Goal: Task Accomplishment & Management: Manage account settings

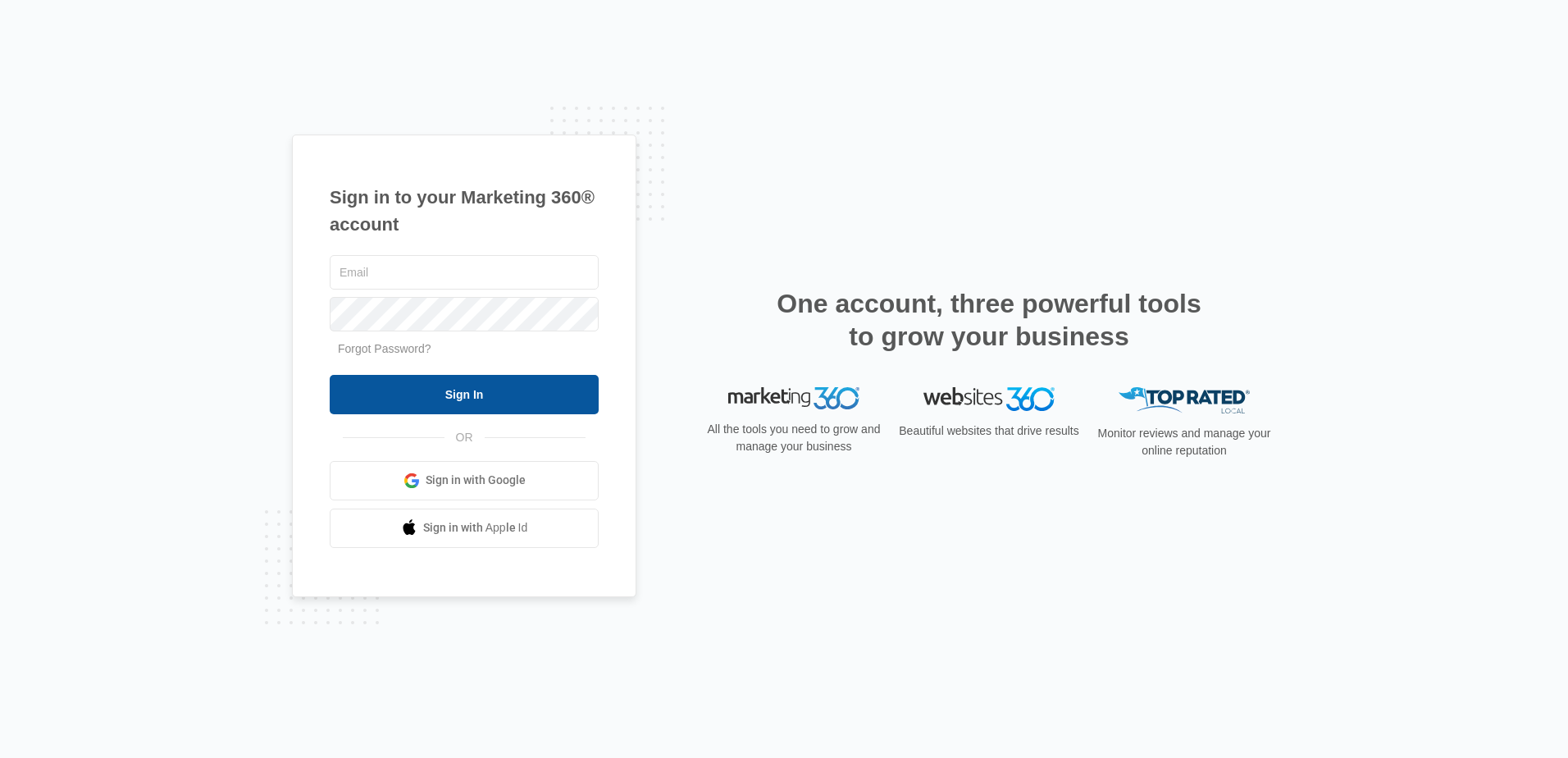
type input "[PERSON_NAME][EMAIL_ADDRESS][DOMAIN_NAME]"
click at [460, 394] on input "Sign In" at bounding box center [463, 395] width 269 height 40
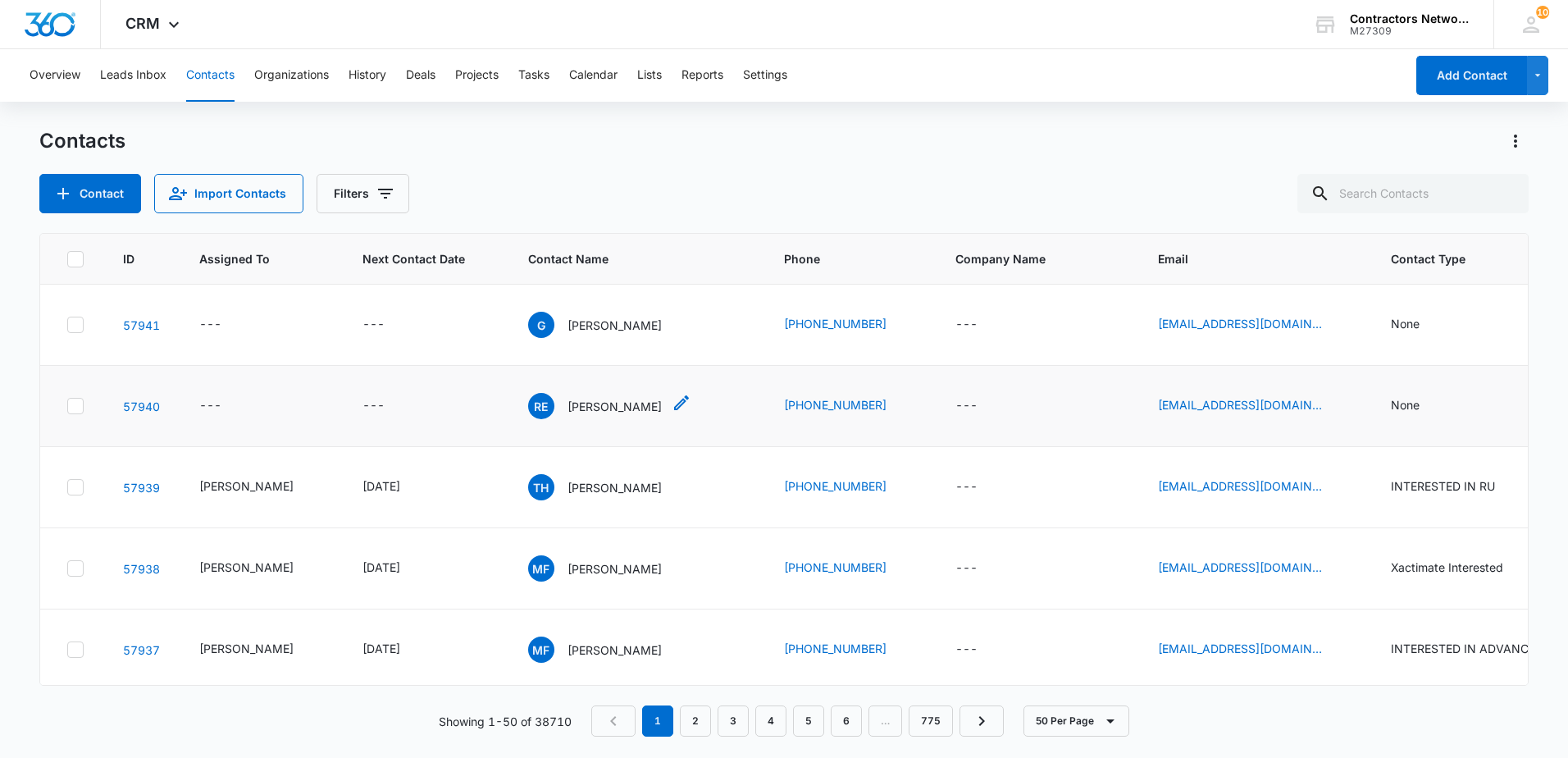
click at [601, 408] on p "Ricardo Estrada" at bounding box center [614, 406] width 94 height 17
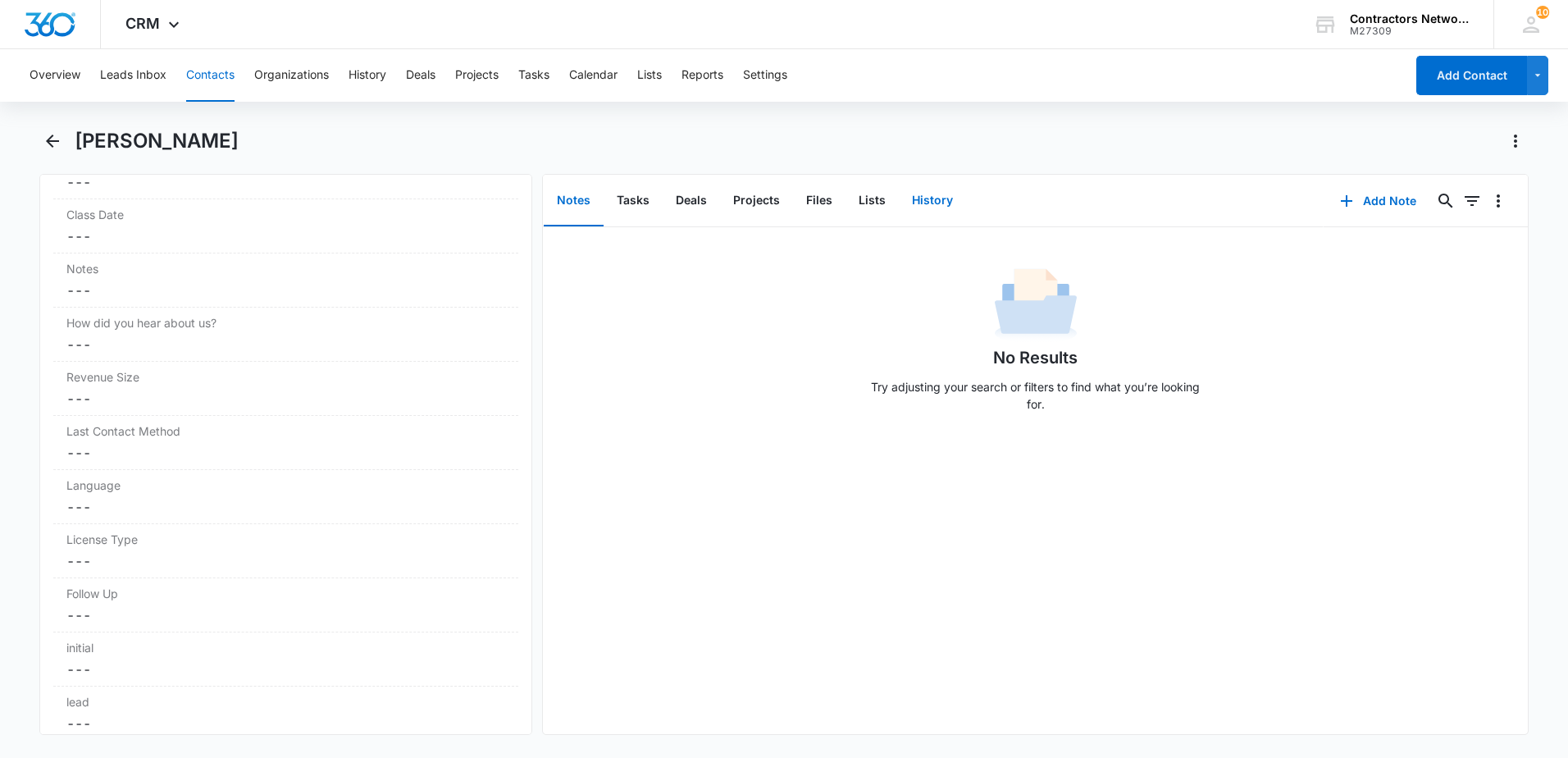
scroll to position [1886, 0]
click at [921, 199] on button "History" at bounding box center [933, 201] width 67 height 51
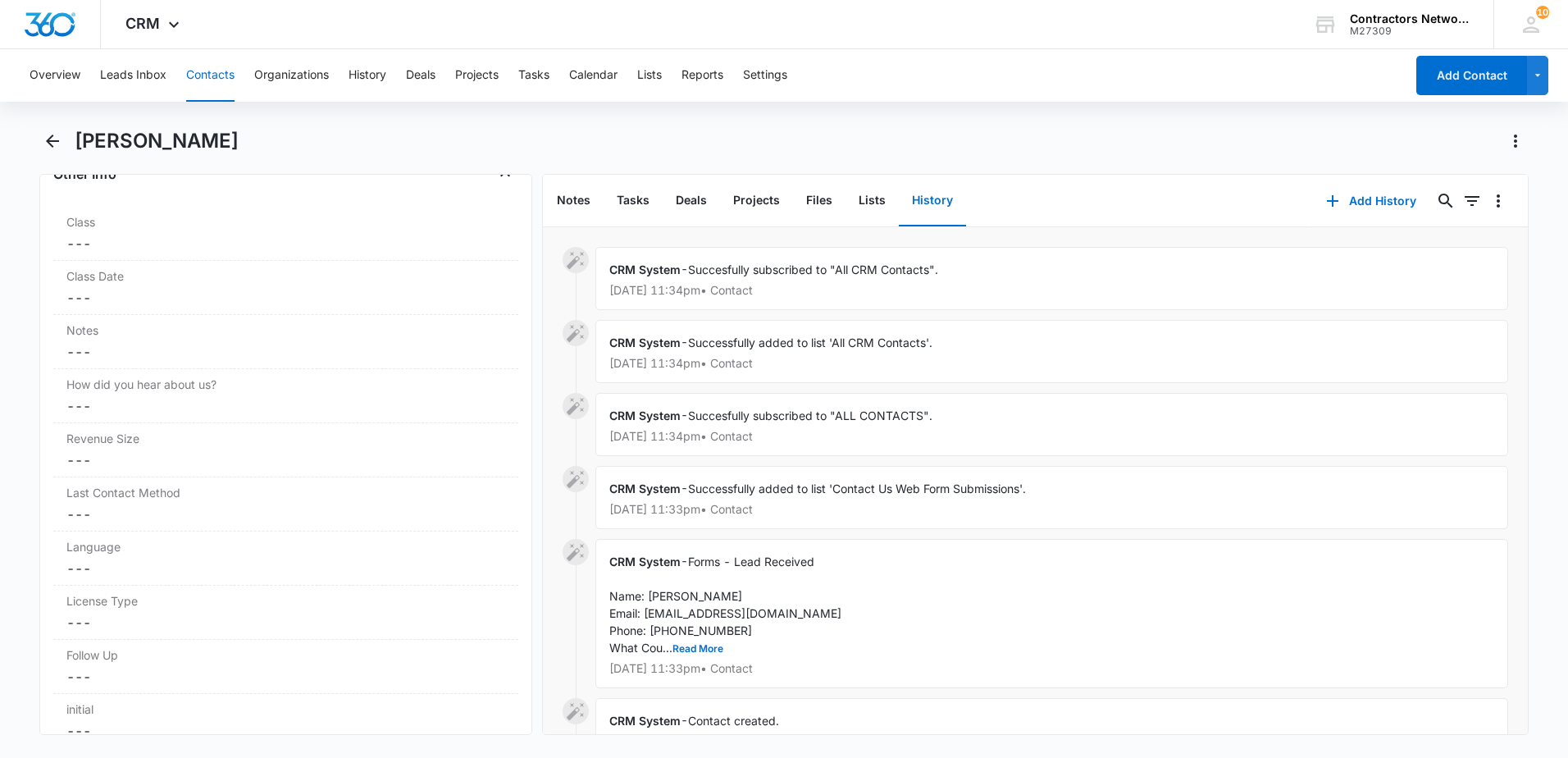
scroll to position [82, 0]
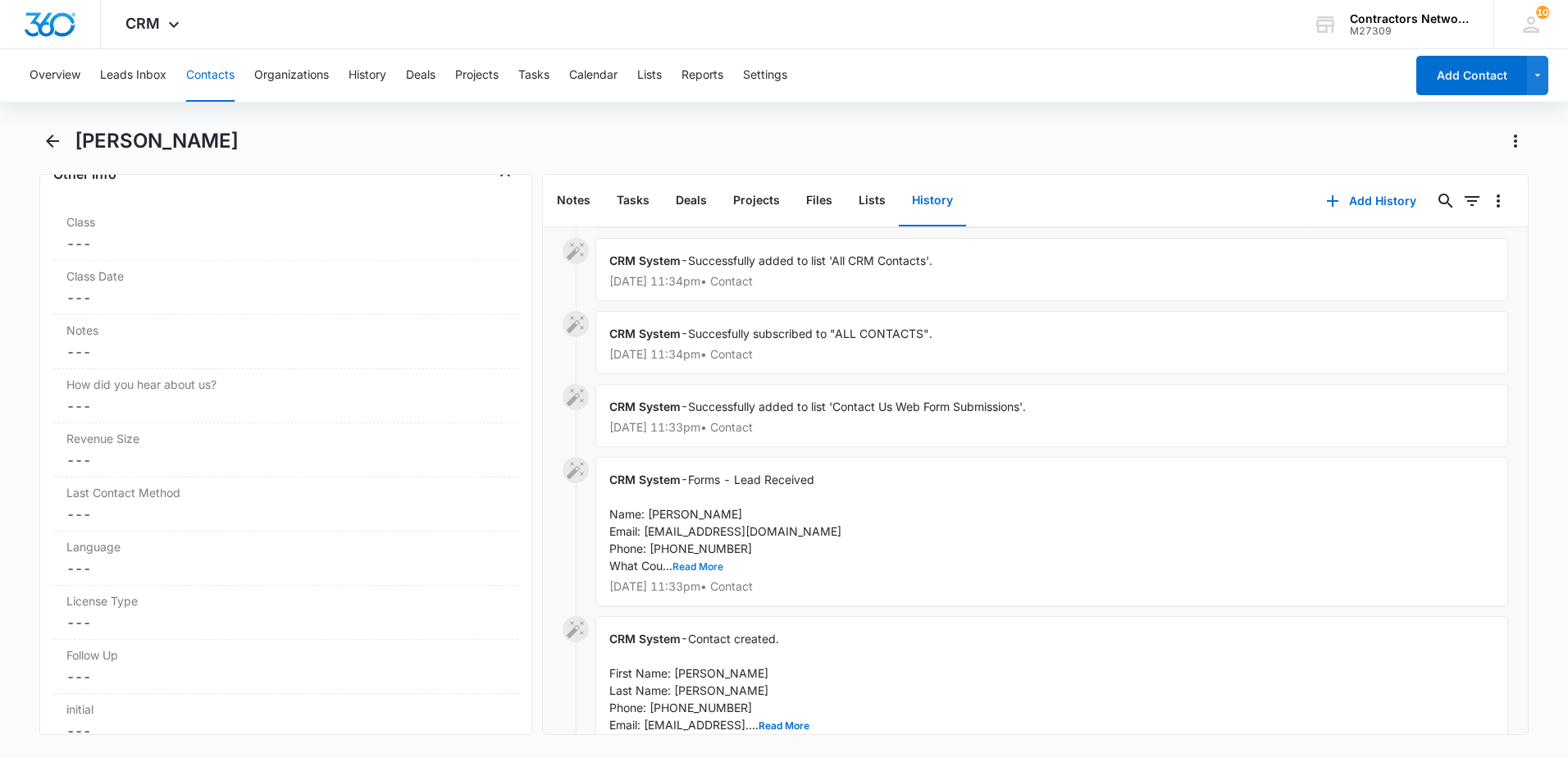
click at [711, 565] on button "Read More" at bounding box center [698, 566] width 51 height 10
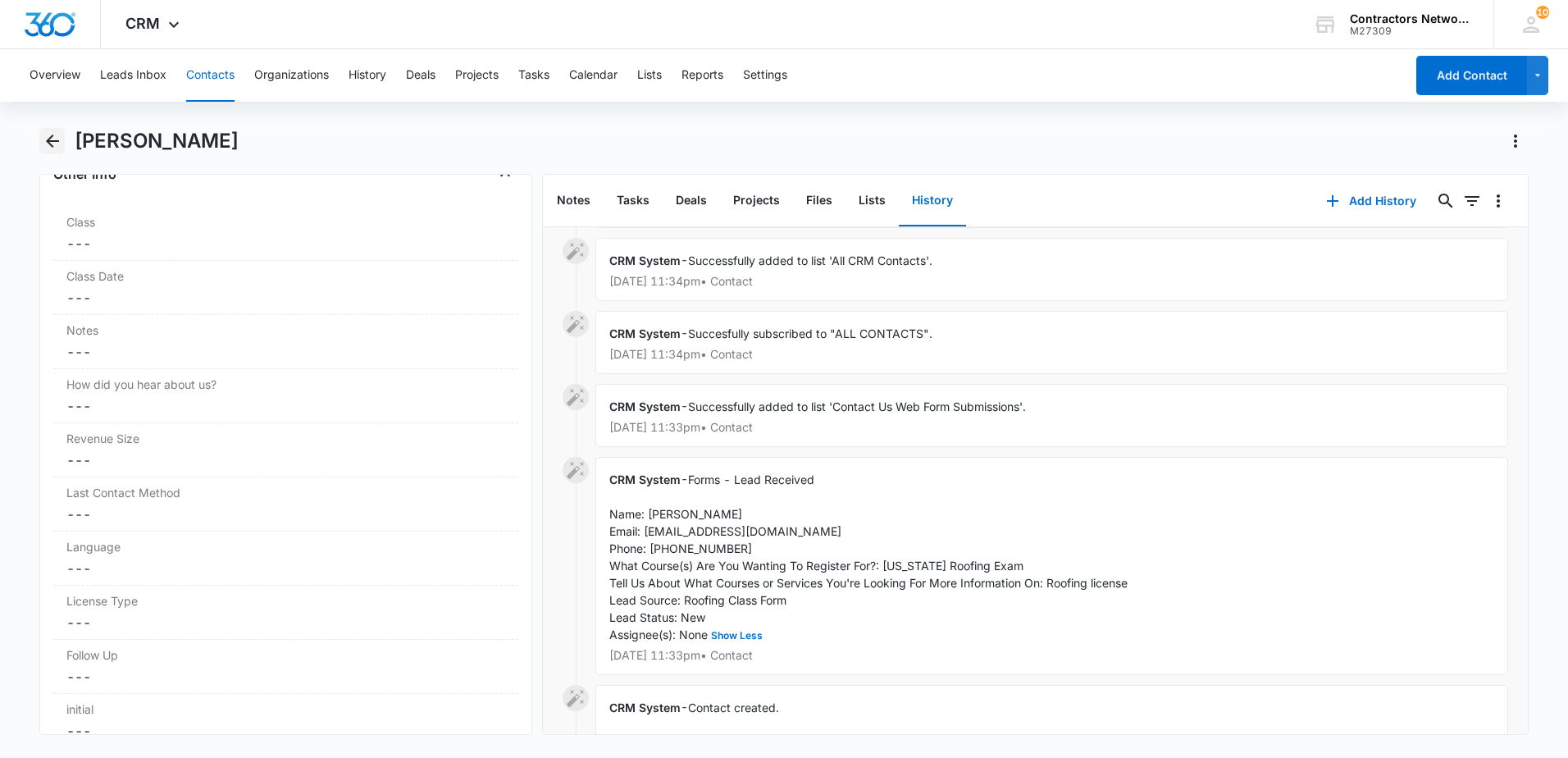
click at [57, 141] on icon "Back" at bounding box center [52, 141] width 13 height 13
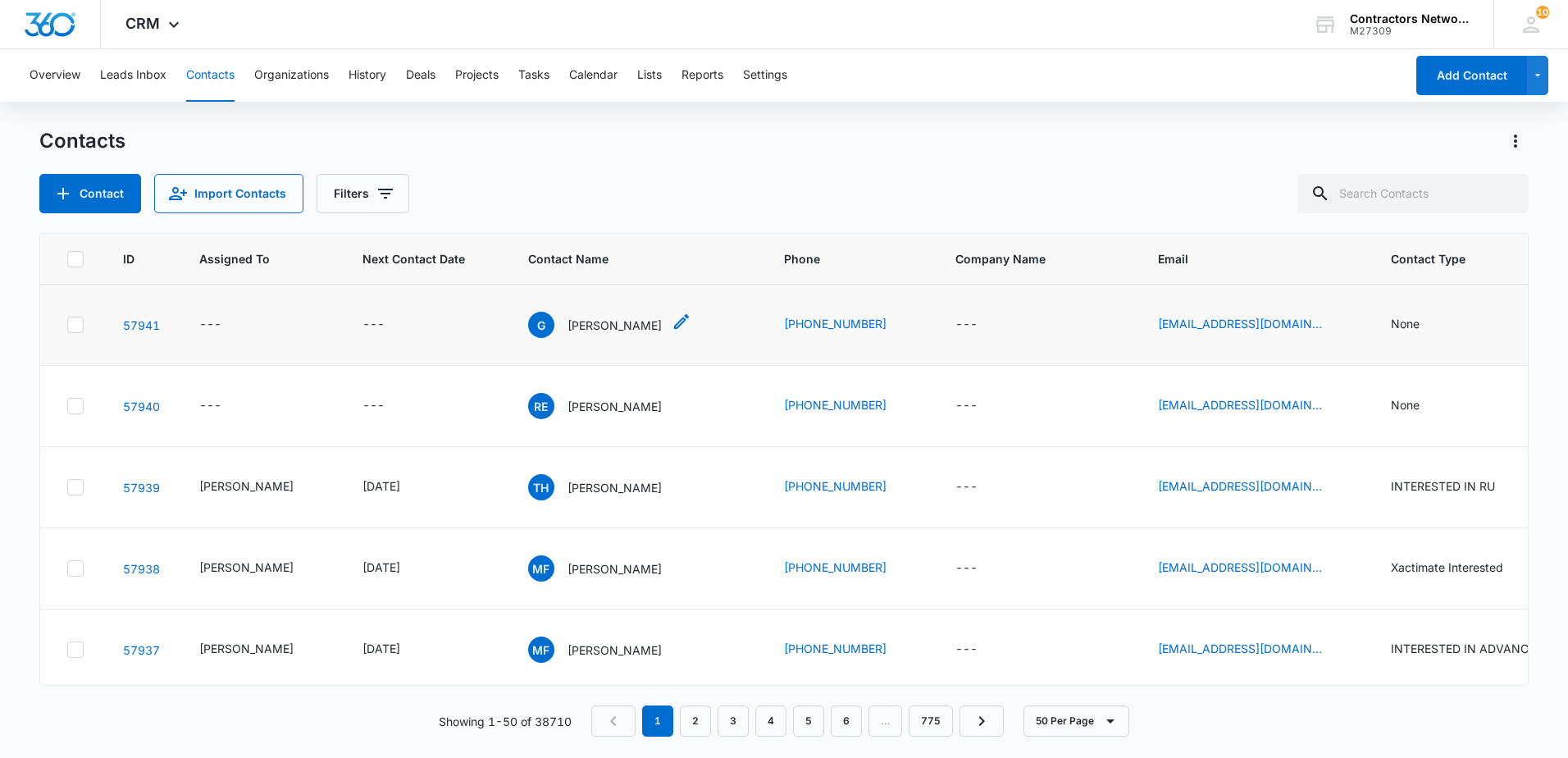
click at [571, 322] on p "[PERSON_NAME]" at bounding box center [614, 325] width 94 height 17
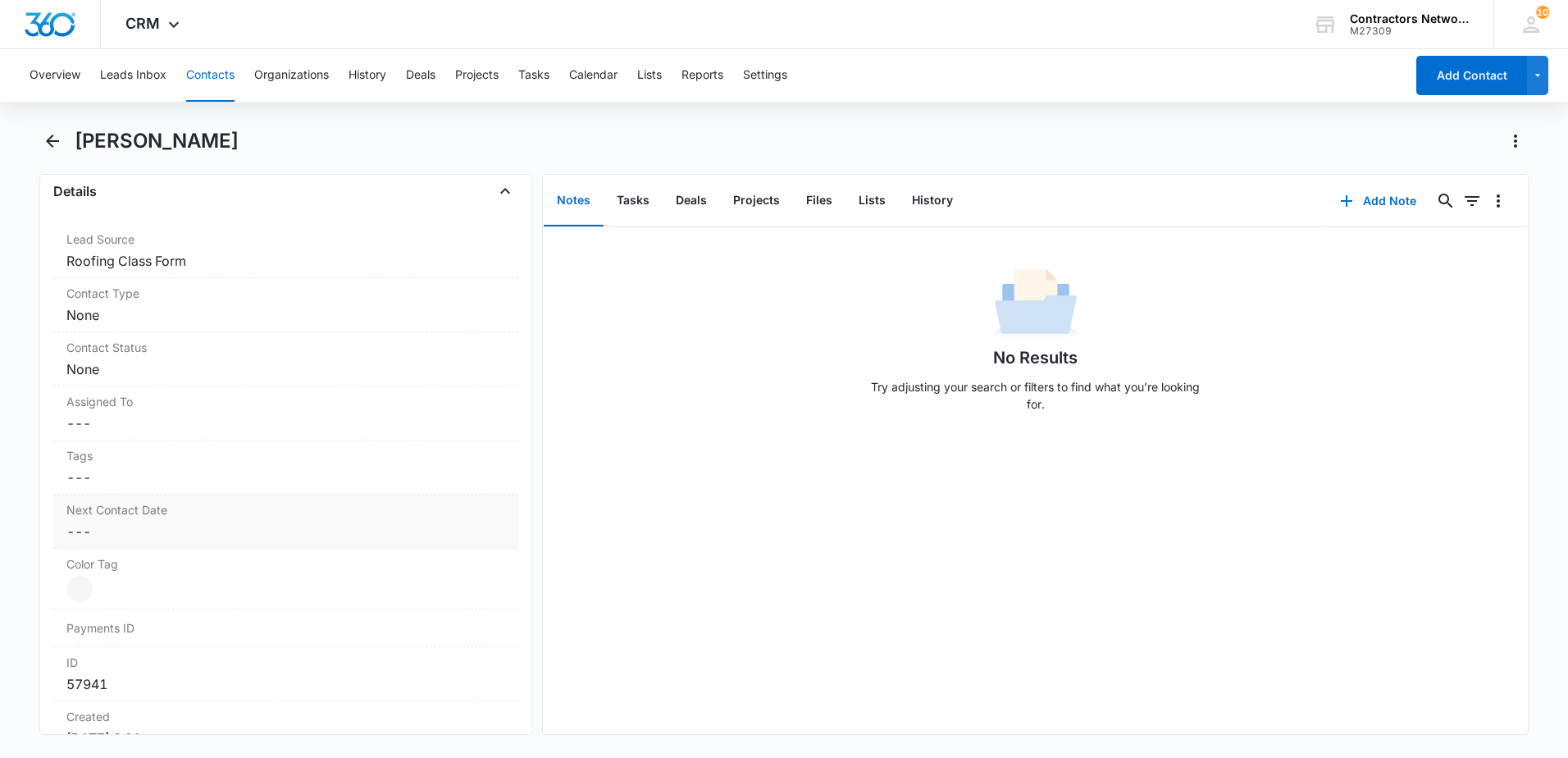
scroll to position [656, 0]
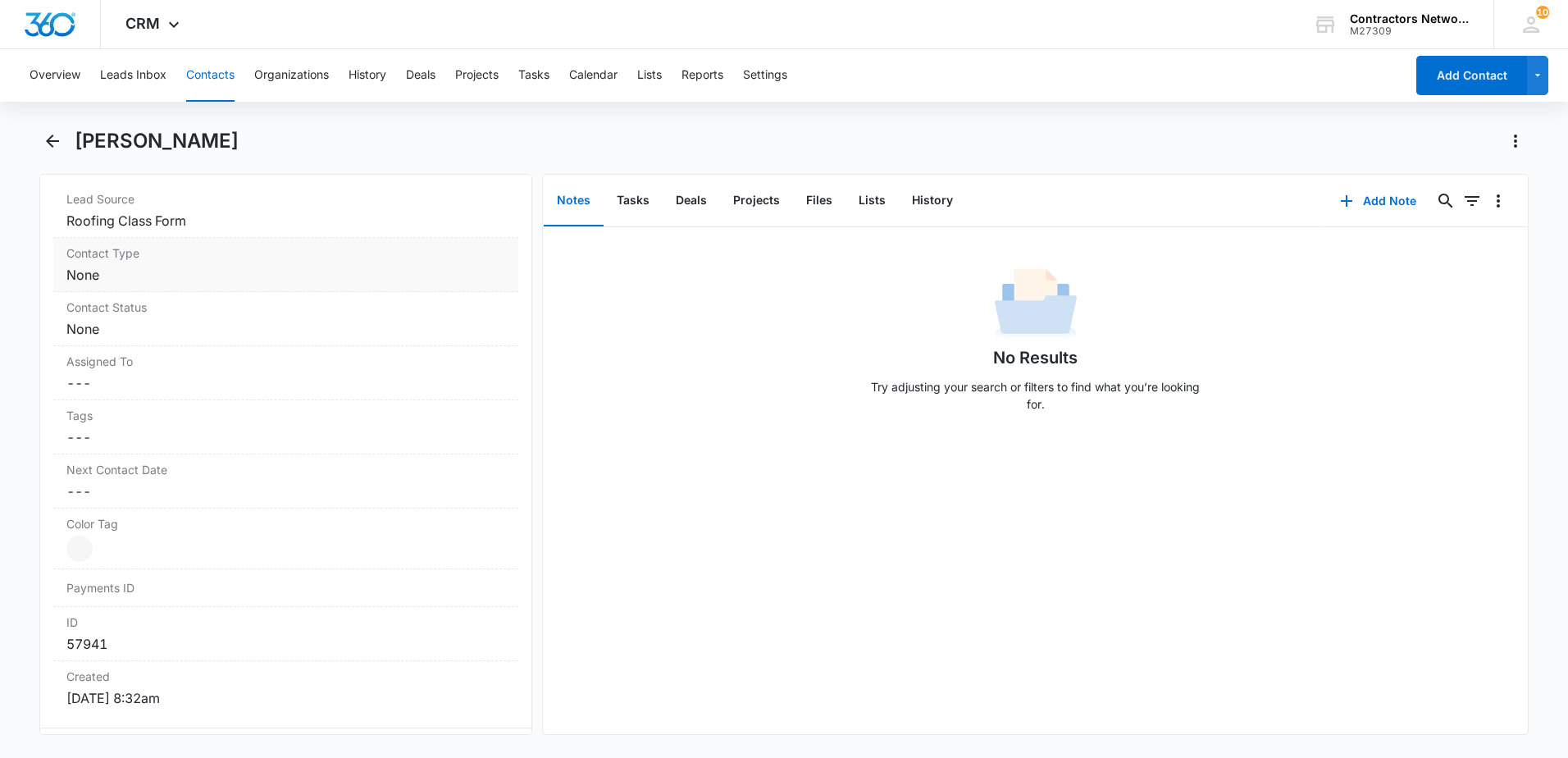
click at [288, 279] on dd "Cancel Save Changes None" at bounding box center [286, 274] width 439 height 20
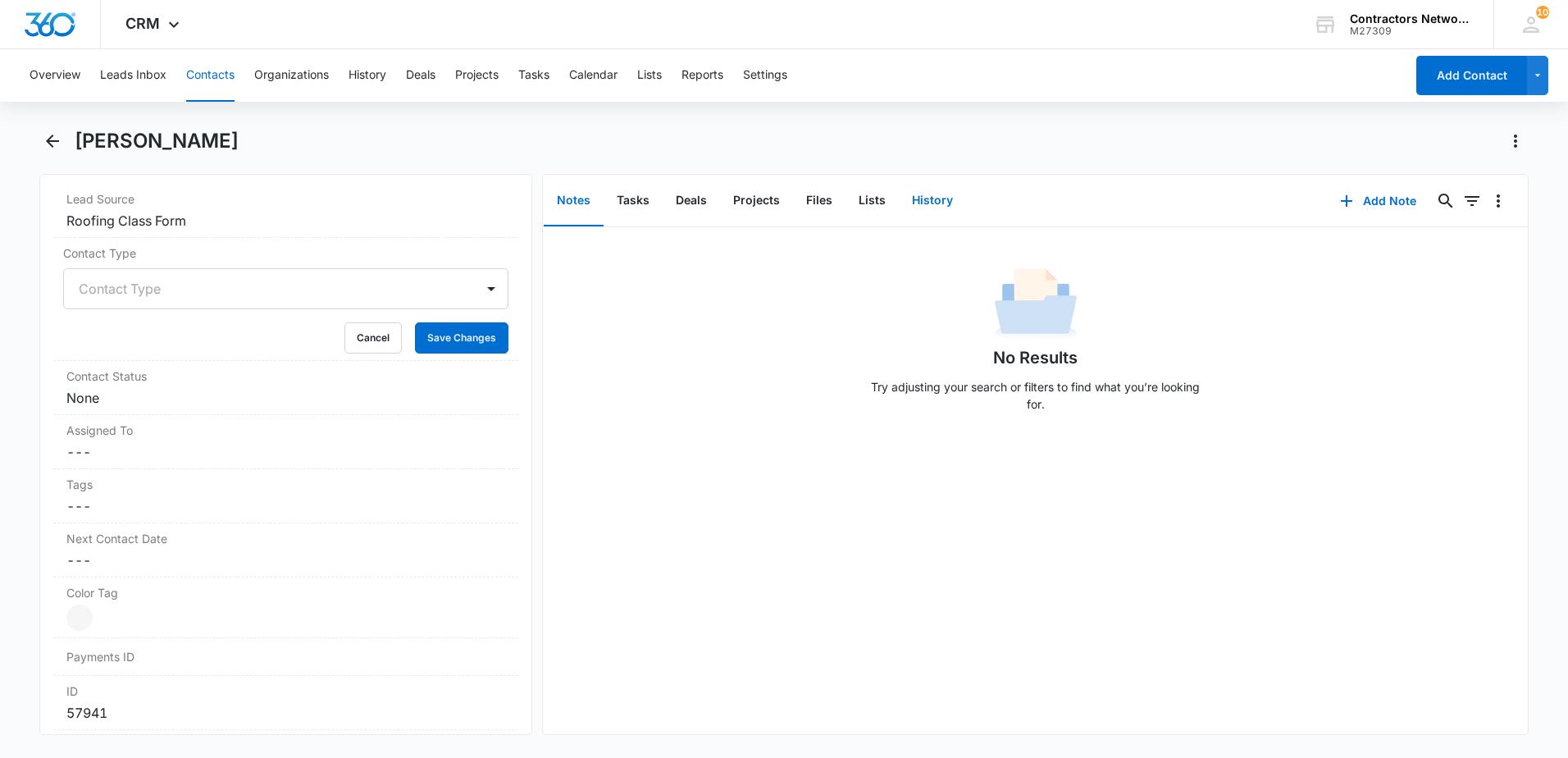
click at [932, 204] on button "History" at bounding box center [933, 201] width 67 height 51
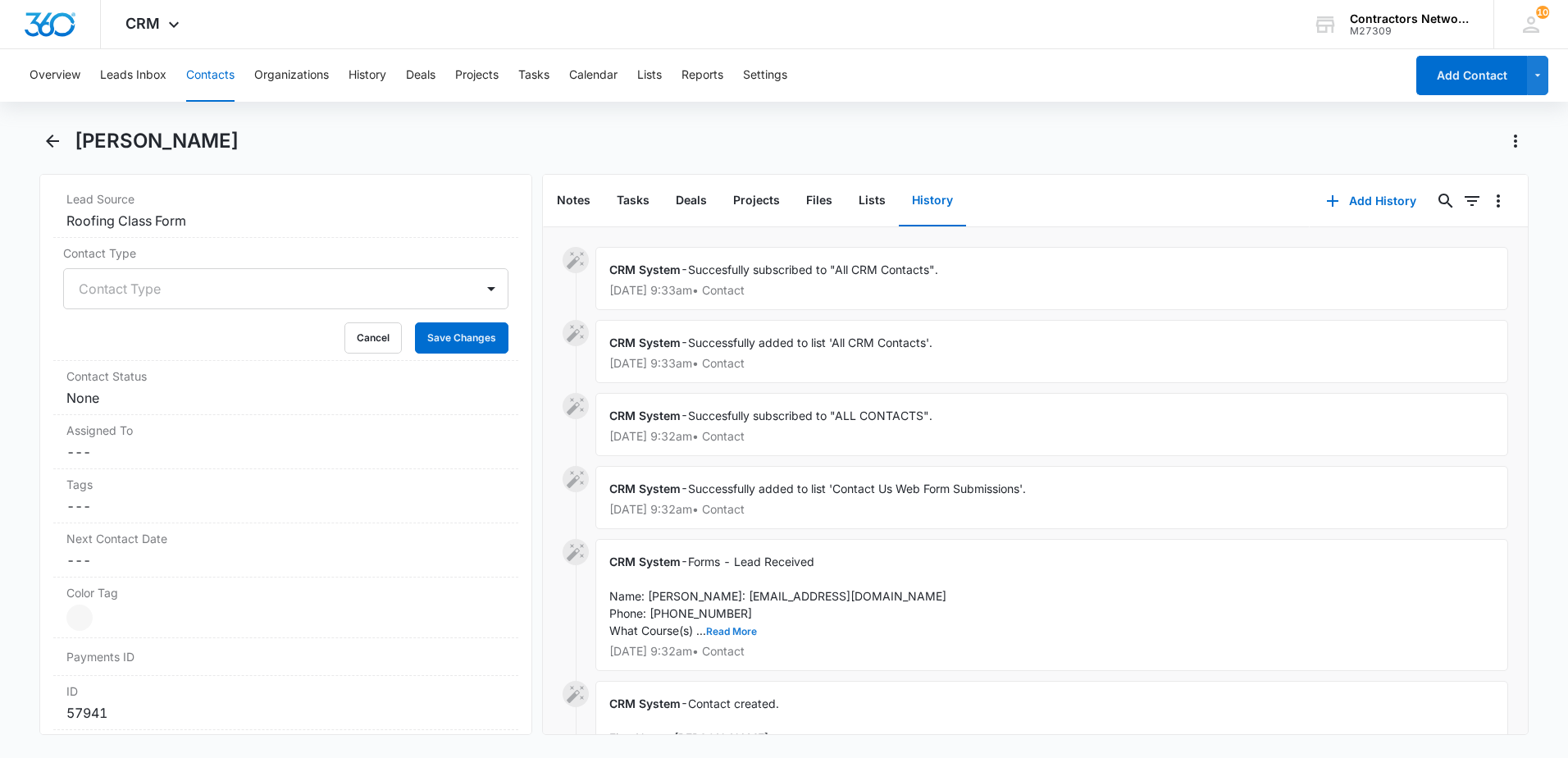
click at [732, 636] on button "Read More" at bounding box center [731, 631] width 51 height 10
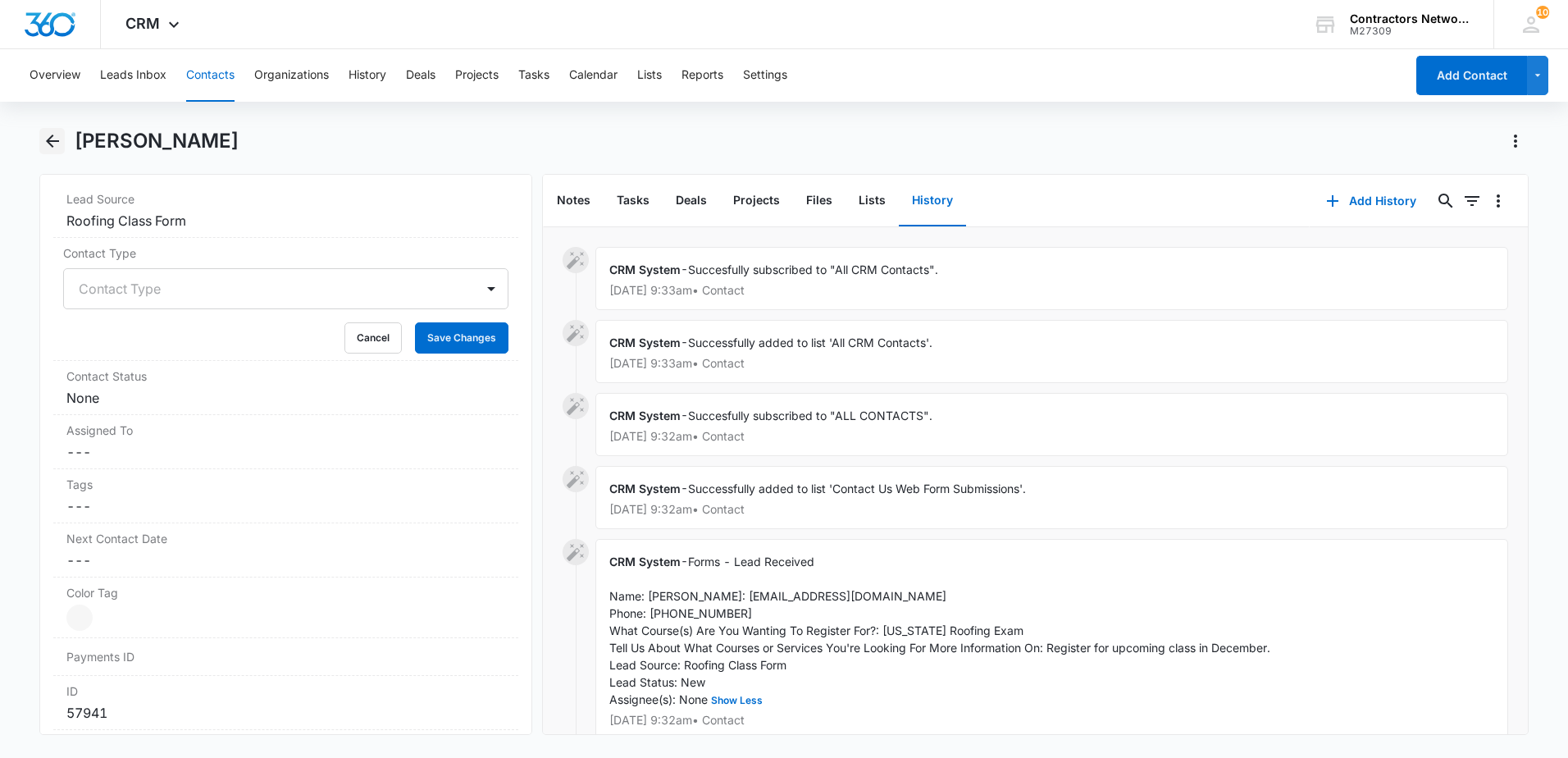
click at [59, 142] on icon "Back" at bounding box center [52, 141] width 20 height 20
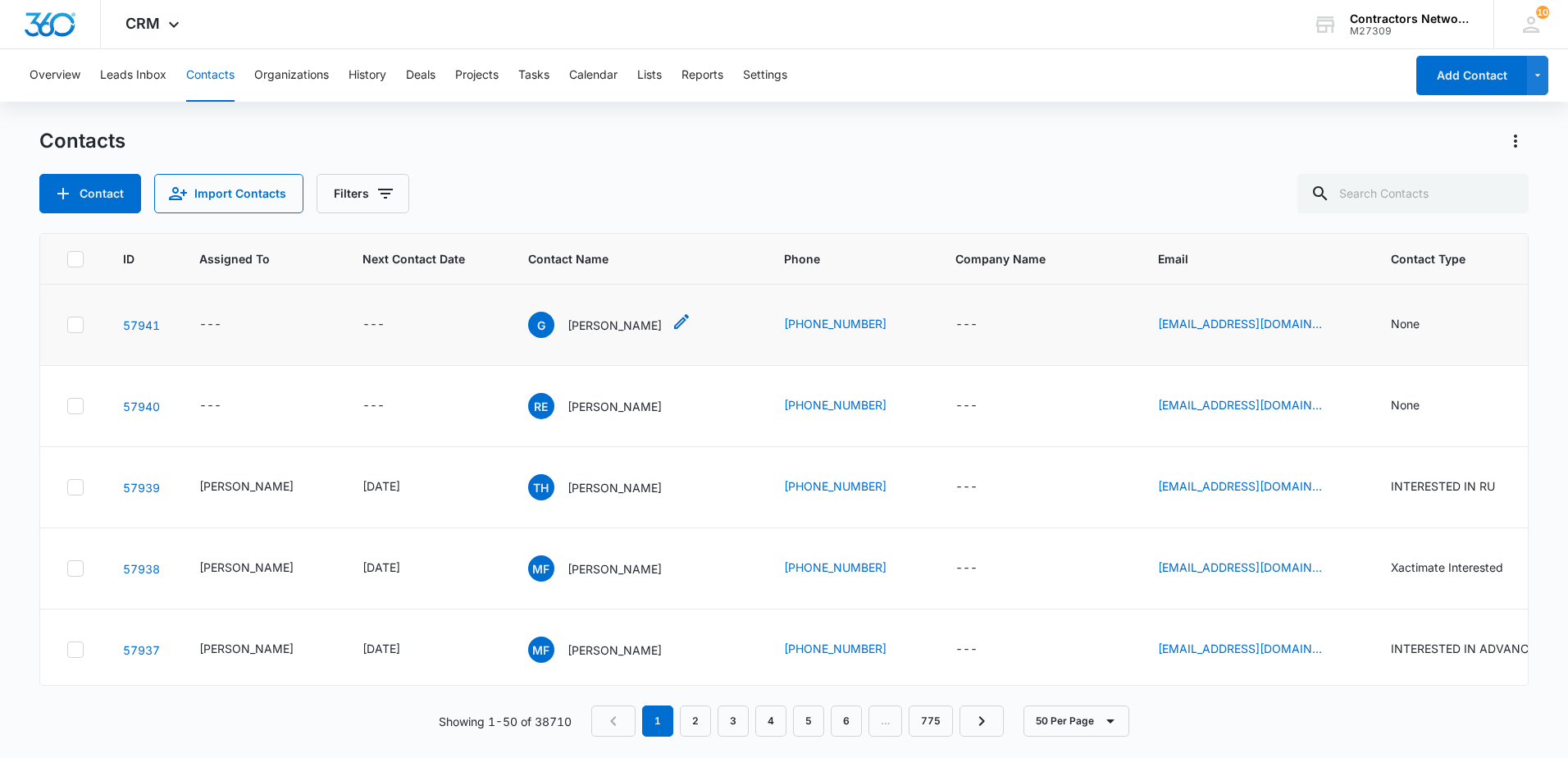
click at [585, 317] on p "[PERSON_NAME]" at bounding box center [614, 325] width 94 height 17
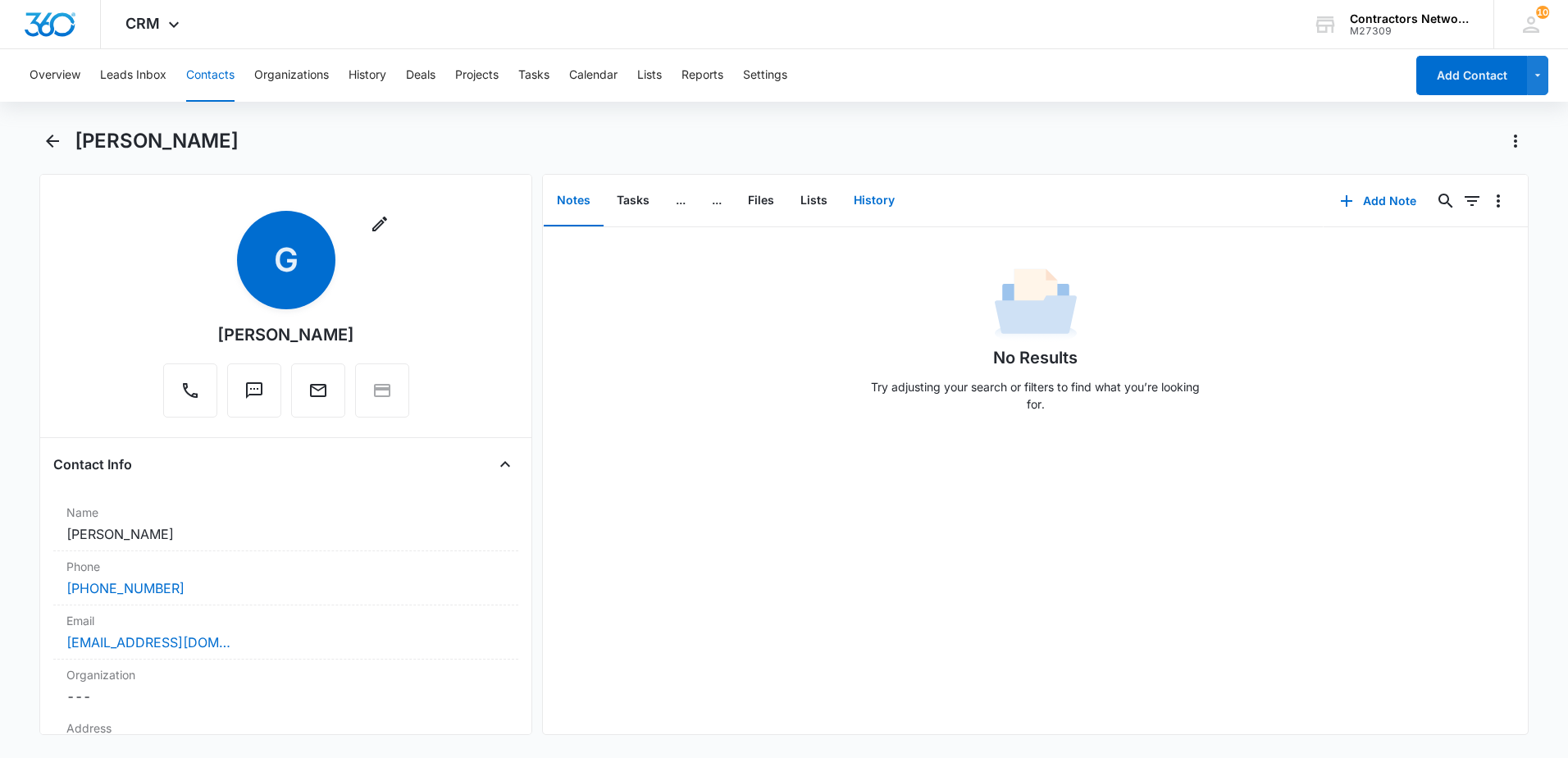
drag, startPoint x: 878, startPoint y: 201, endPoint x: 874, endPoint y: 194, distance: 8.1
click at [876, 198] on button "History" at bounding box center [874, 201] width 67 height 51
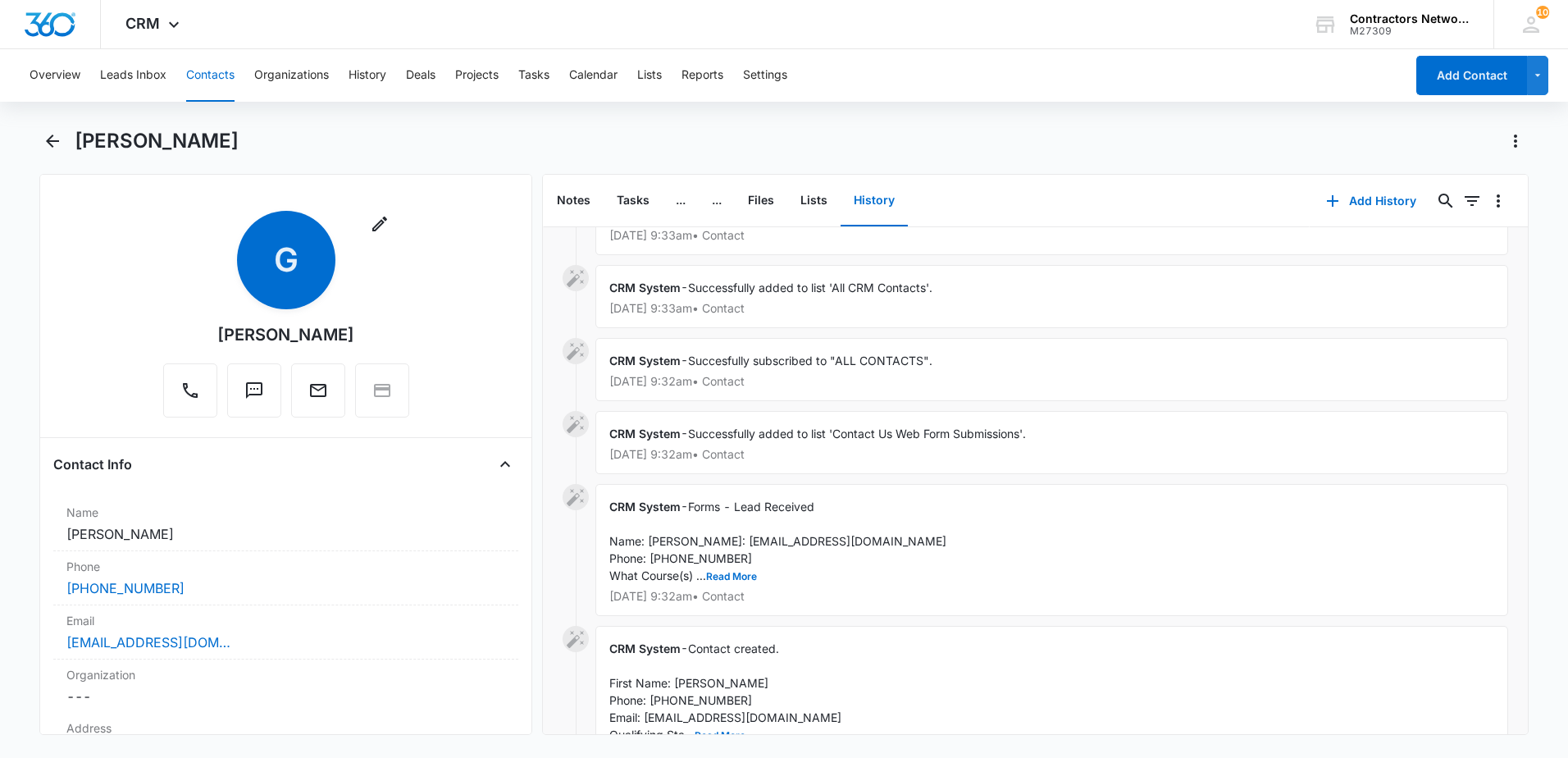
scroll to position [82, 0]
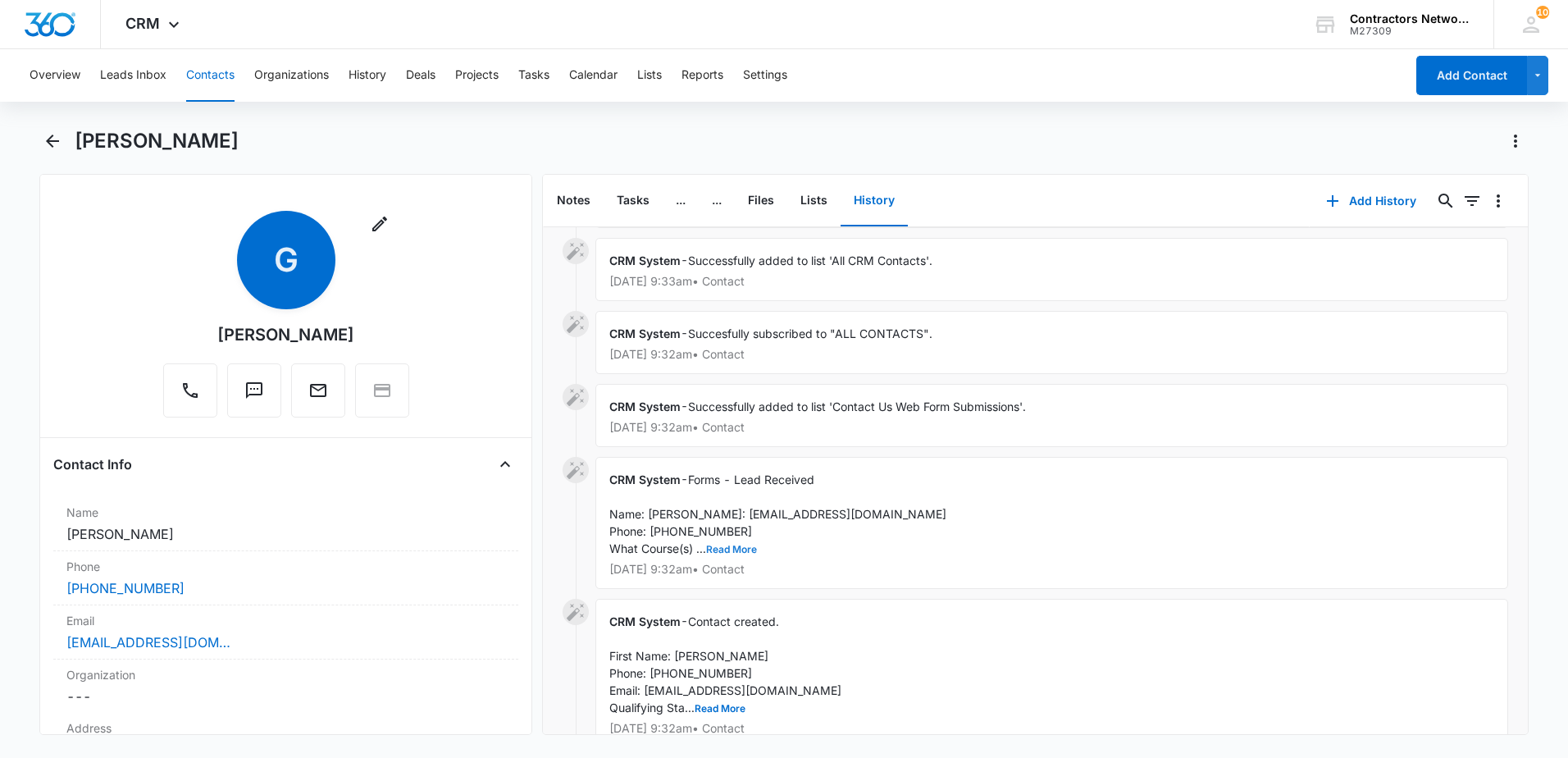
click at [751, 554] on button "Read More" at bounding box center [731, 549] width 51 height 10
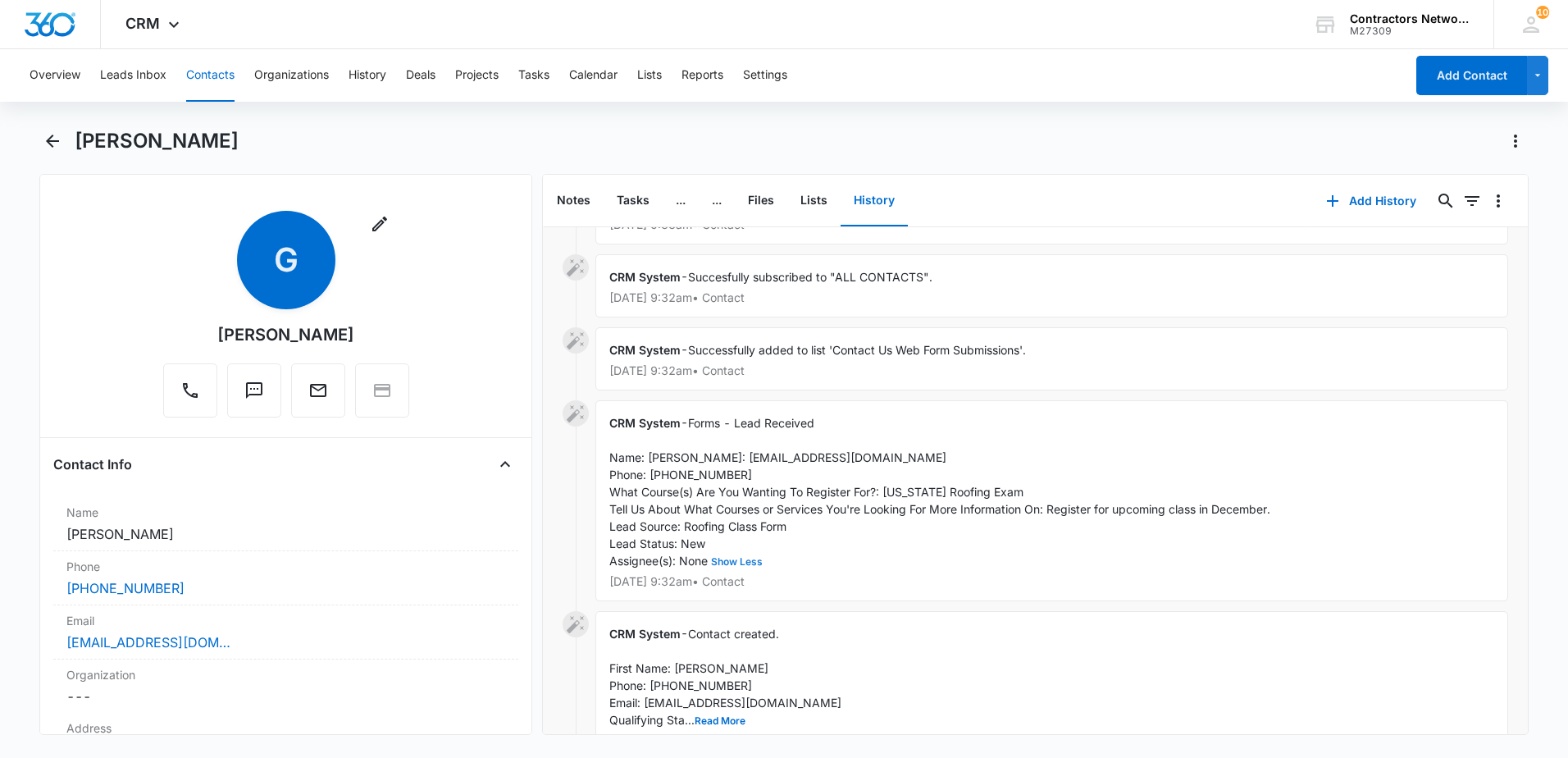
scroll to position [164, 0]
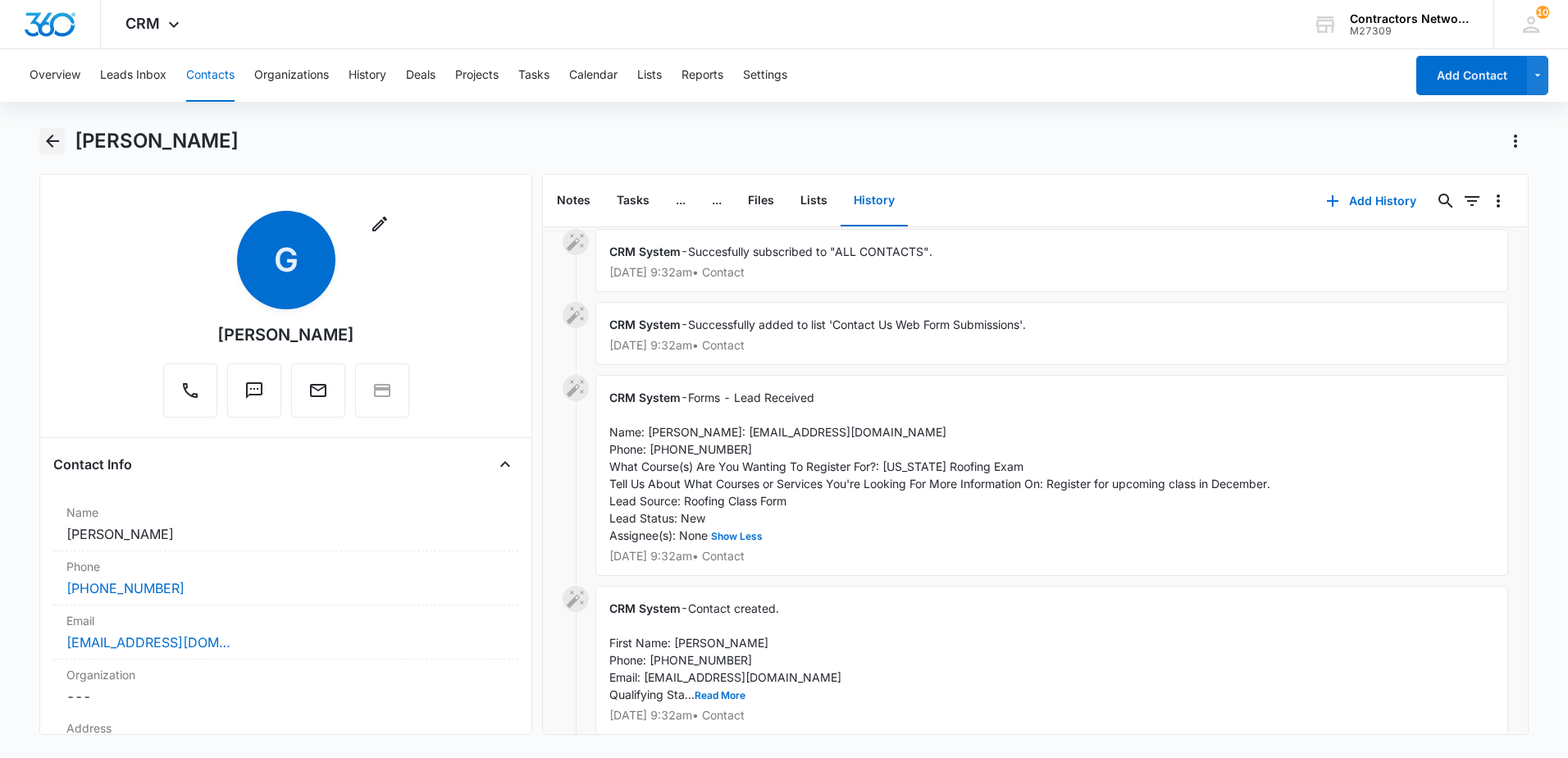
click at [59, 138] on icon "Back" at bounding box center [52, 141] width 20 height 20
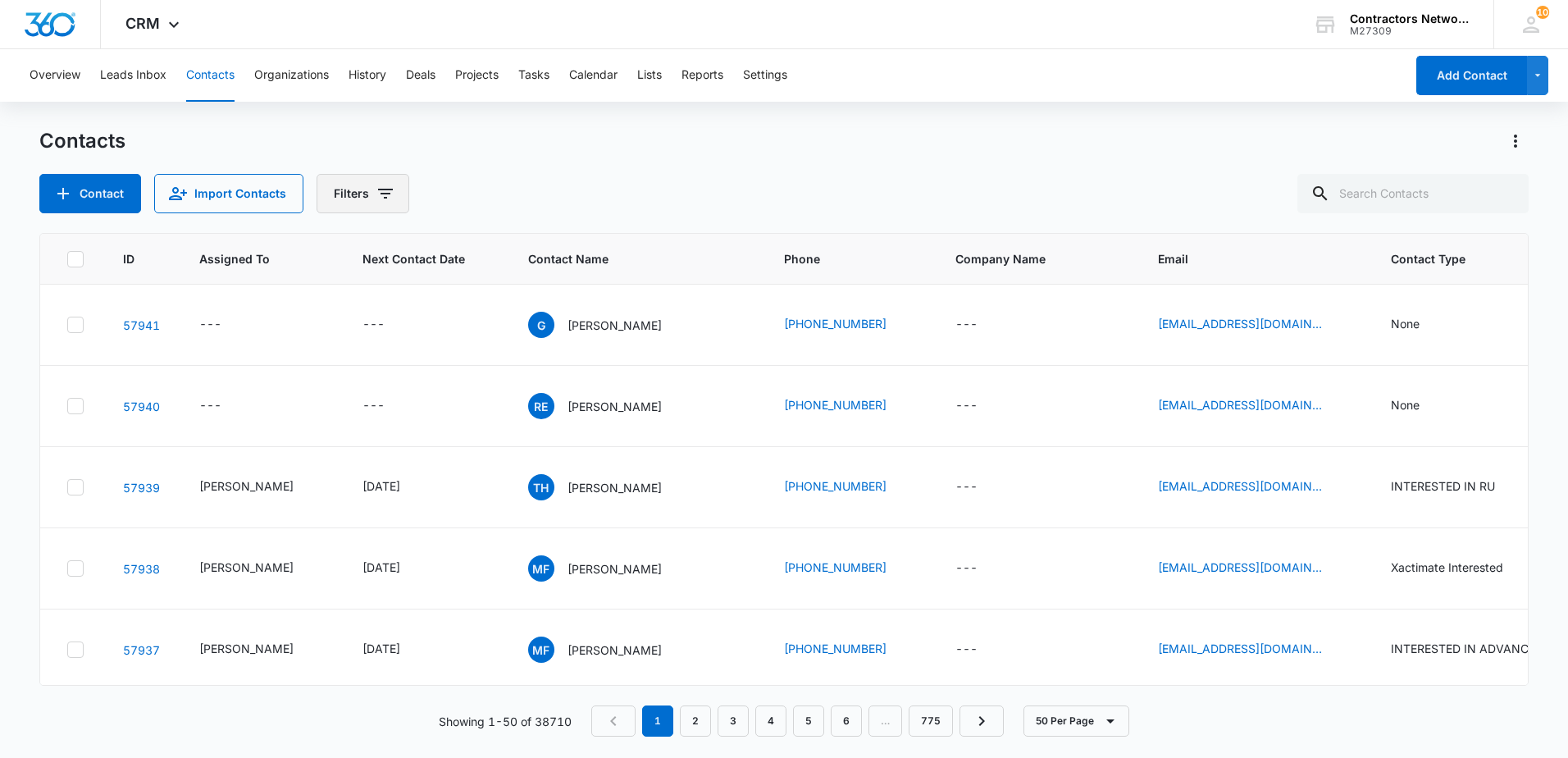
drag, startPoint x: 374, startPoint y: 191, endPoint x: 360, endPoint y: 190, distance: 14.0
click at [364, 194] on button "Filters" at bounding box center [362, 194] width 92 height 40
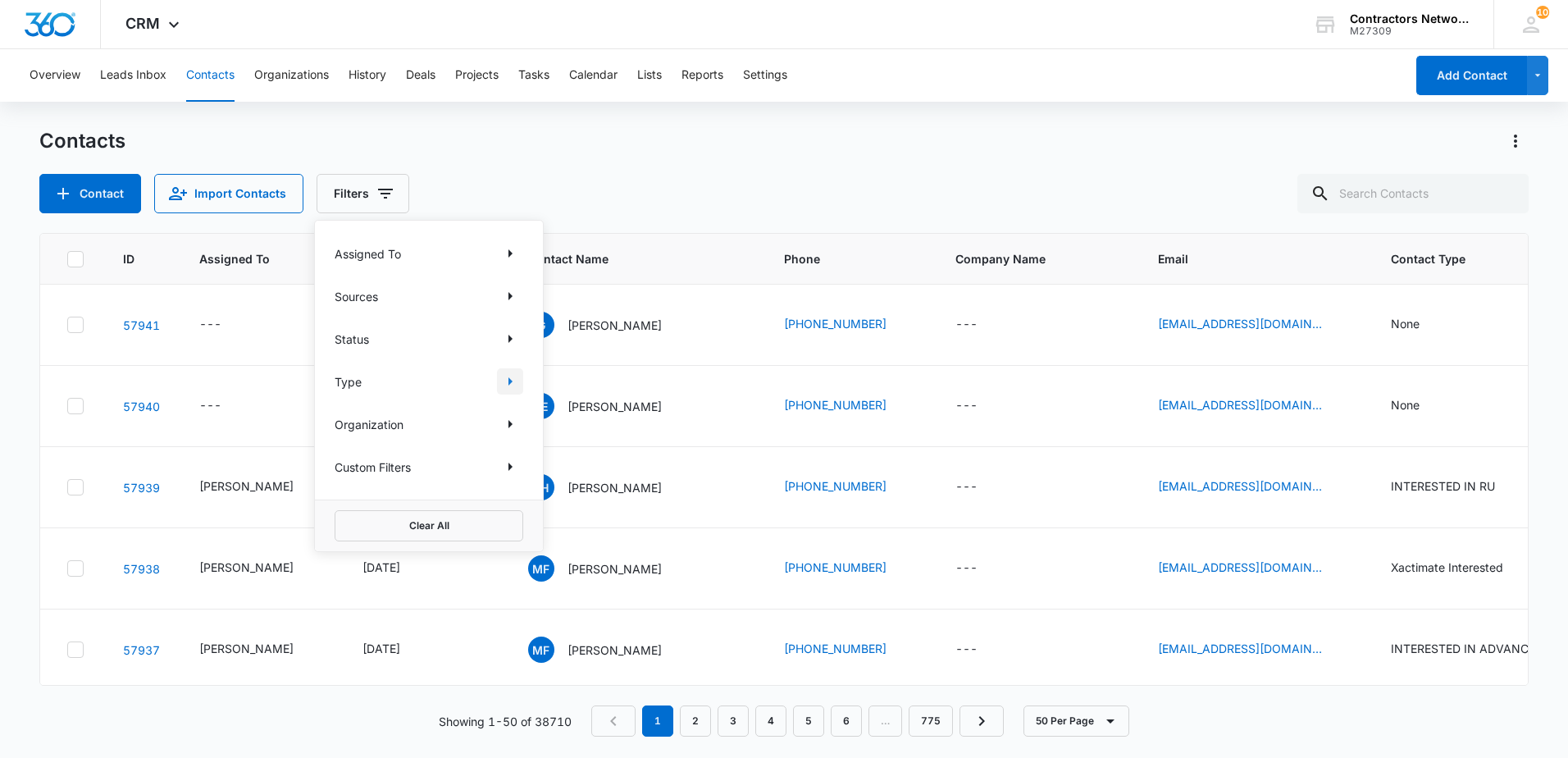
click at [503, 380] on icon "Show Type filters" at bounding box center [510, 381] width 20 height 20
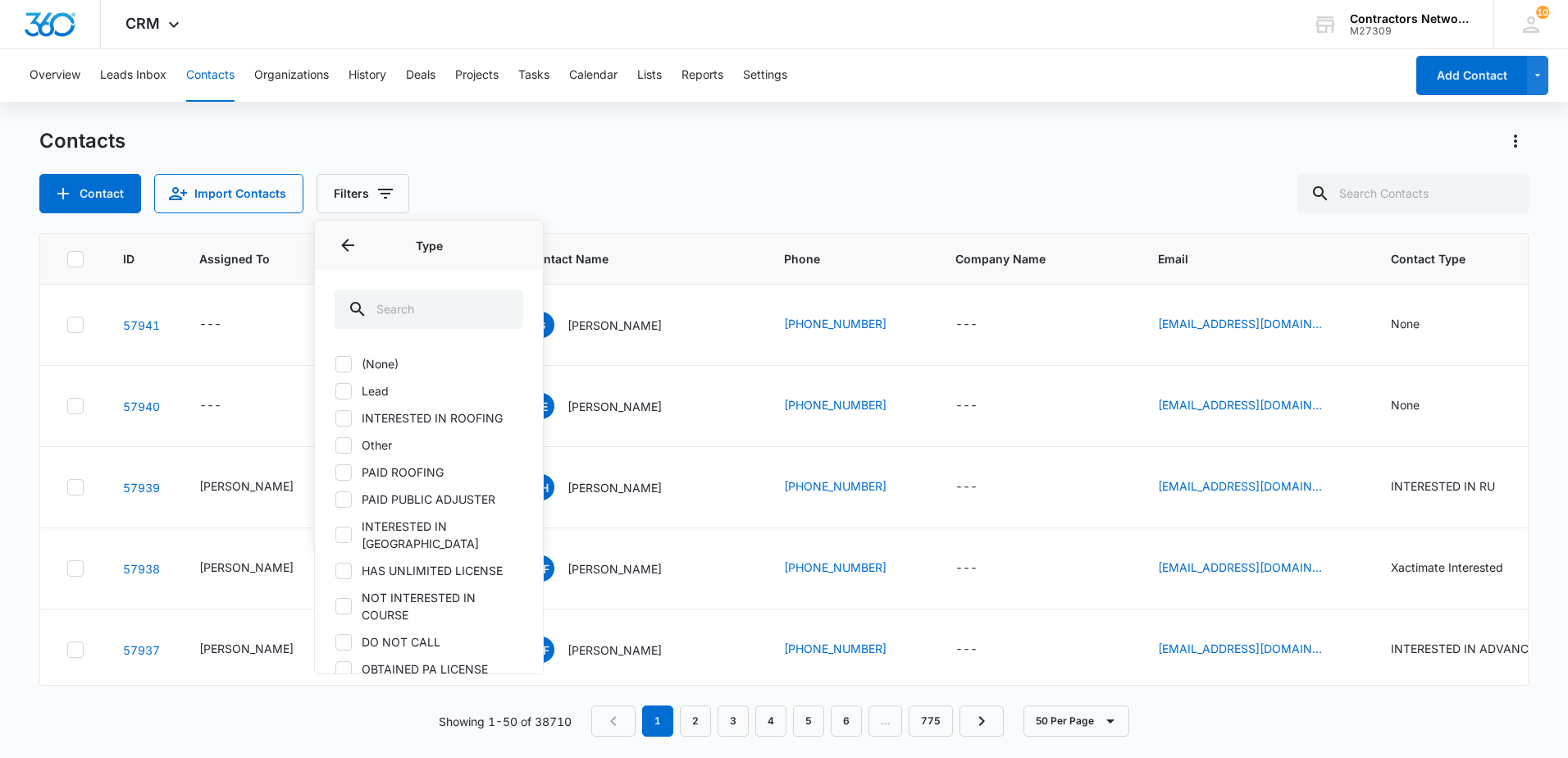
drag, startPoint x: 347, startPoint y: 387, endPoint x: 402, endPoint y: 362, distance: 60.4
click at [346, 387] on icon at bounding box center [343, 391] width 15 height 15
click at [335, 391] on input "Lead" at bounding box center [335, 391] width 1 height 1
checkbox input "true"
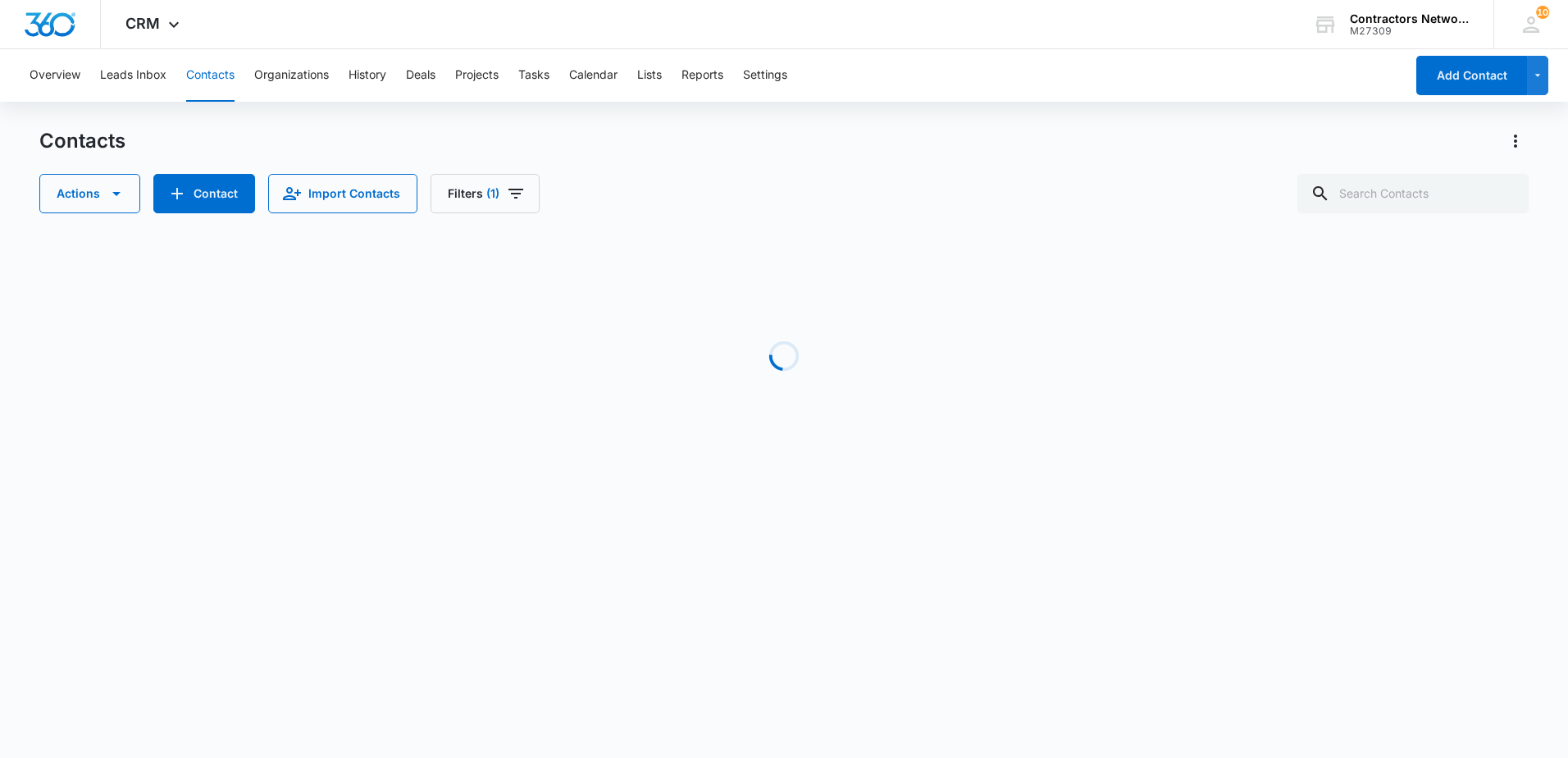
click at [686, 152] on div "Contacts" at bounding box center [784, 141] width 1489 height 26
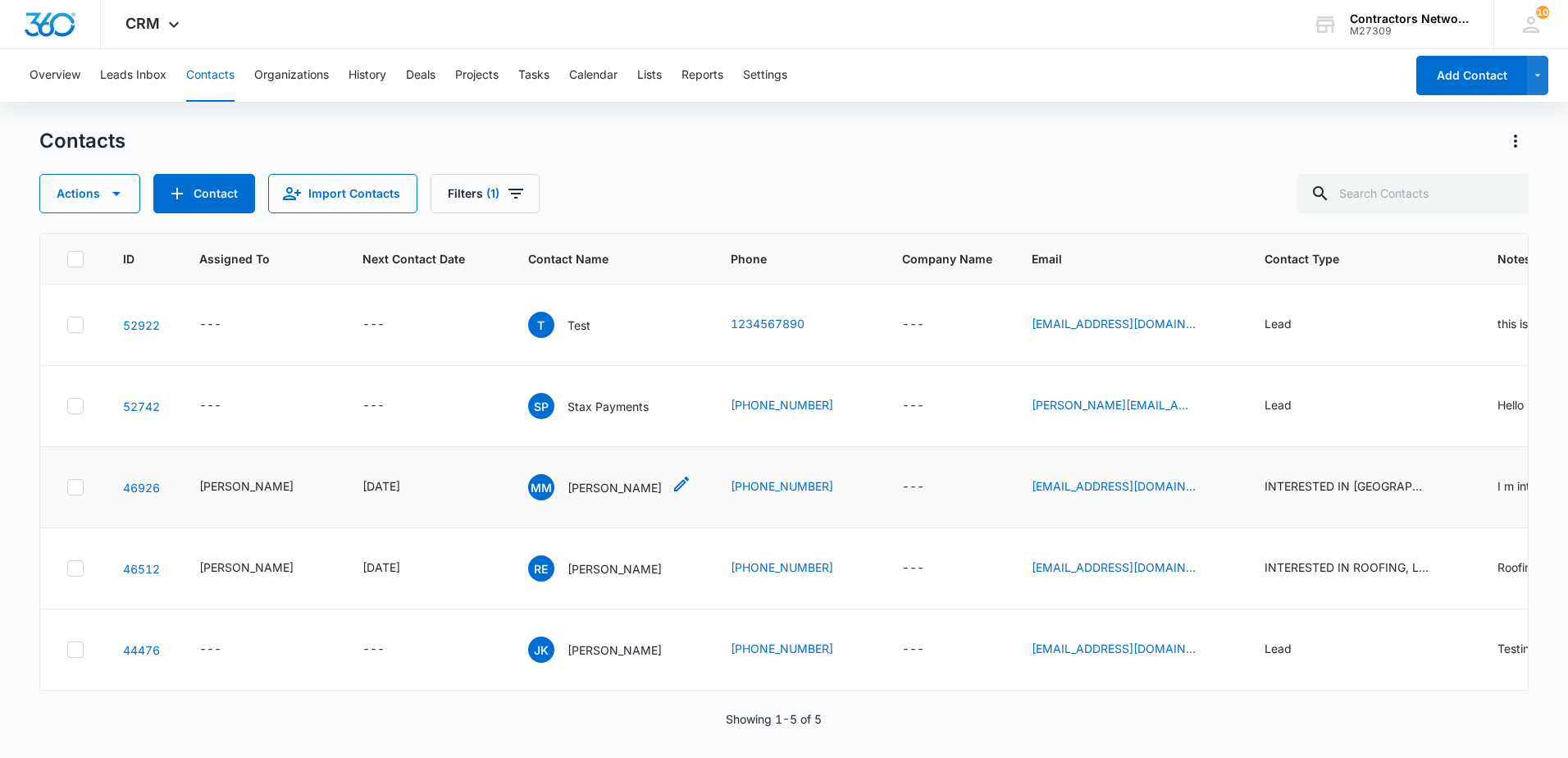
click at [572, 487] on p "Mike Moussa" at bounding box center [614, 487] width 94 height 17
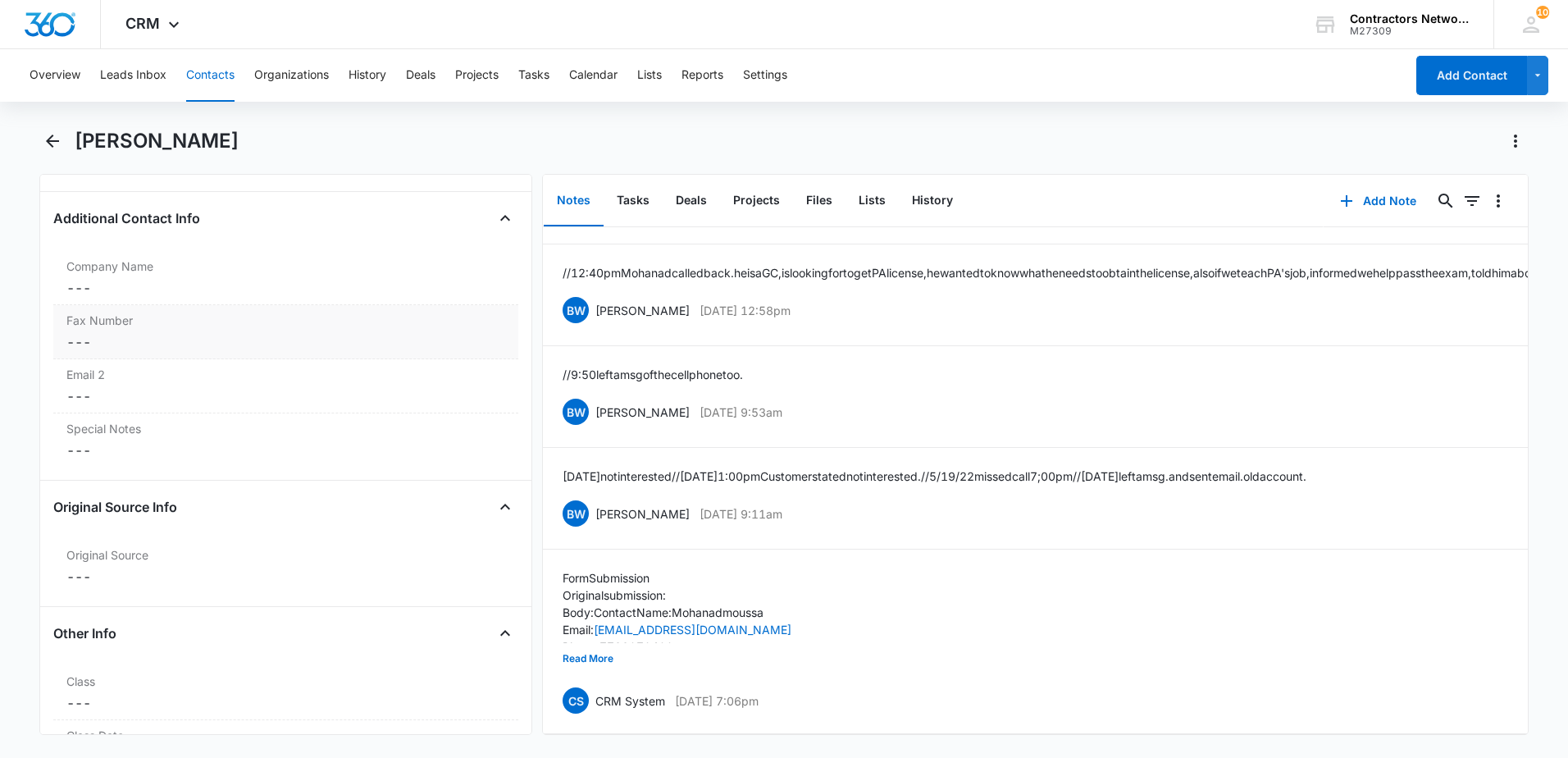
scroll to position [1394, 0]
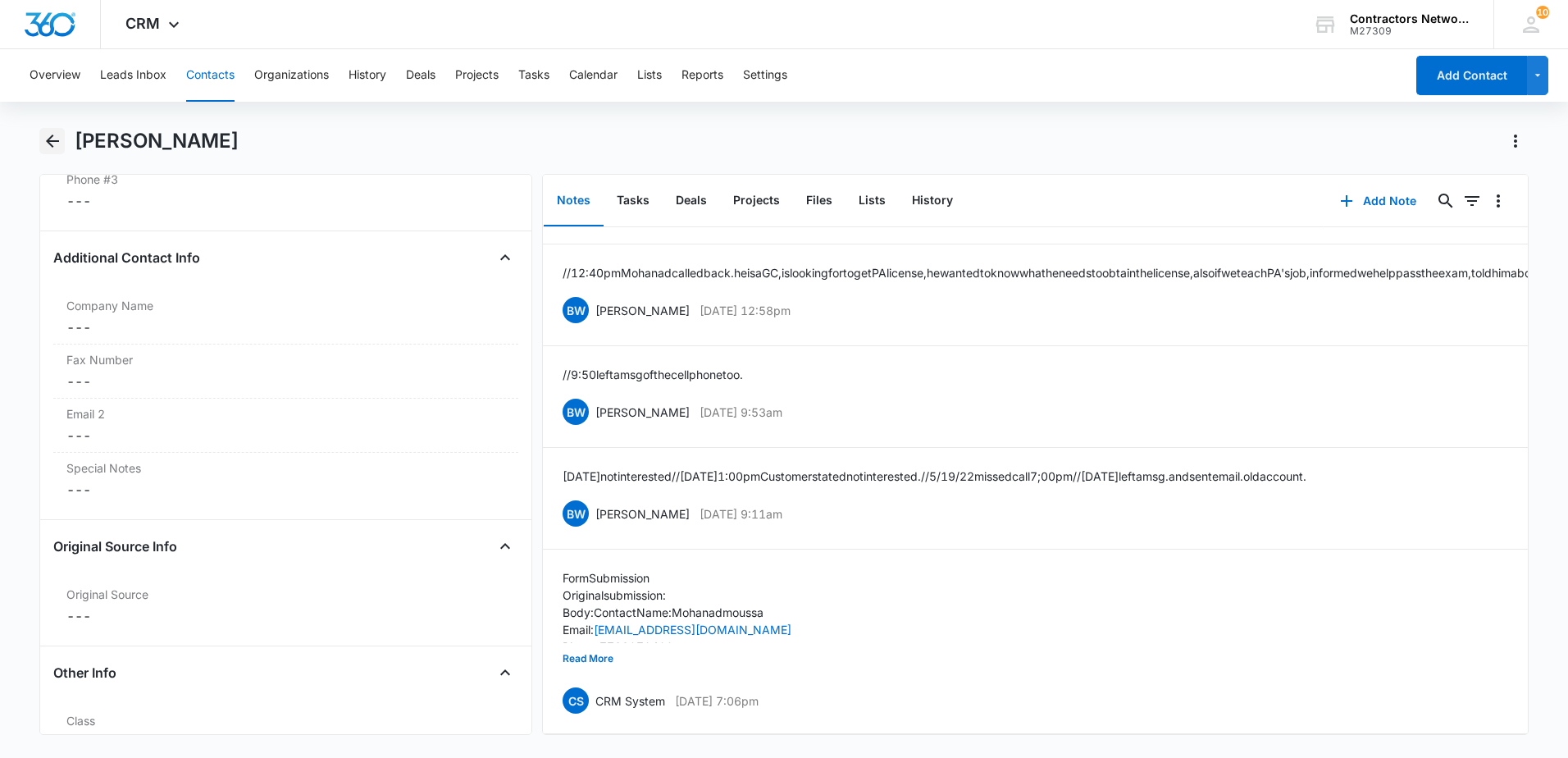
click at [56, 146] on icon "Back" at bounding box center [52, 141] width 20 height 20
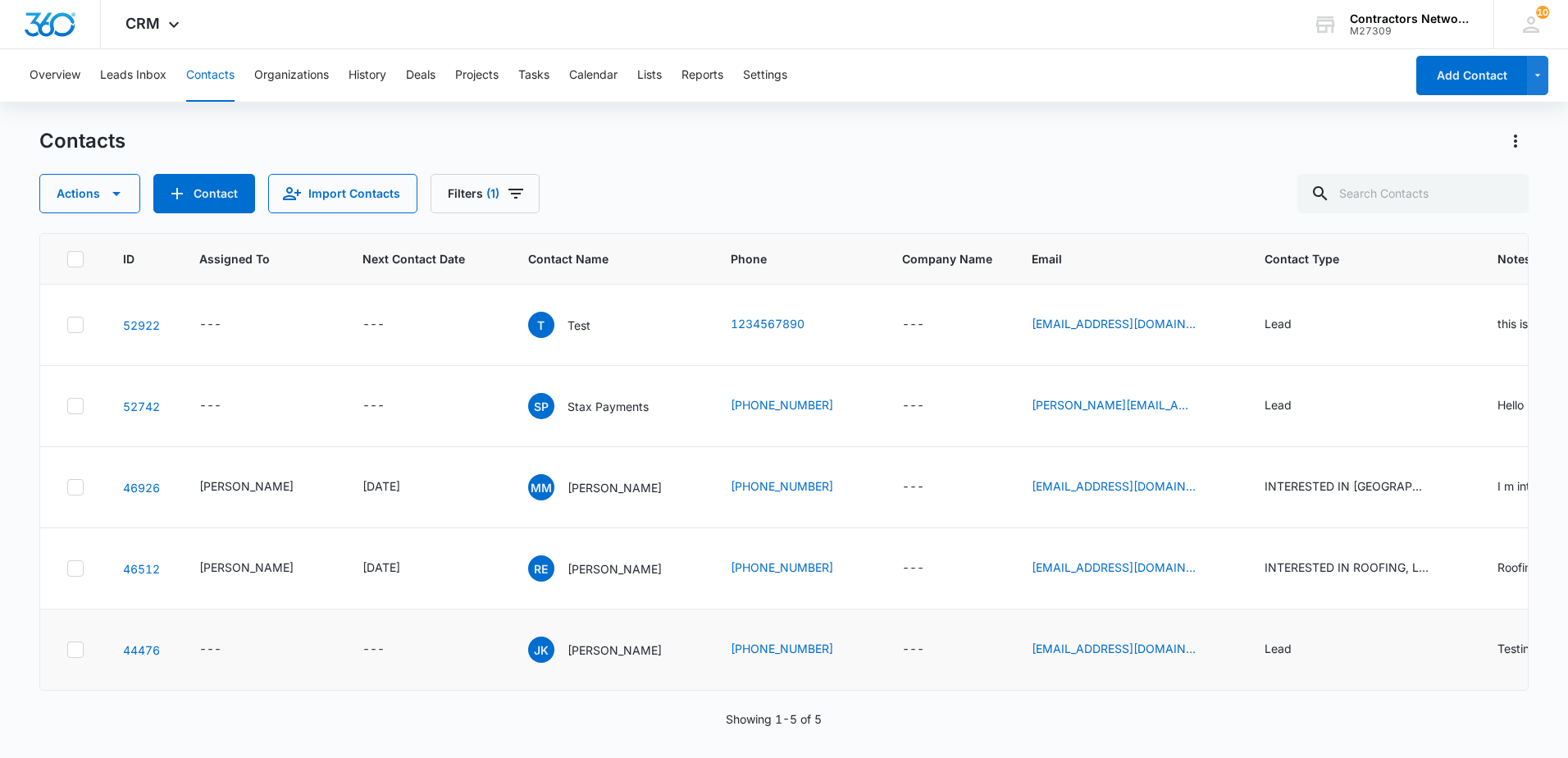
scroll to position [59, 0]
click at [572, 560] on p "Ricardo Estrada" at bounding box center [614, 569] width 94 height 17
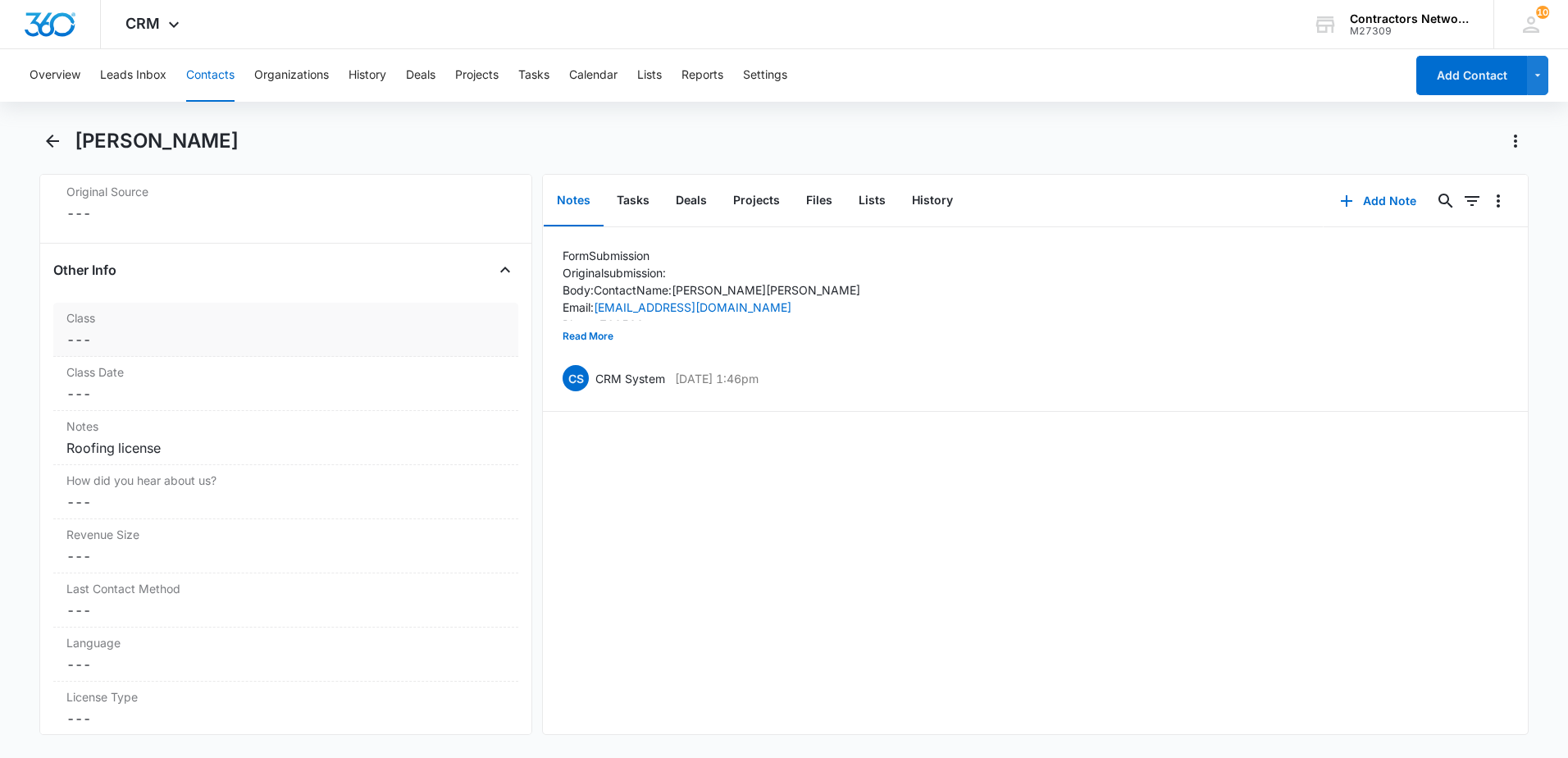
scroll to position [1804, 0]
click at [926, 201] on button "History" at bounding box center [933, 201] width 67 height 51
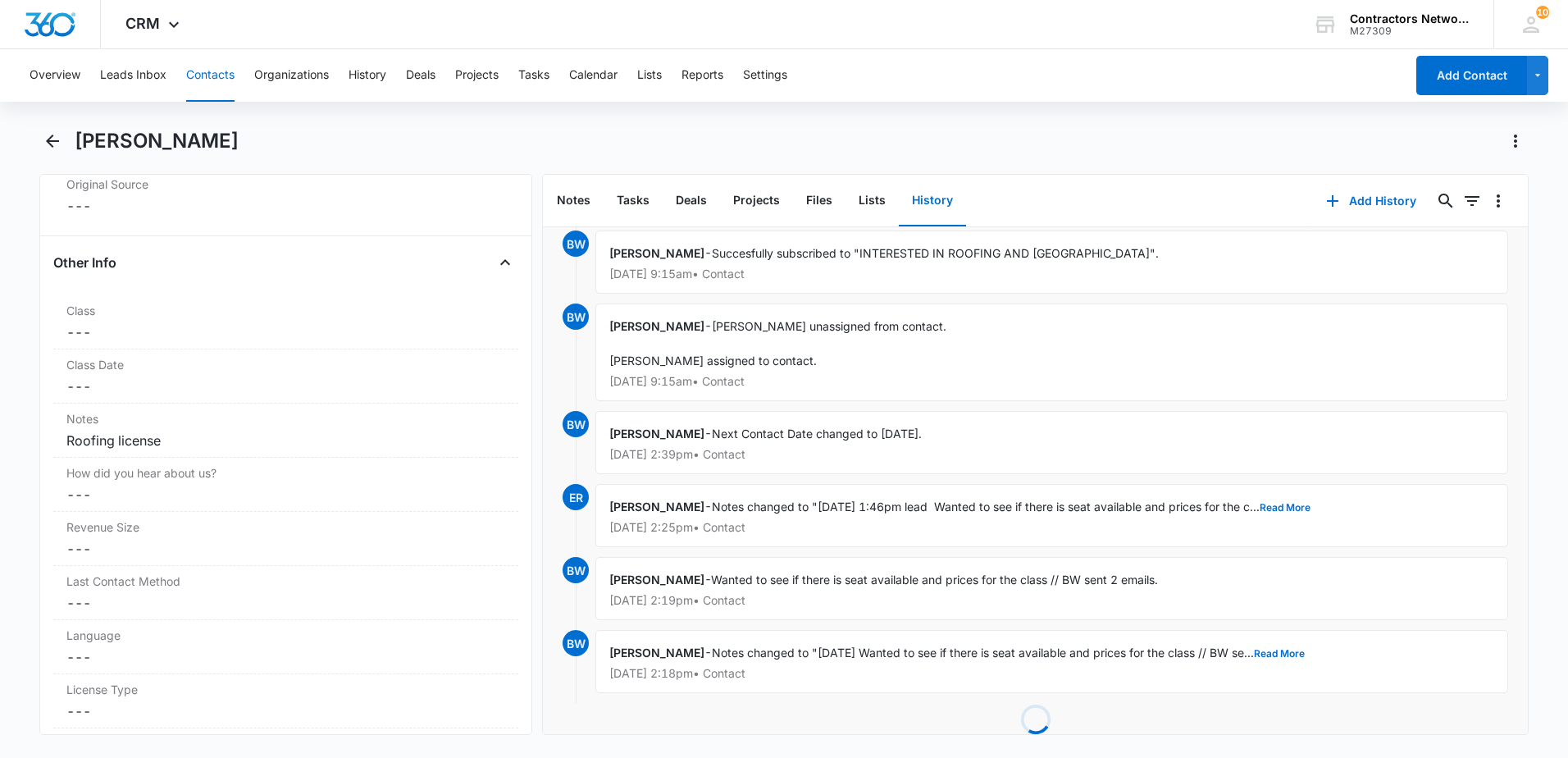
scroll to position [404, 0]
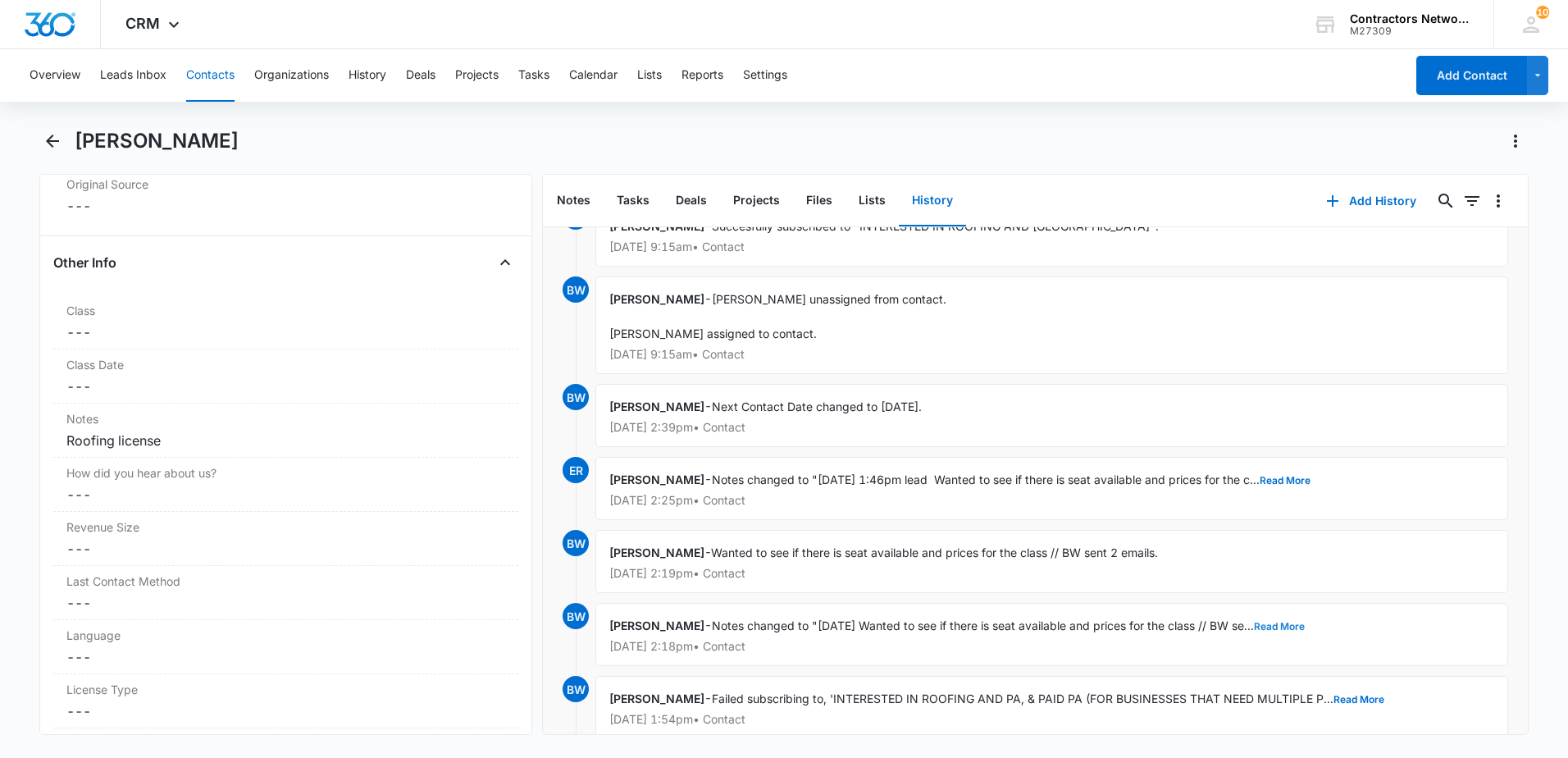
click at [1290, 623] on button "Read More" at bounding box center [1279, 626] width 51 height 10
click at [1259, 481] on button "Read More" at bounding box center [1284, 480] width 51 height 10
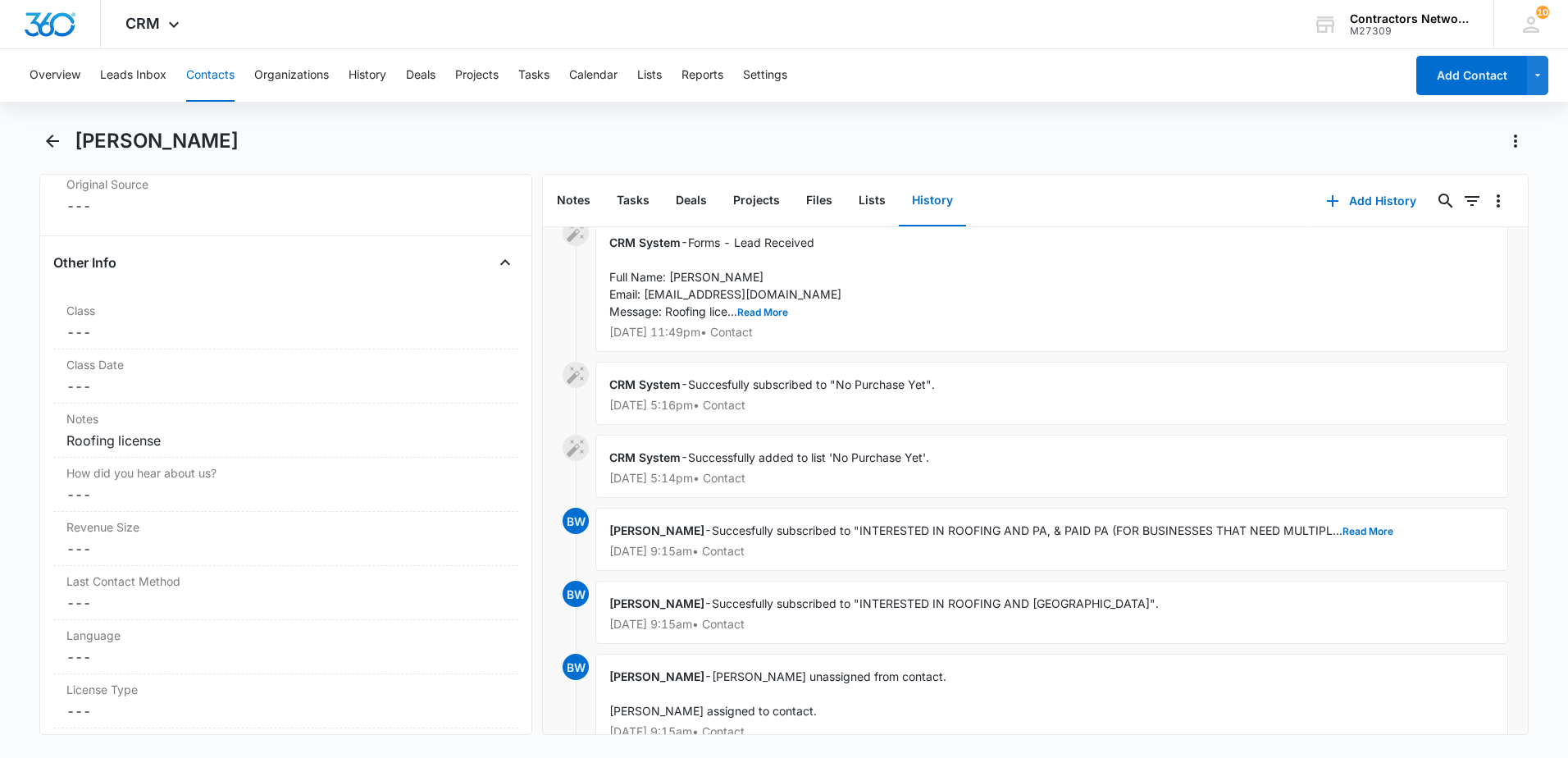
scroll to position [0, 0]
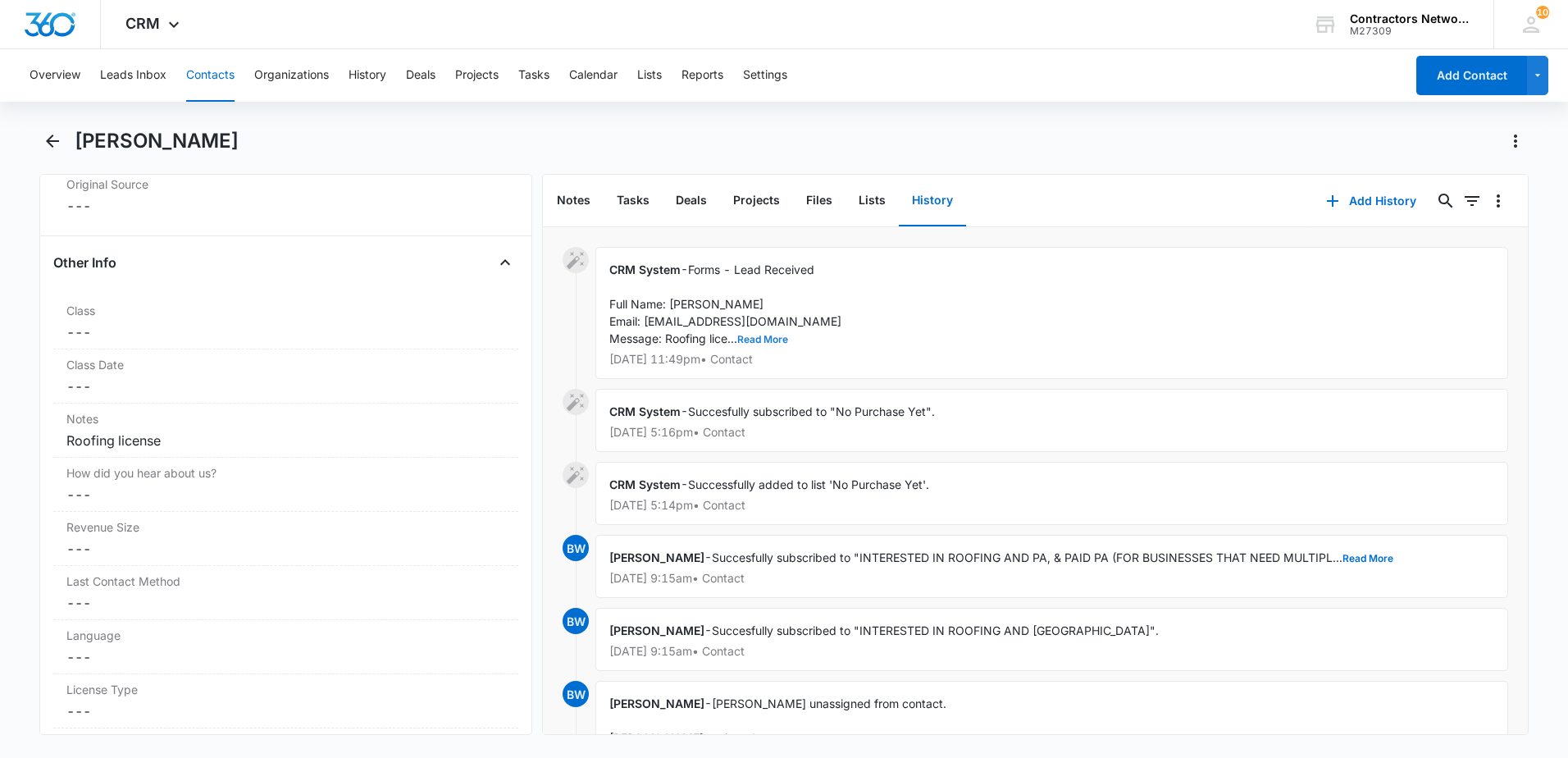
click at [787, 344] on button "Read More" at bounding box center [762, 339] width 51 height 10
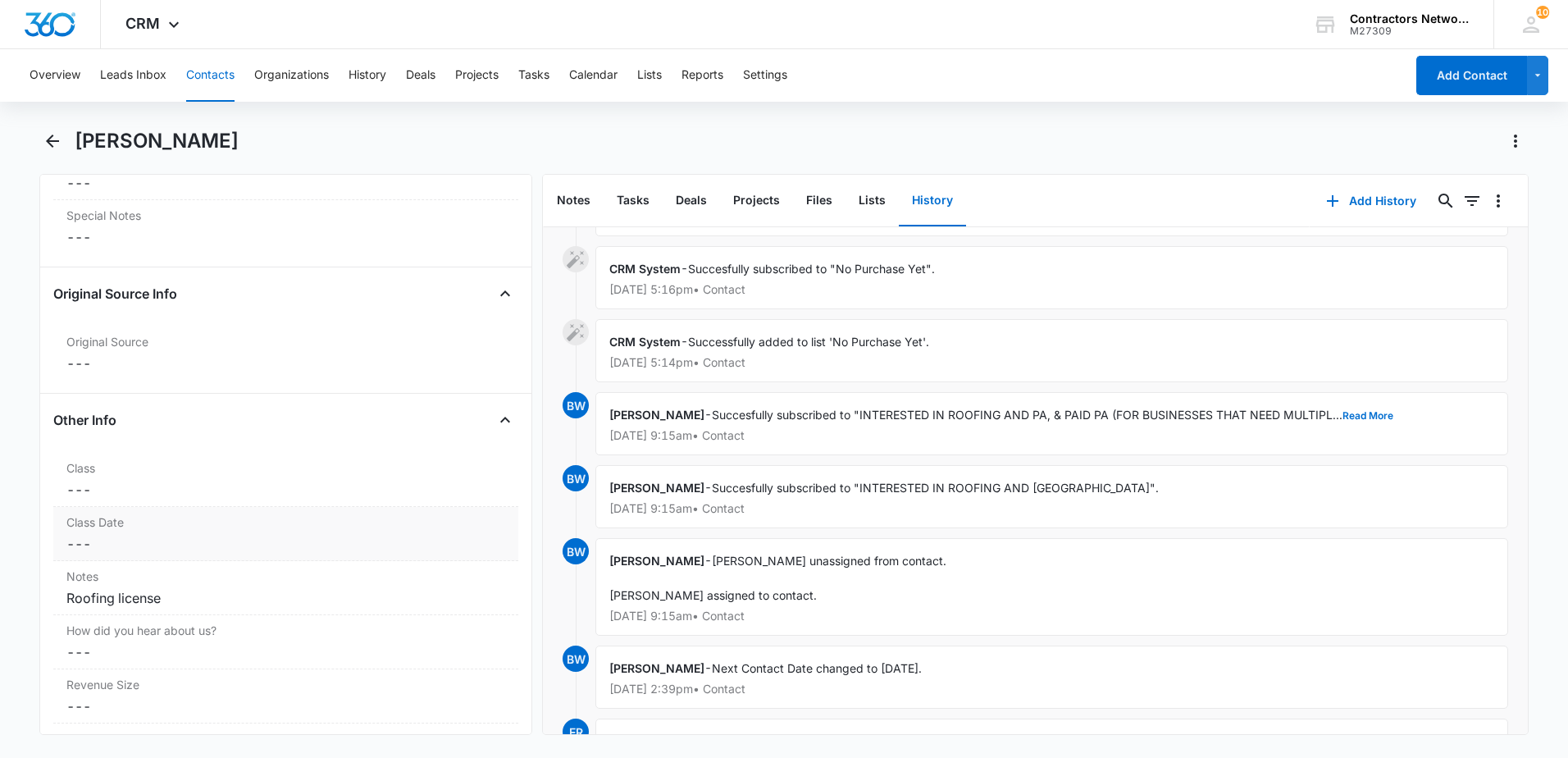
scroll to position [1729, 0]
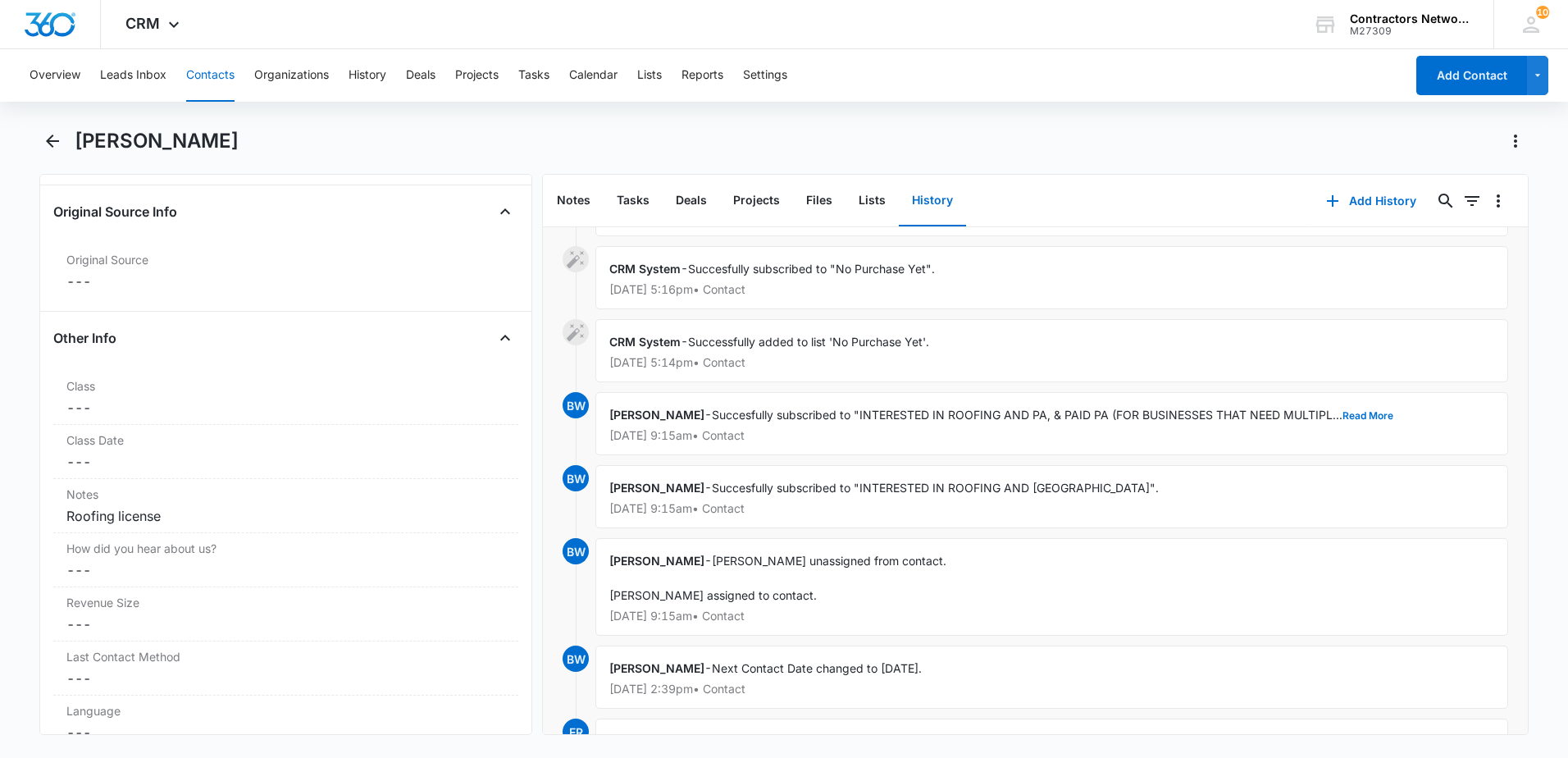
click at [203, 67] on button "Contacts" at bounding box center [210, 75] width 48 height 53
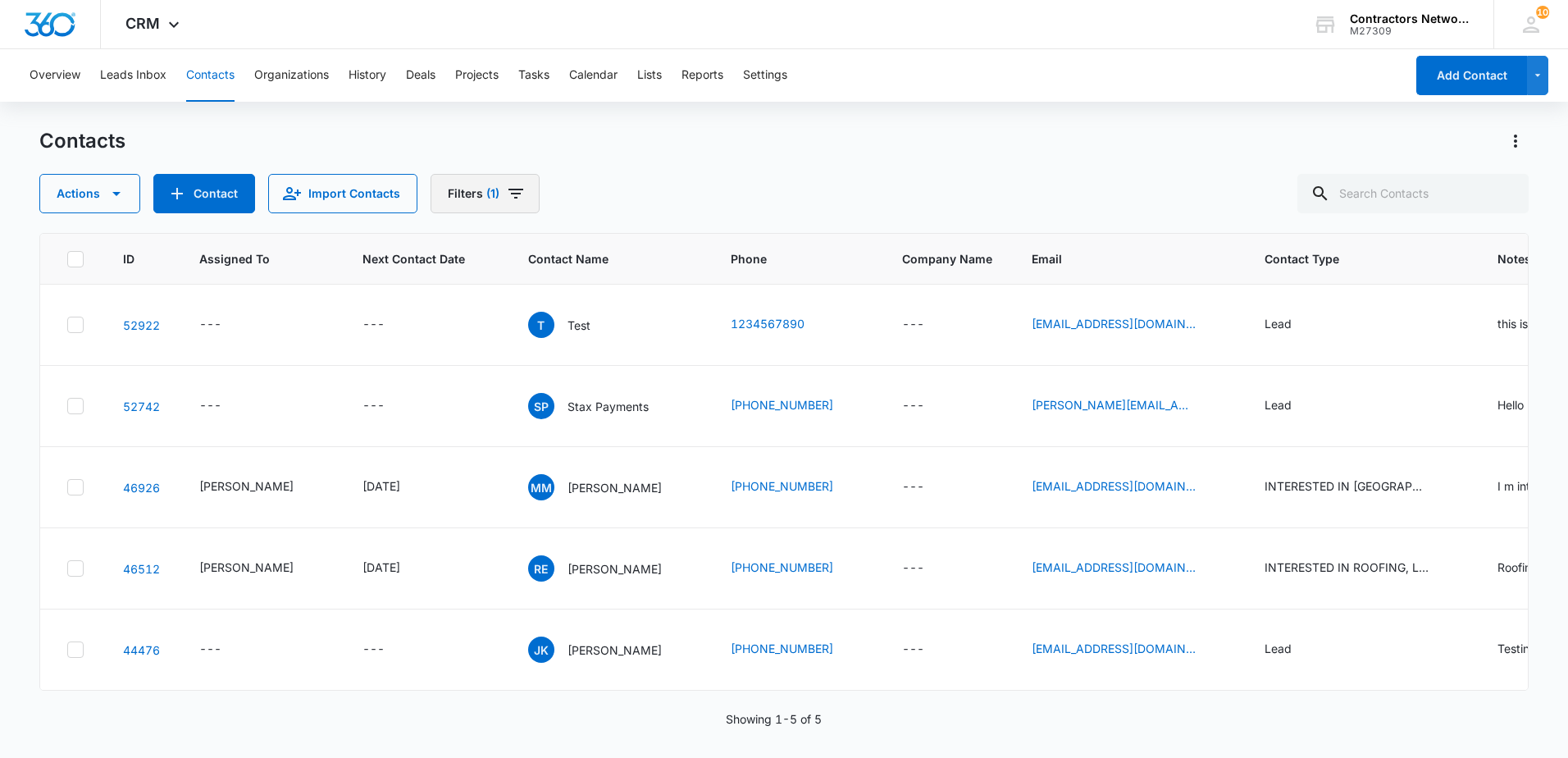
click at [517, 191] on icon "Filters" at bounding box center [515, 194] width 20 height 20
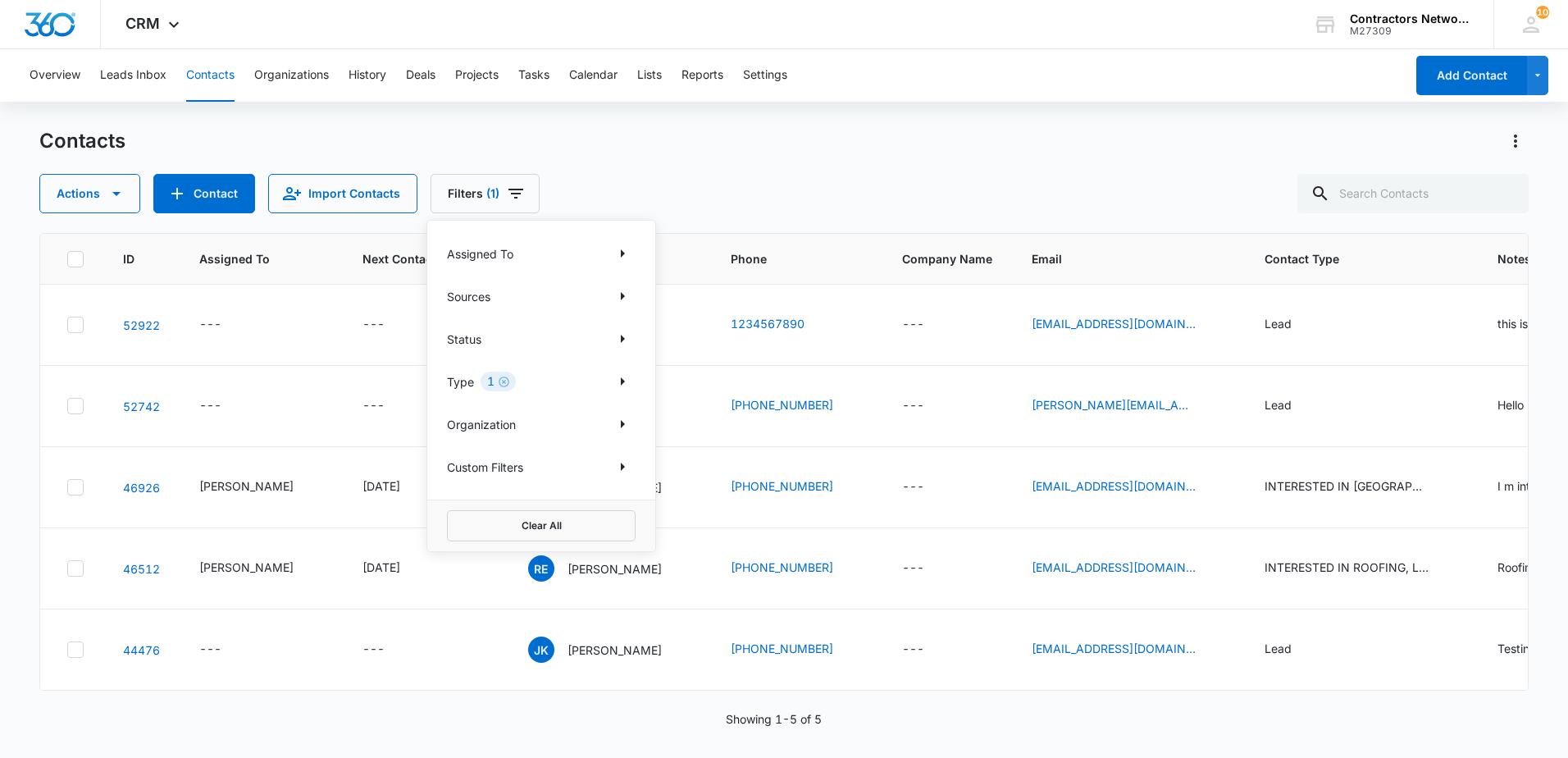
click at [504, 374] on div "1" at bounding box center [498, 381] width 35 height 20
click at [505, 364] on div "Assigned To Sources Status Type 1 Organization Custom Filters" at bounding box center [541, 360] width 228 height 279
click at [506, 379] on icon "Clear" at bounding box center [504, 382] width 12 height 12
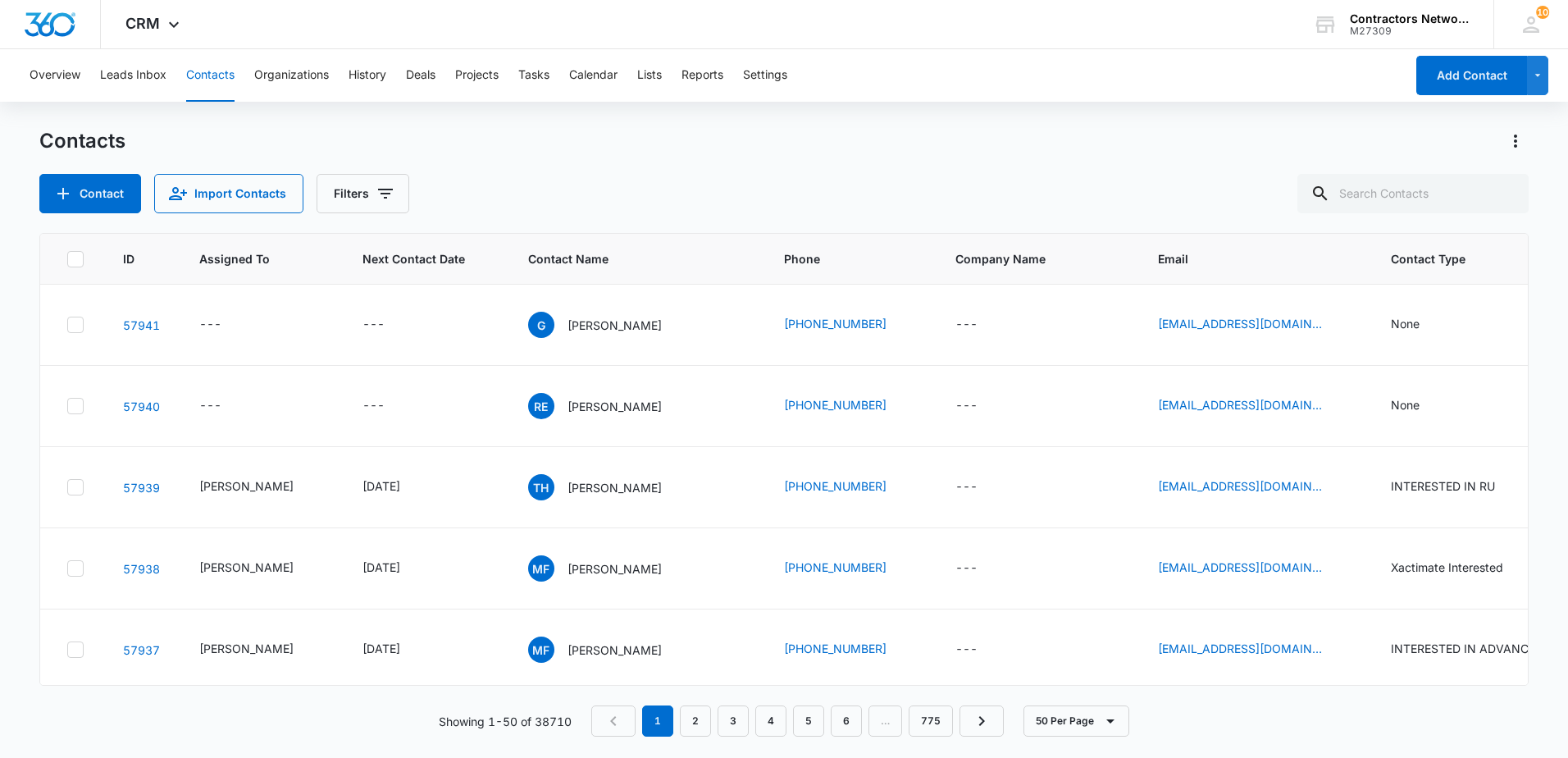
click at [1088, 152] on div "Contacts" at bounding box center [784, 141] width 1489 height 26
click at [1389, 191] on input "text" at bounding box center [1413, 194] width 232 height 40
type input "7"
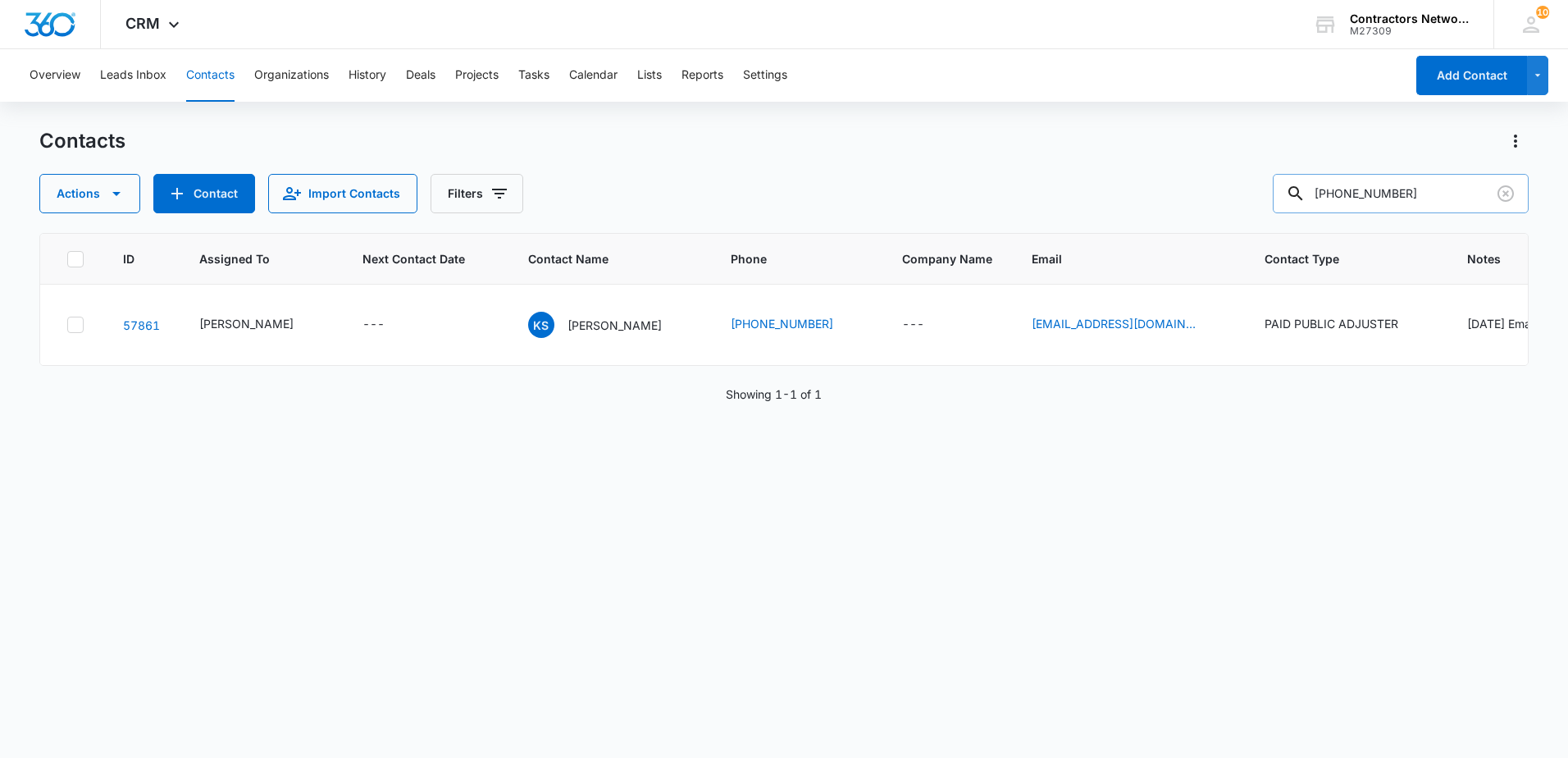
drag, startPoint x: 1438, startPoint y: 198, endPoint x: 1357, endPoint y: 200, distance: 81.0
click at [1357, 200] on input "618-444-1091" at bounding box center [1400, 194] width 256 height 40
type input "618-315-8769"
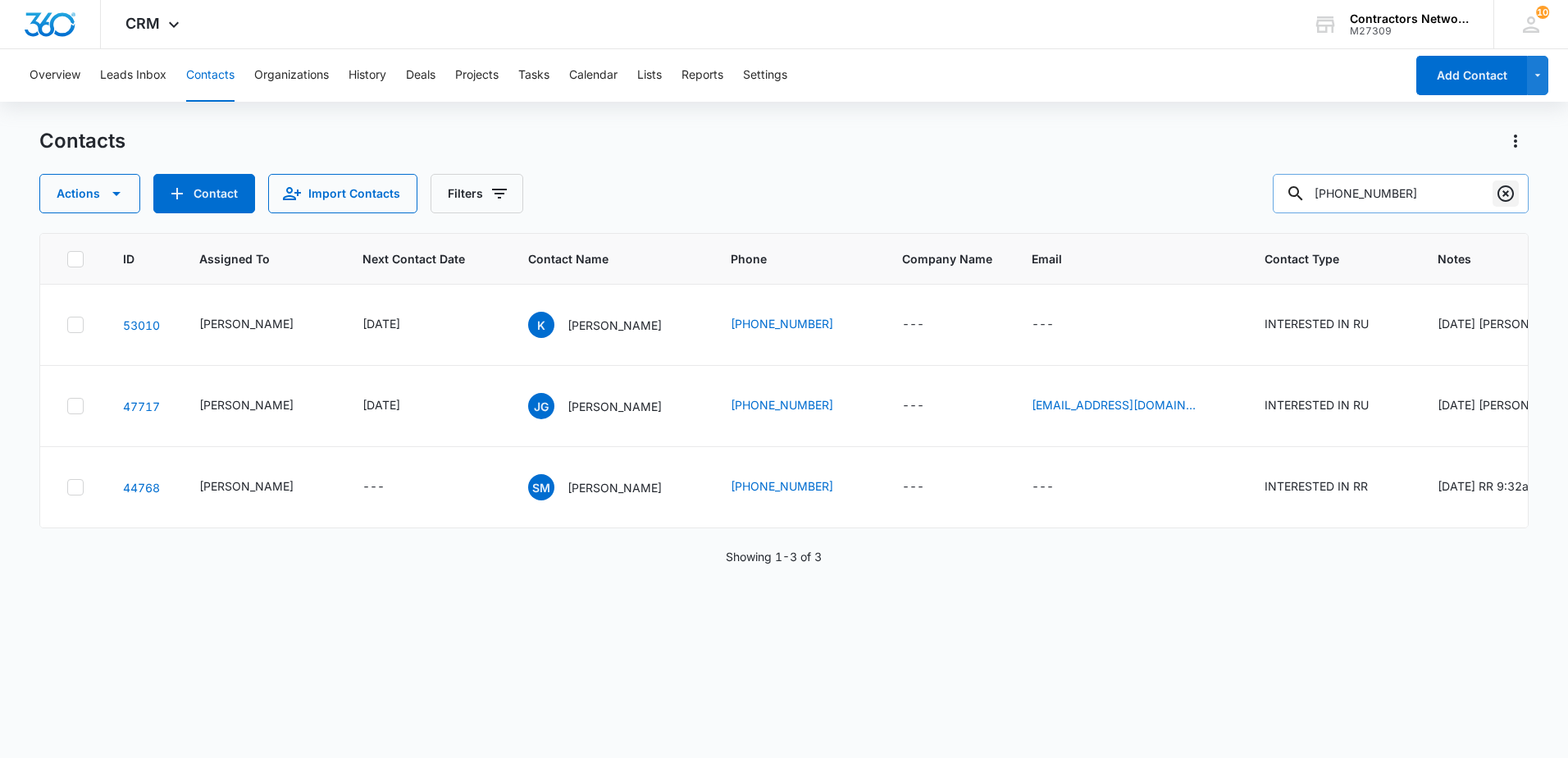
click at [1506, 201] on icon "Clear" at bounding box center [1505, 194] width 20 height 20
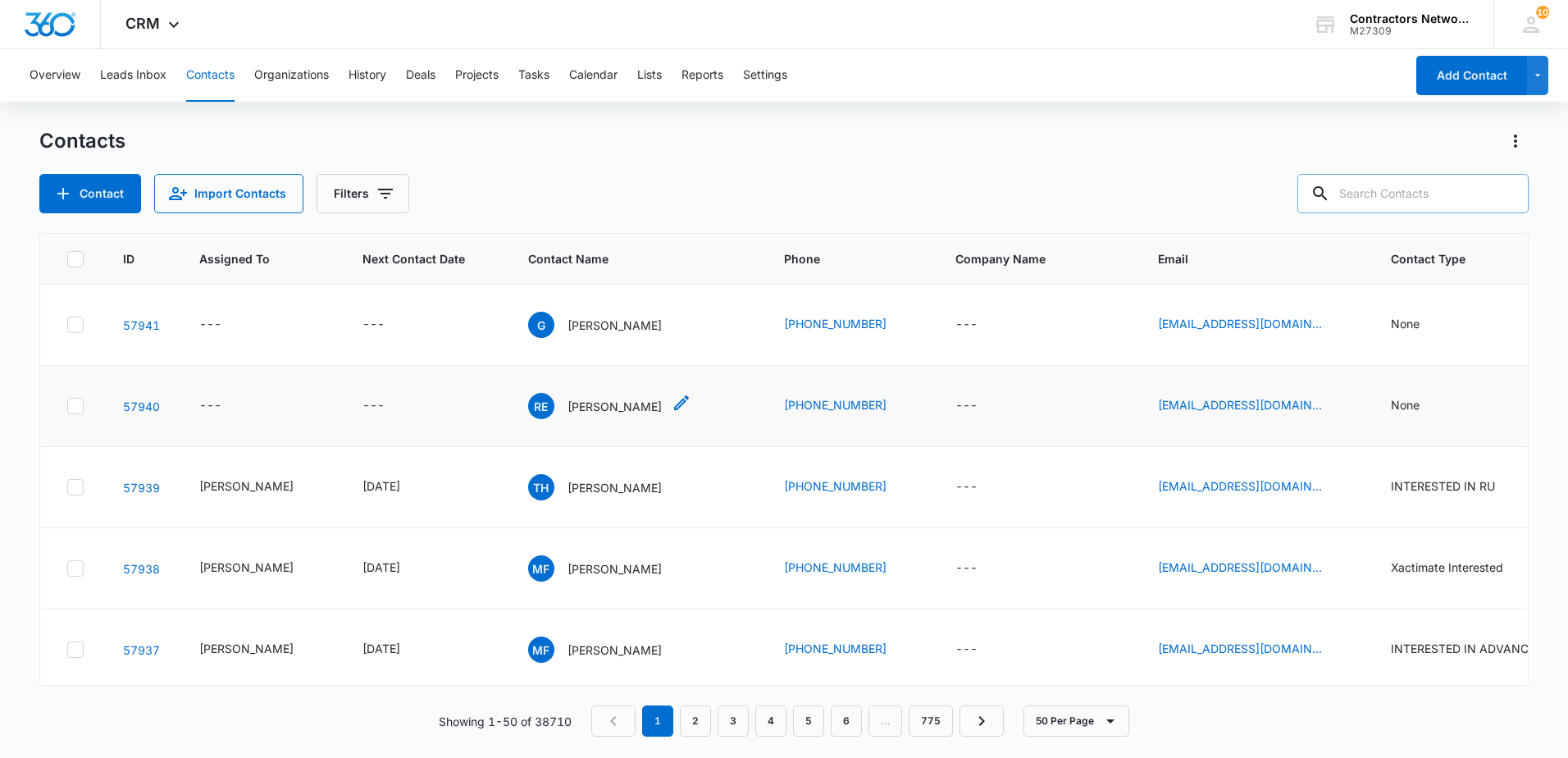
click at [580, 408] on p "Ricardo Estrada" at bounding box center [614, 406] width 94 height 17
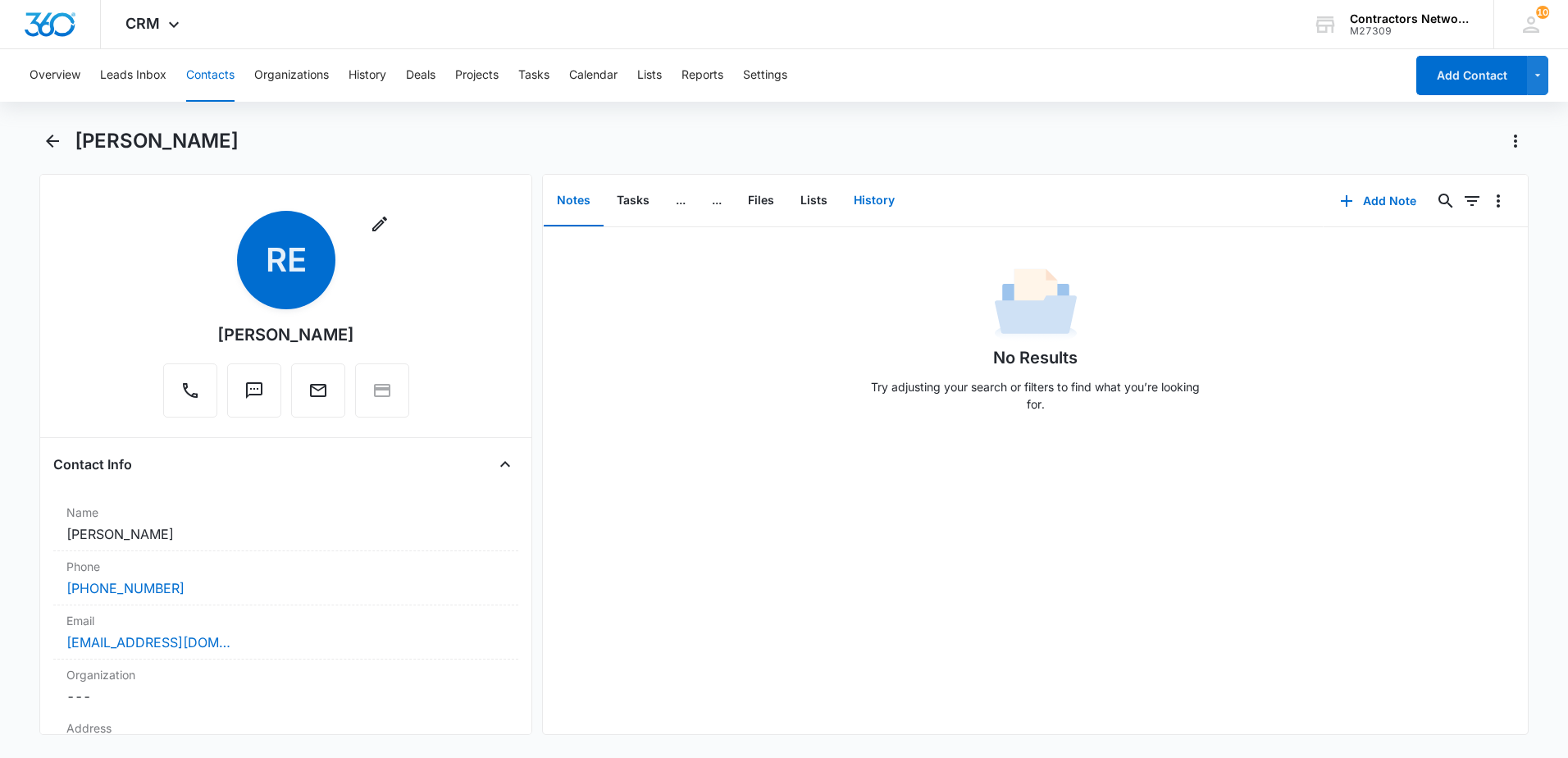
click at [880, 200] on button "History" at bounding box center [874, 201] width 67 height 51
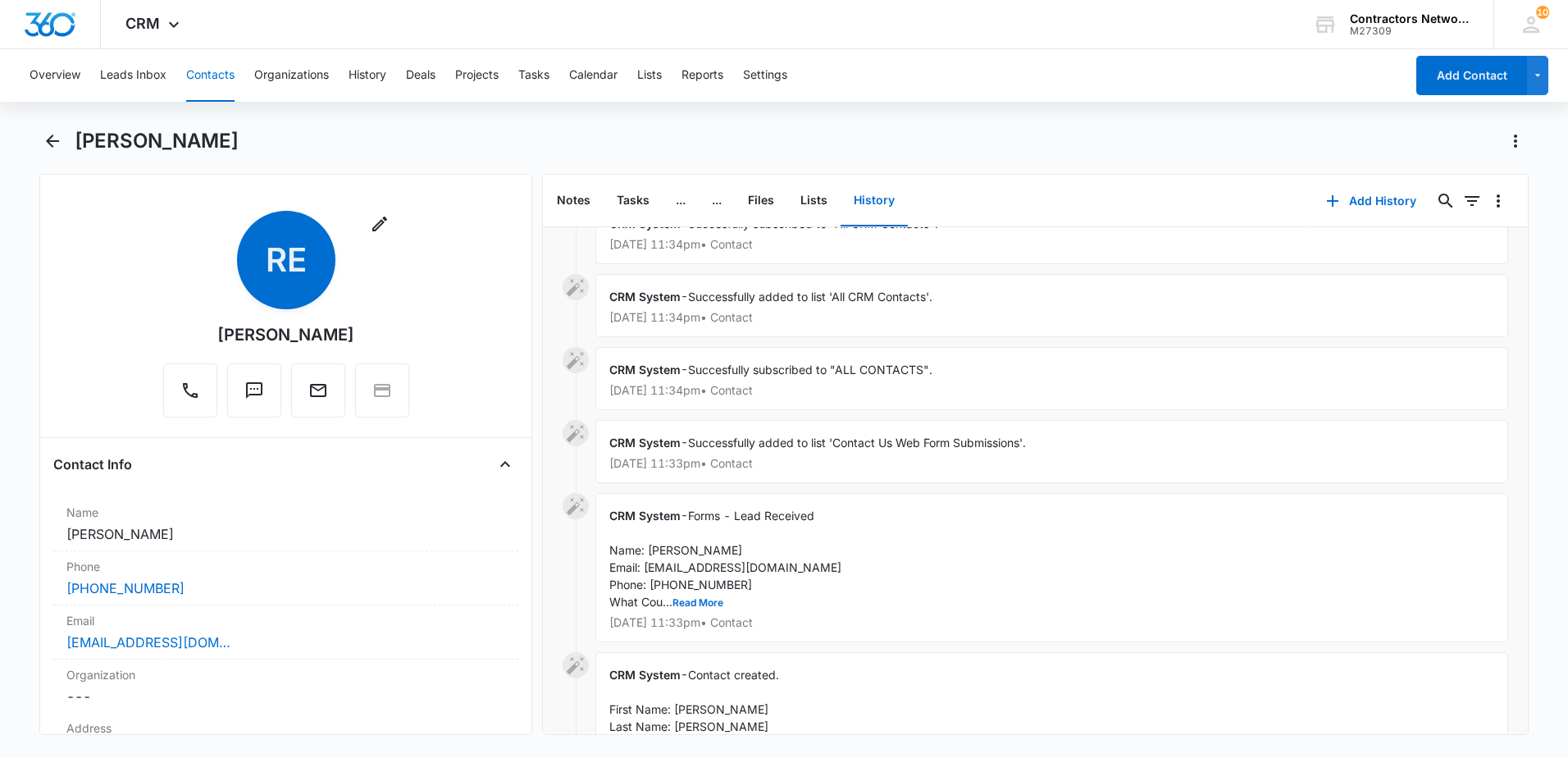
scroll to position [149, 0]
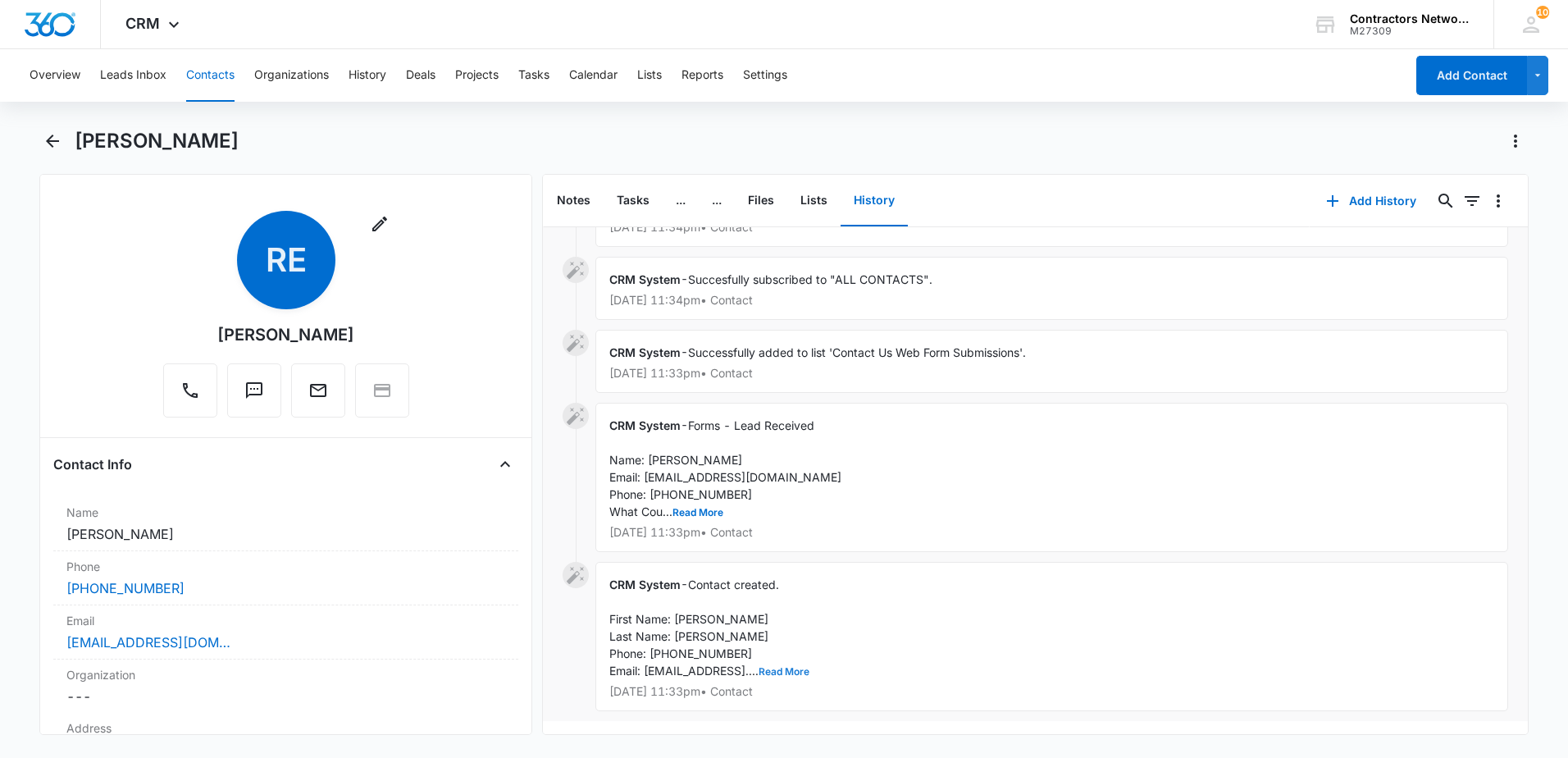
click at [790, 666] on button "Read More" at bounding box center [784, 671] width 51 height 10
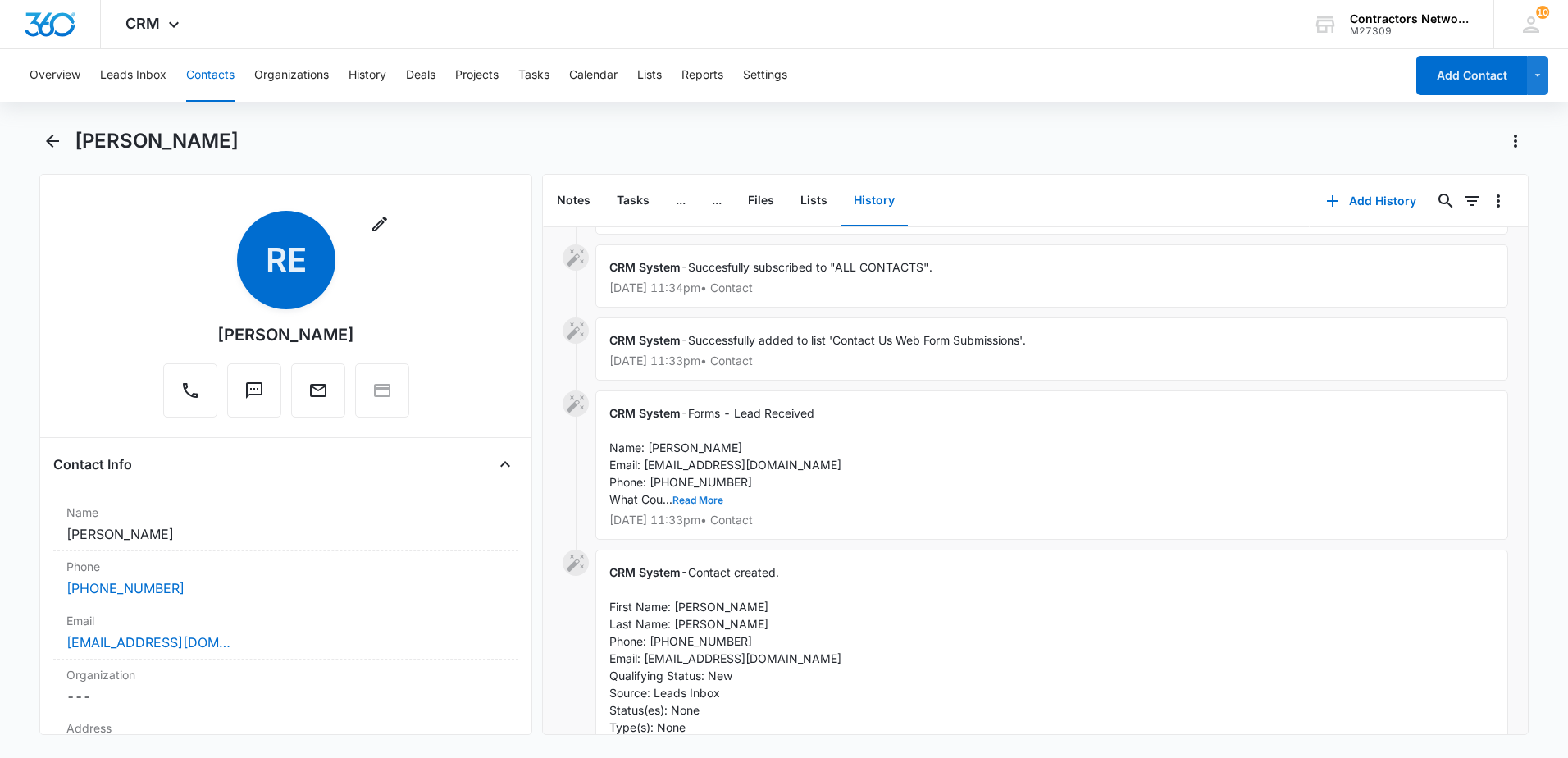
click at [699, 497] on button "Read More" at bounding box center [698, 500] width 51 height 10
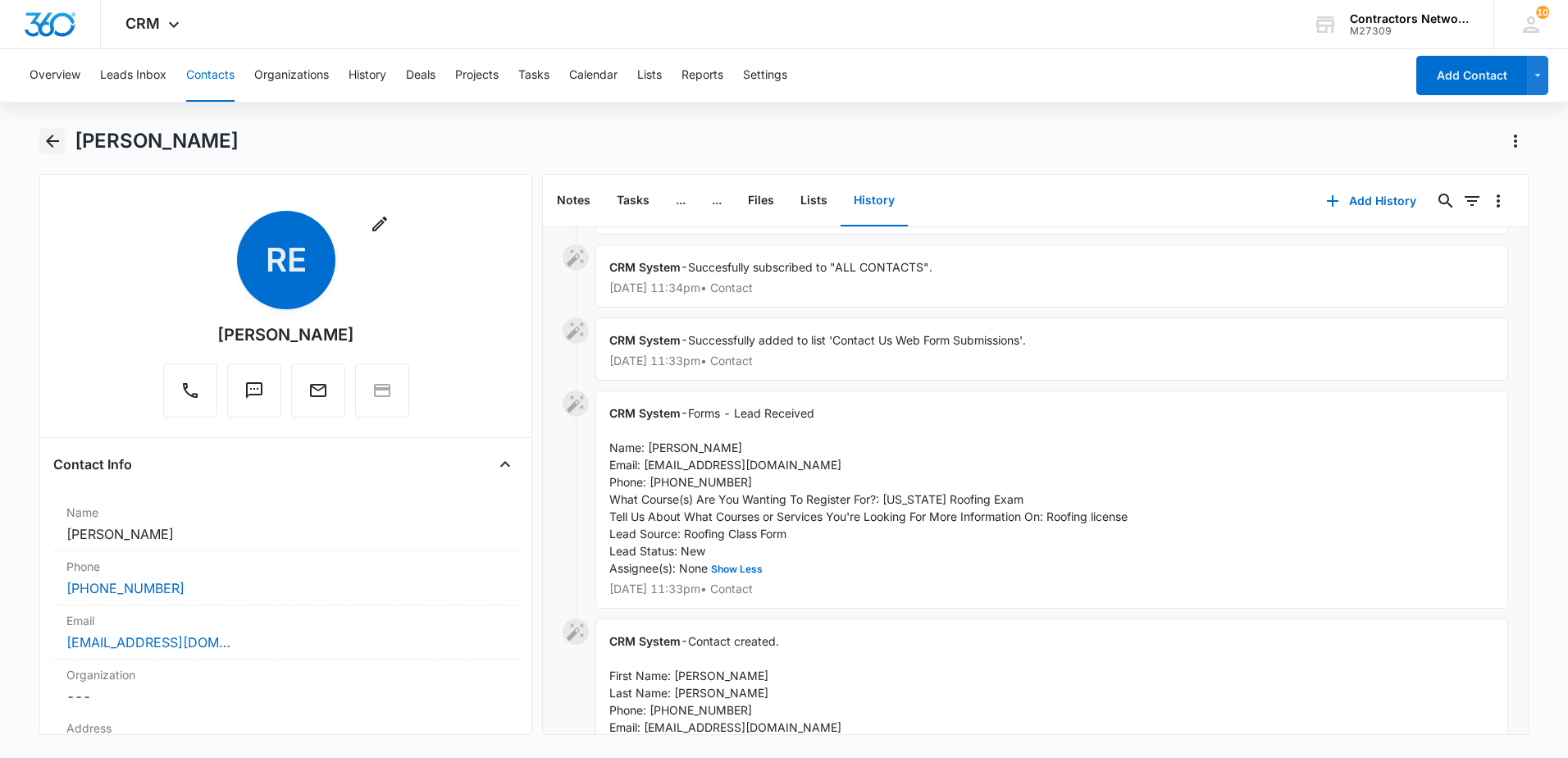
click at [46, 136] on icon "Back" at bounding box center [52, 141] width 20 height 20
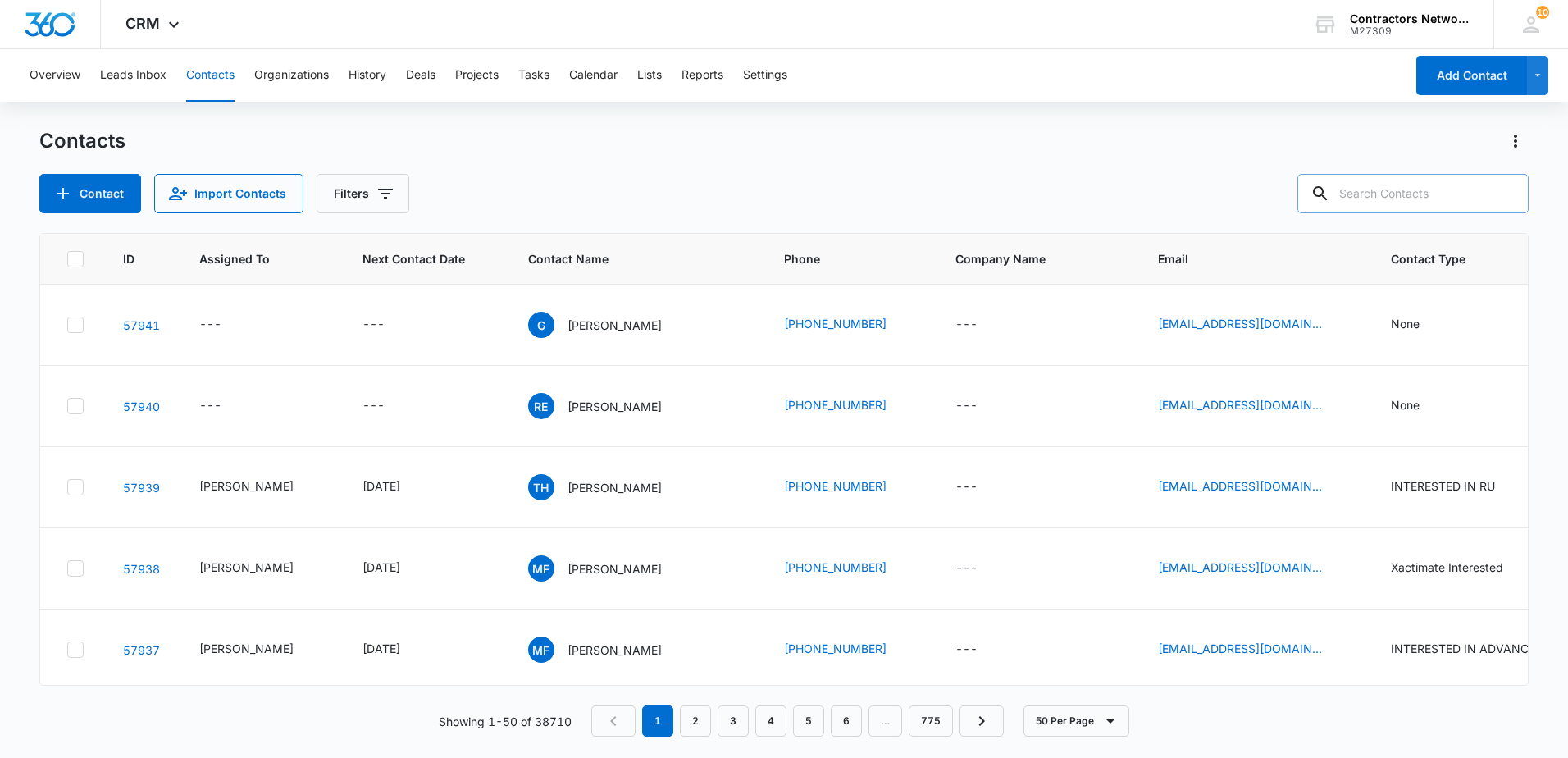
click at [1400, 174] on input "text" at bounding box center [1413, 194] width 232 height 40
type input "3583"
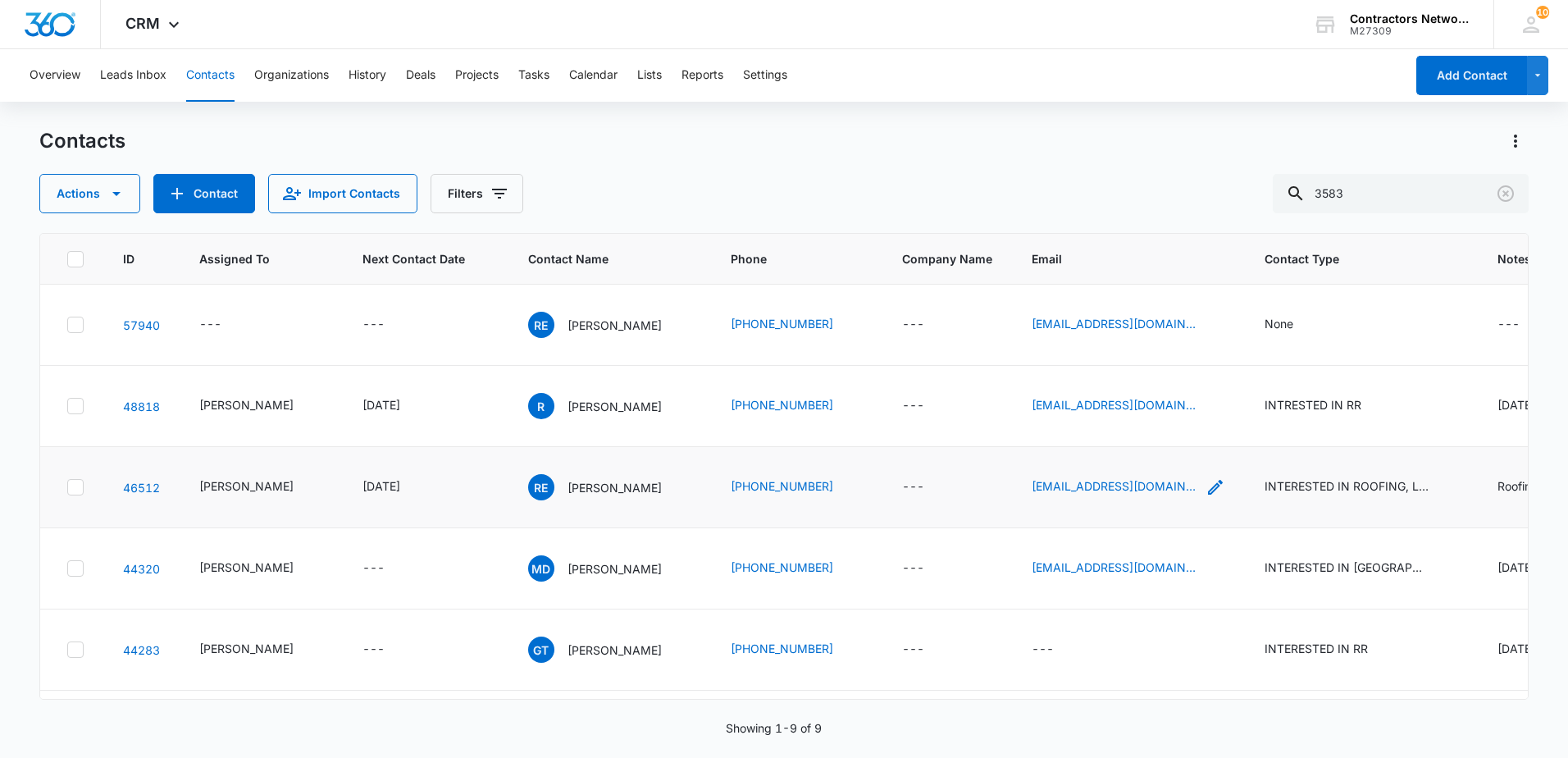
click at [1206, 486] on icon "Email - e.ricardo10@yahoo.com - Select to Edit Field" at bounding box center [1215, 487] width 20 height 20
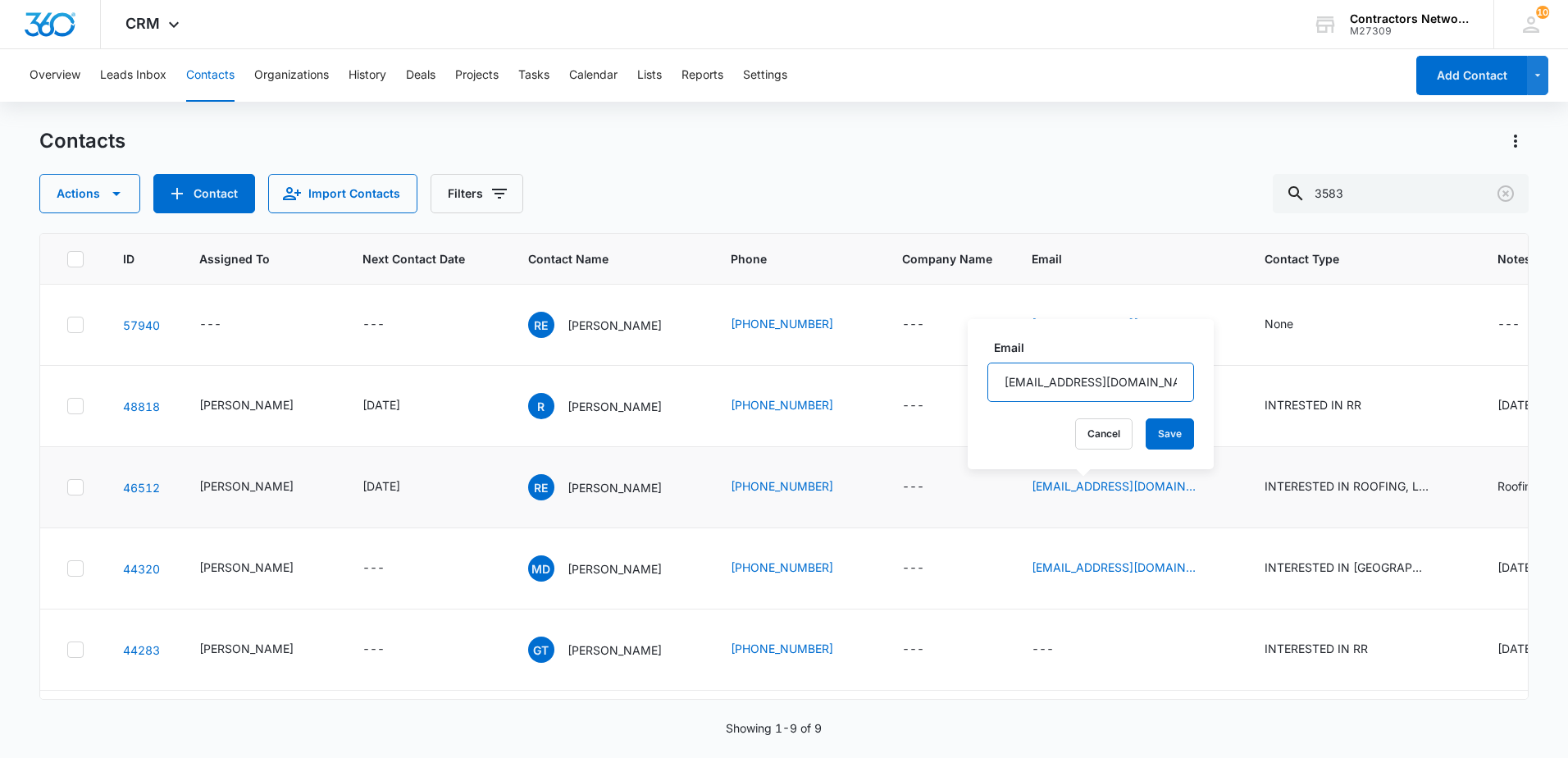
click at [1136, 378] on input "e.ricardo10@yahoo.com" at bounding box center [1090, 382] width 207 height 40
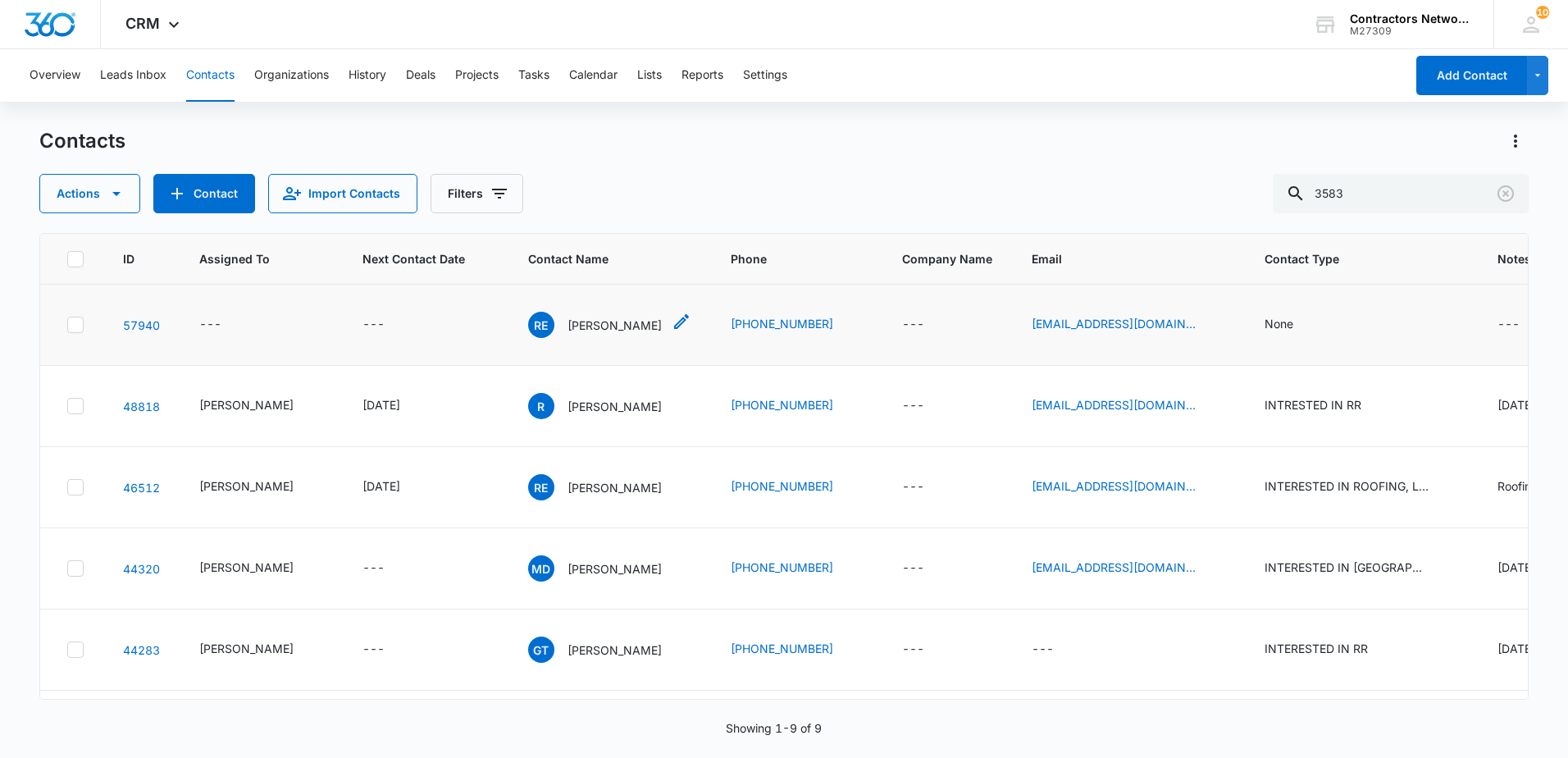
click at [619, 328] on p "Ricardo Estrada" at bounding box center [614, 325] width 94 height 17
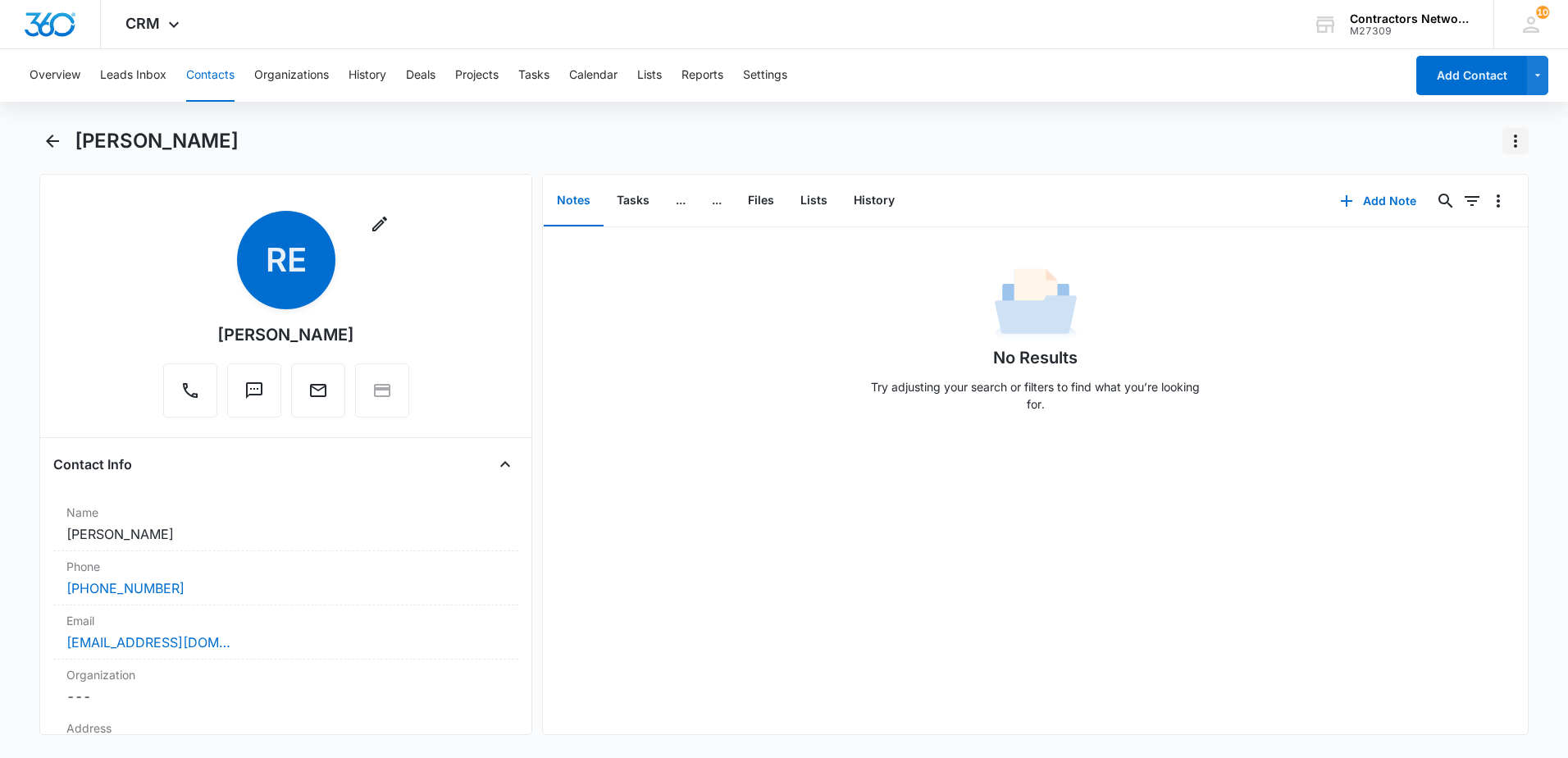
click at [1512, 139] on icon "Actions" at bounding box center [1515, 141] width 20 height 20
click at [1443, 242] on div "Delete" at bounding box center [1451, 236] width 72 height 11
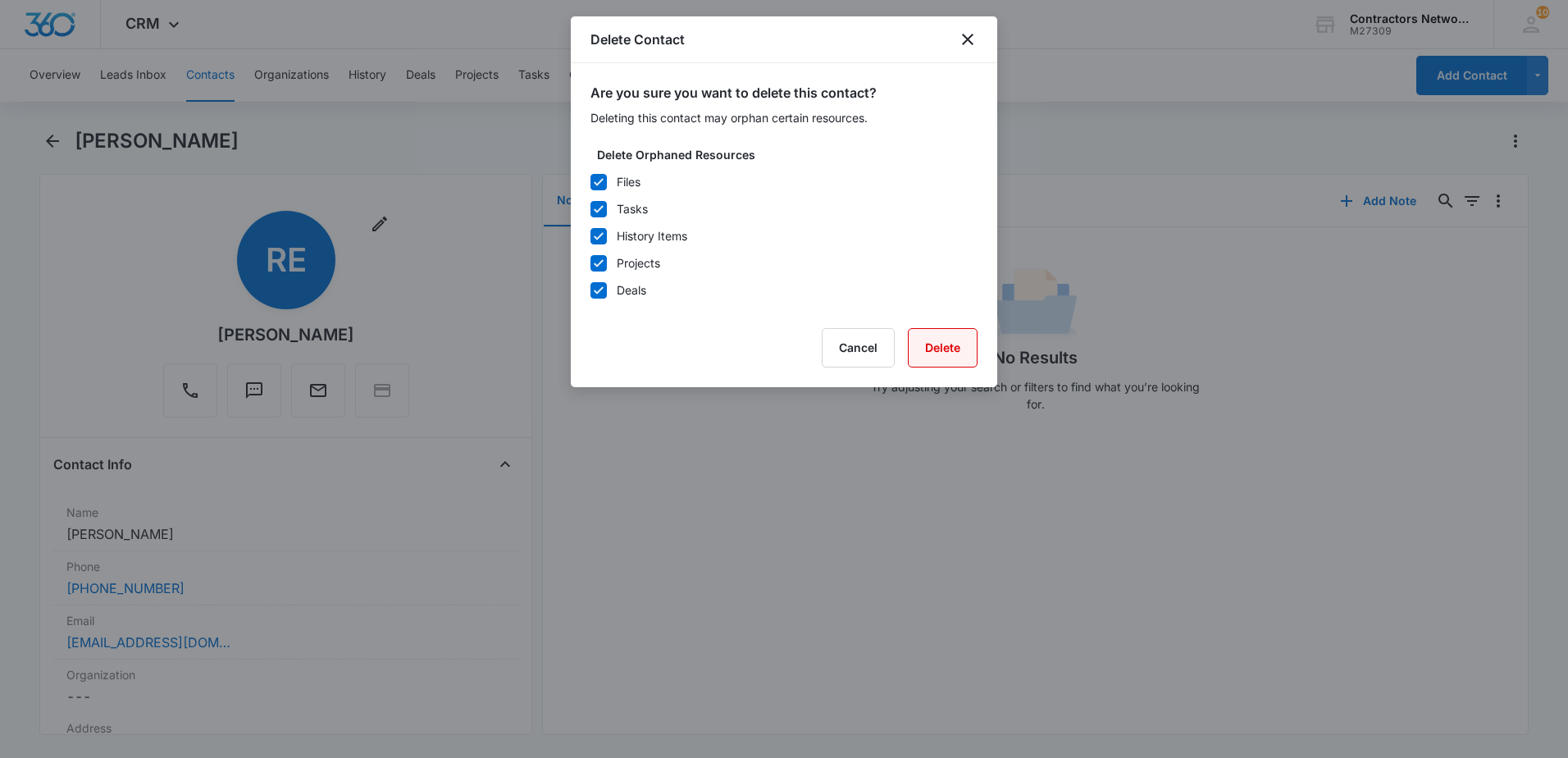
click at [943, 342] on button "Delete" at bounding box center [942, 347] width 70 height 40
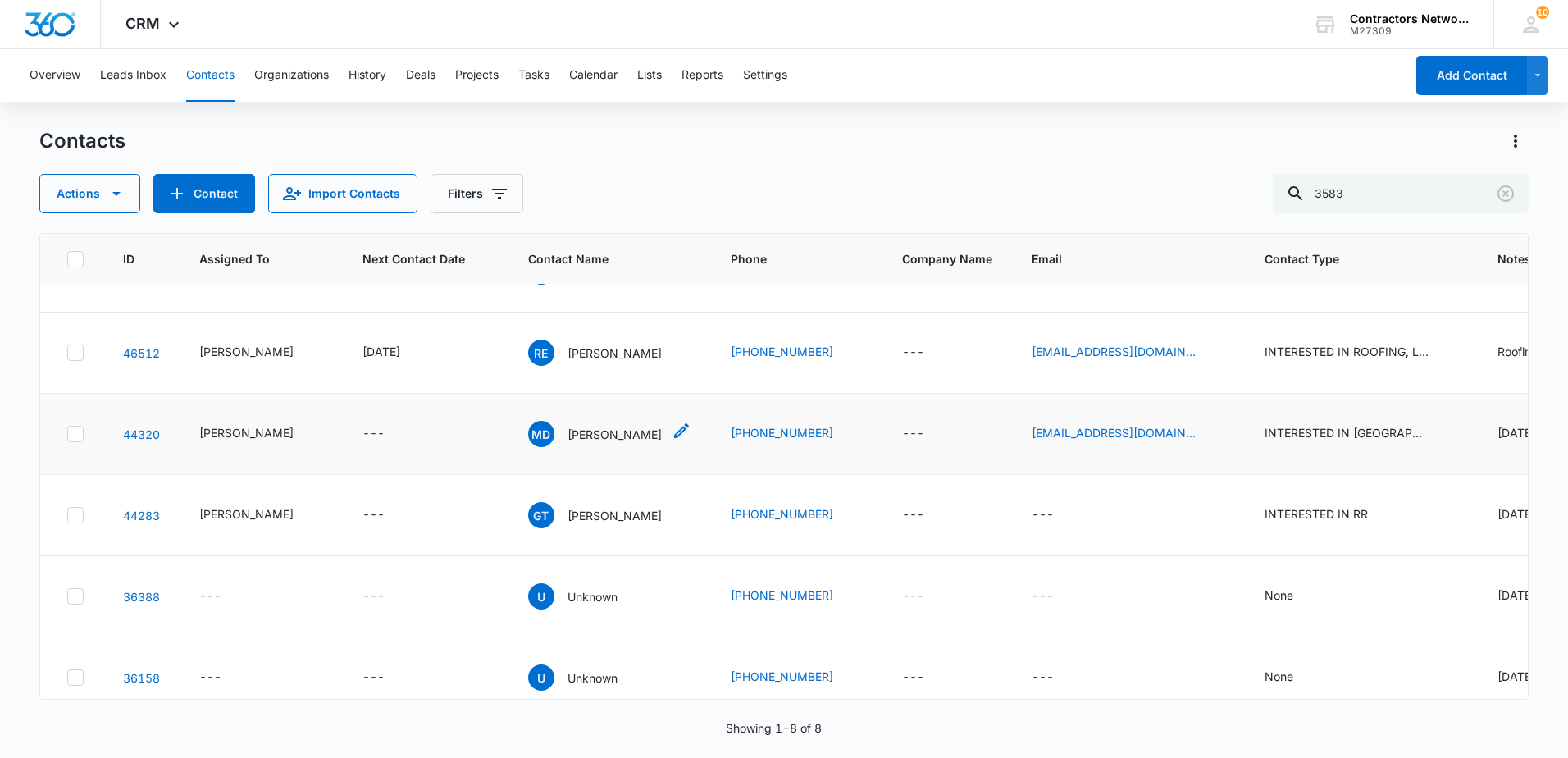
scroll to position [82, 0]
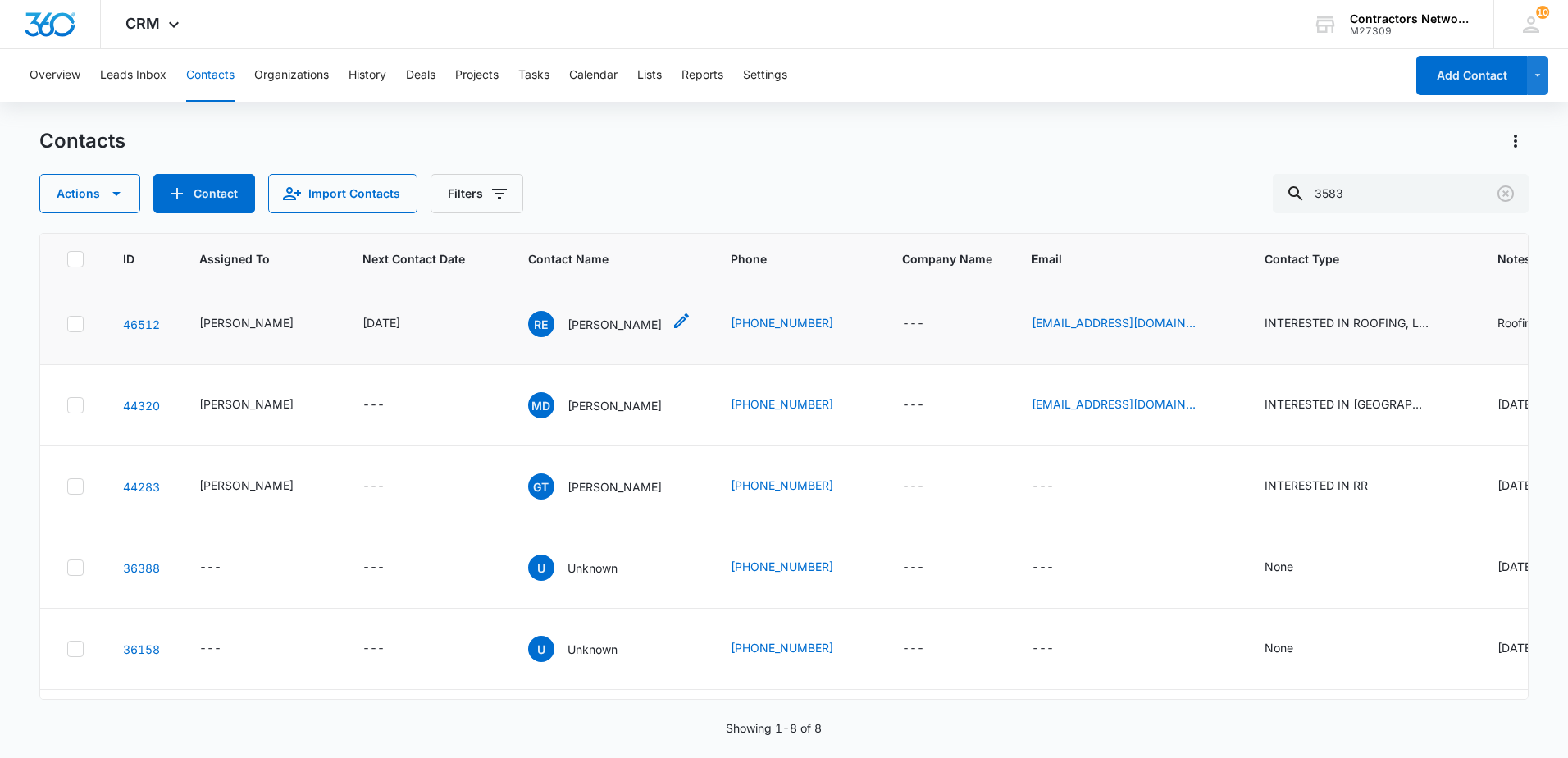
click at [607, 324] on p "Ricardo Estrada" at bounding box center [614, 324] width 94 height 17
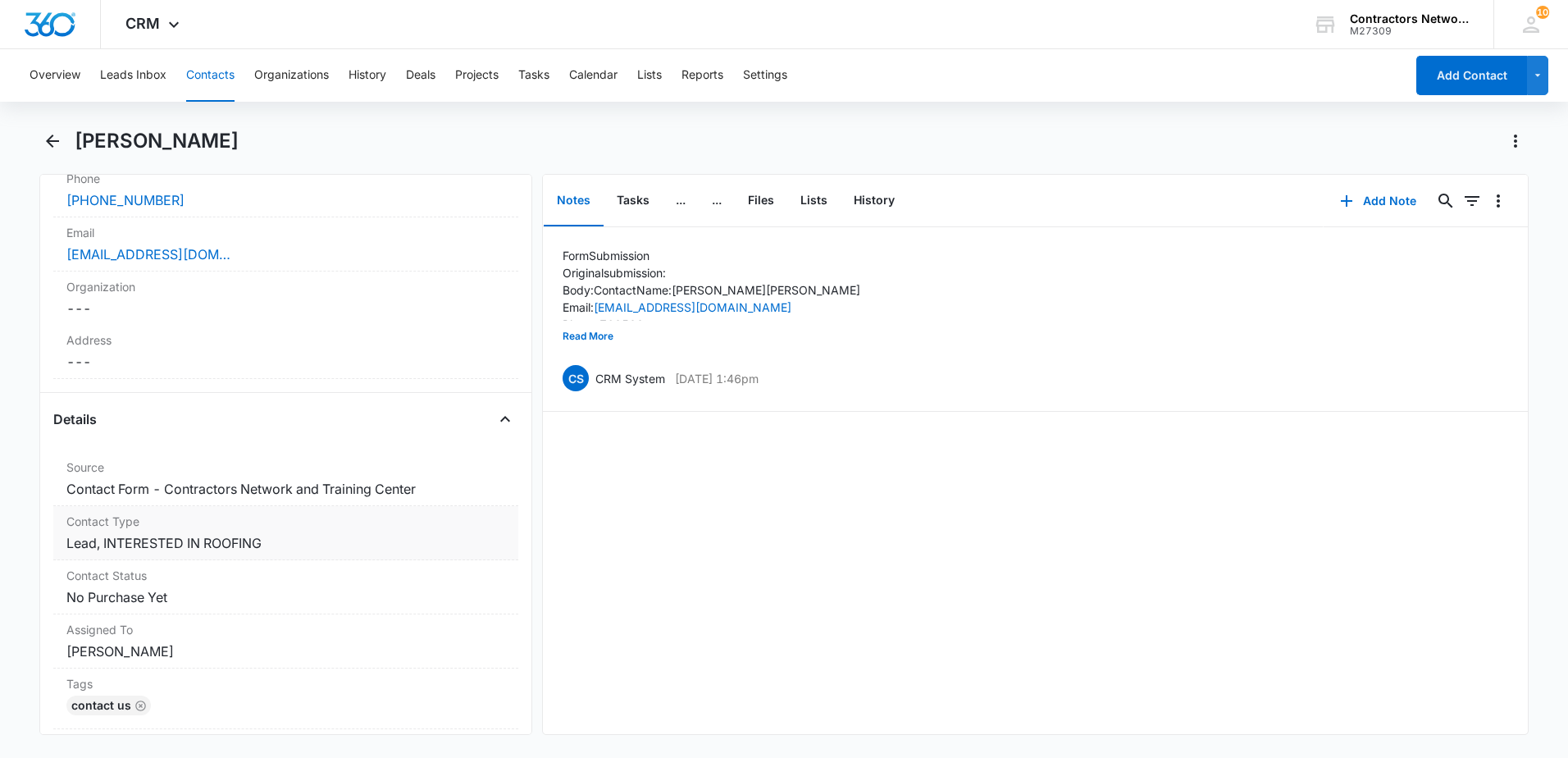
scroll to position [410, 0]
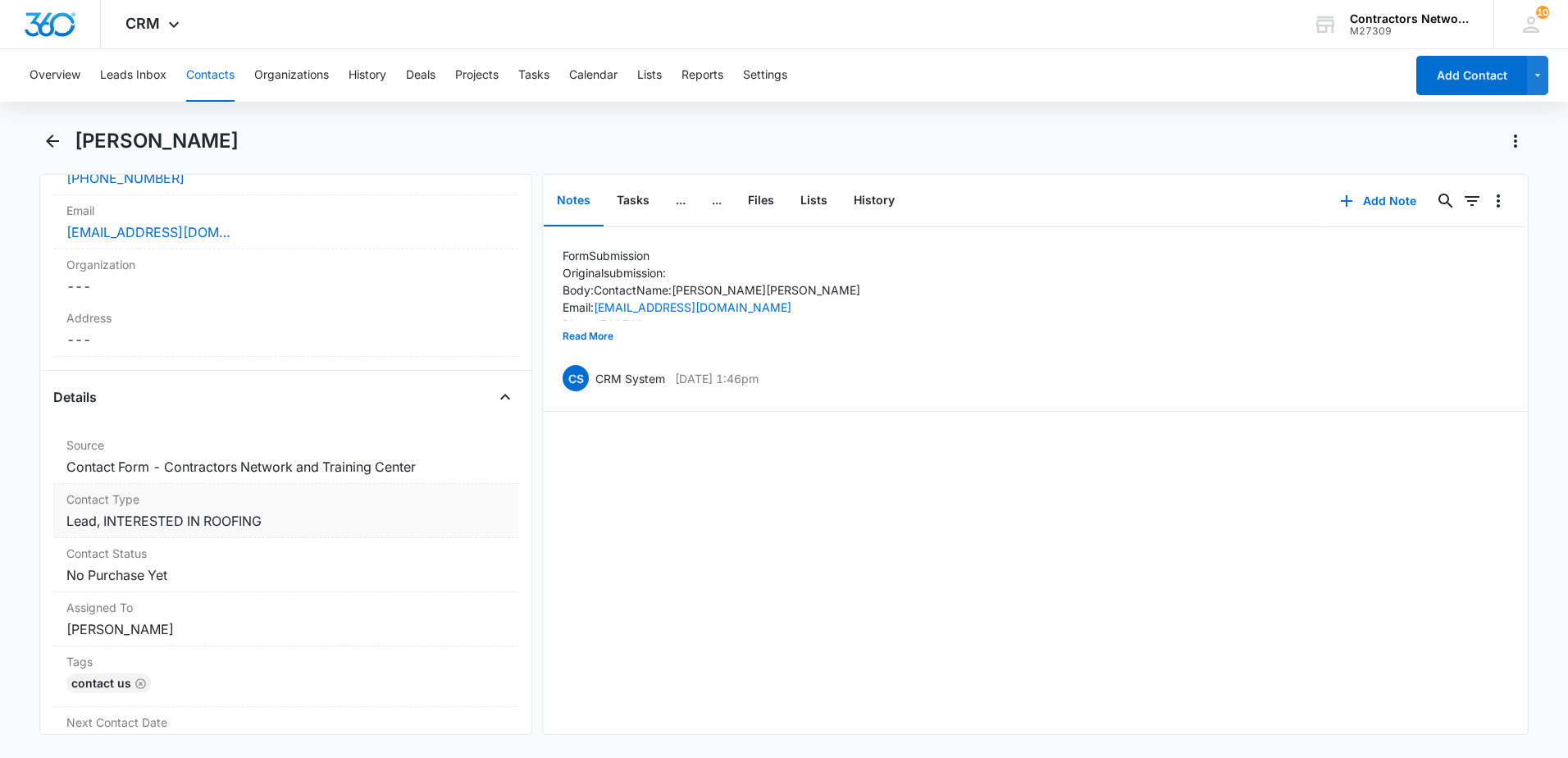
click at [296, 521] on dd "Cancel Save Changes Lead, INTERESTED IN ROOFING" at bounding box center [286, 520] width 439 height 20
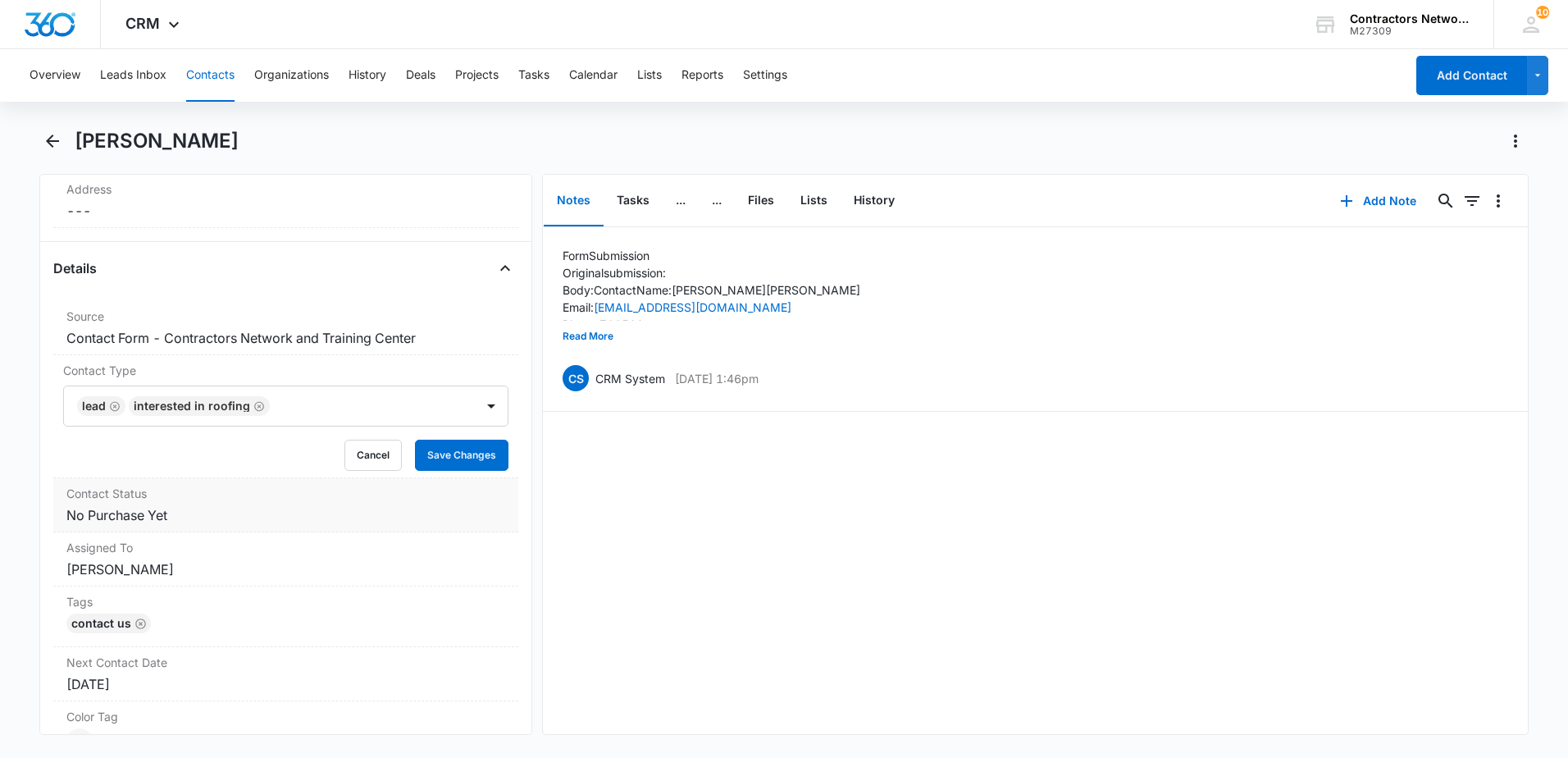
scroll to position [574, 0]
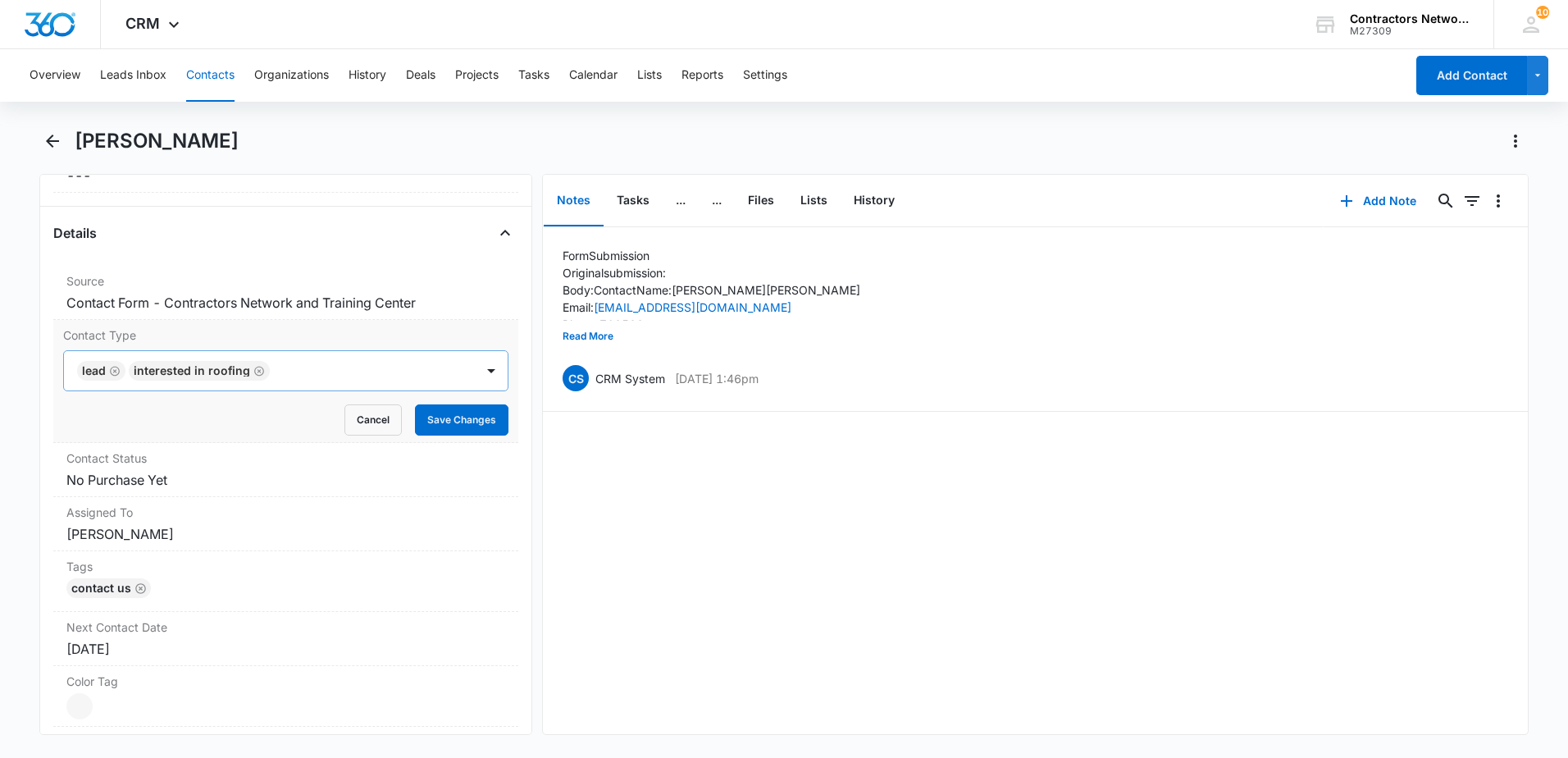
drag, startPoint x: 112, startPoint y: 367, endPoint x: 120, endPoint y: 367, distance: 8.0
click at [112, 367] on icon "Remove Lead" at bounding box center [114, 370] width 10 height 10
click at [205, 373] on icon "Remove INTERESTED IN ROOFING" at bounding box center [207, 371] width 11 height 12
click at [183, 368] on div at bounding box center [266, 371] width 375 height 23
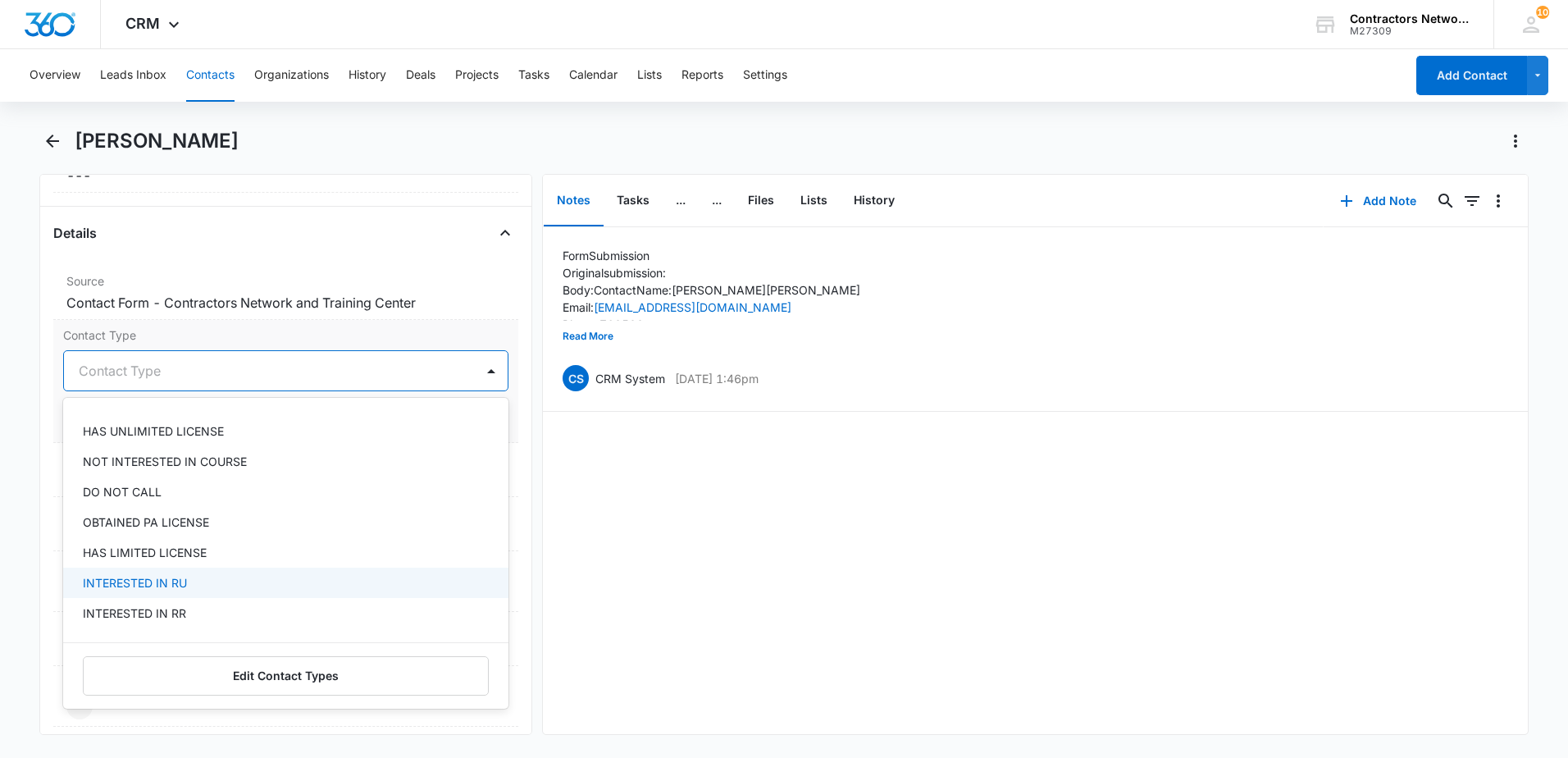
scroll to position [246, 0]
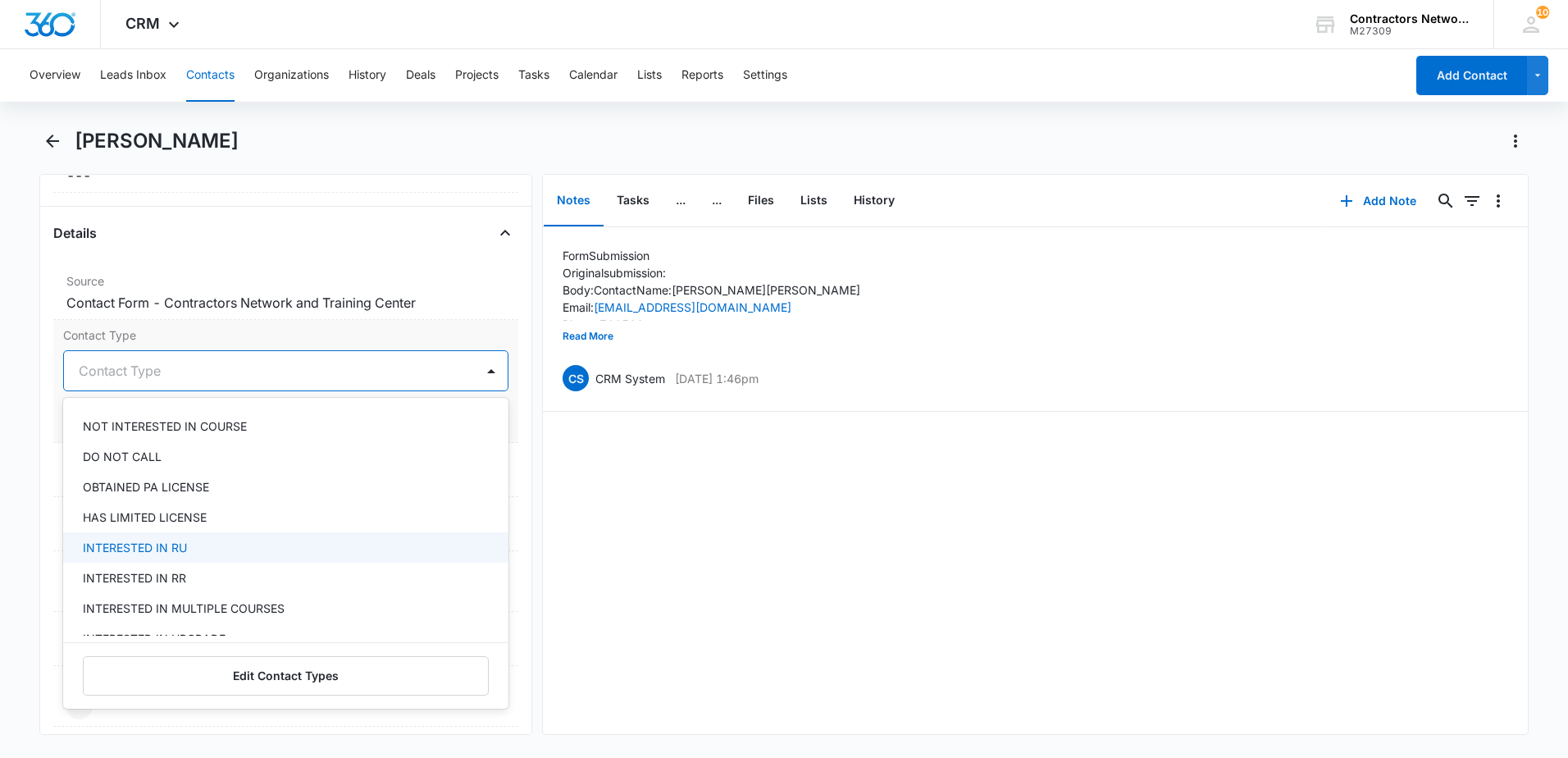
click at [162, 544] on p "INTERESTED IN RU" at bounding box center [135, 547] width 104 height 17
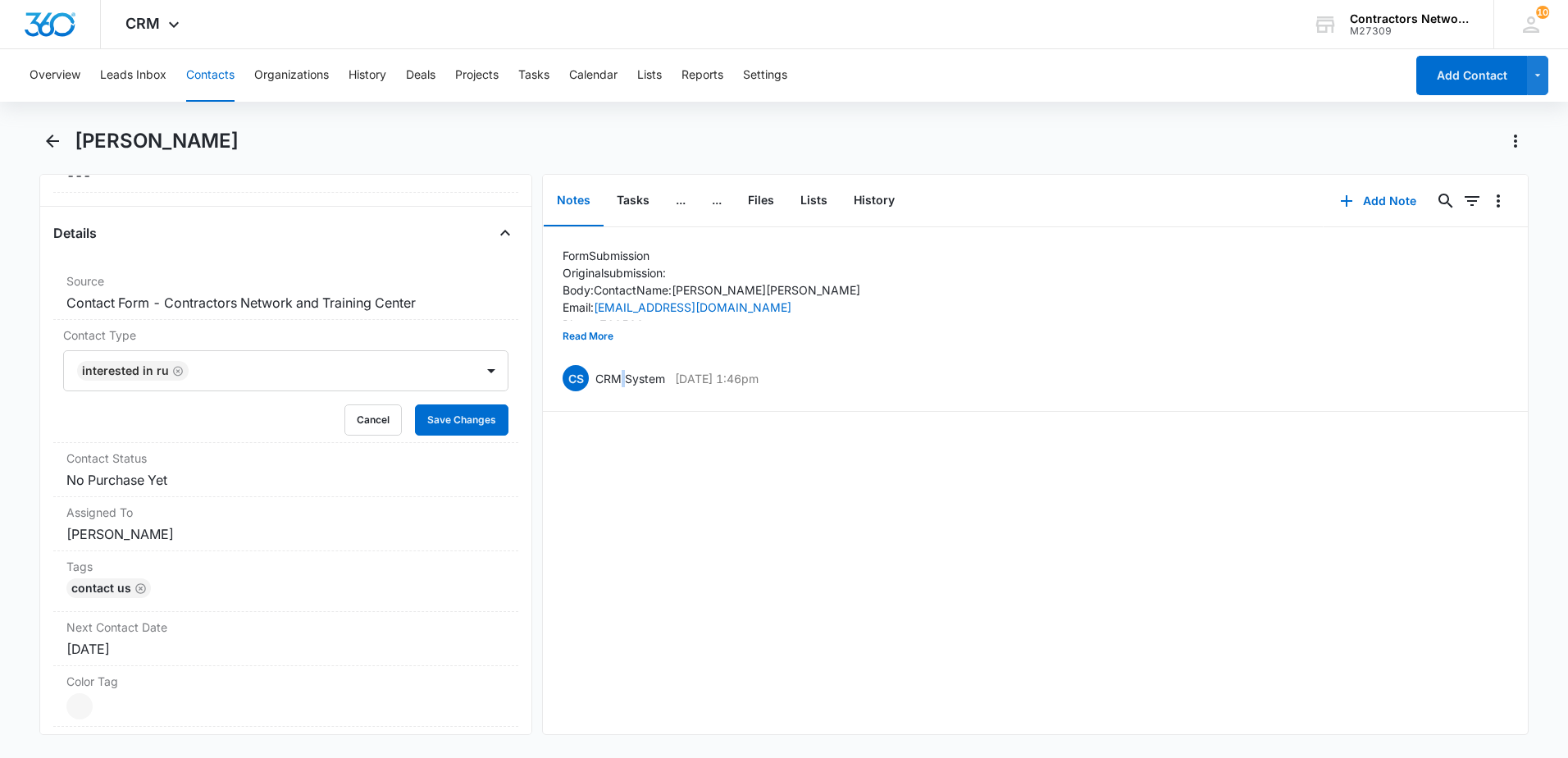
click at [626, 456] on div "Form Submission Original submission: Body: Contact Name: Ricardo estrada Email:…" at bounding box center [1035, 481] width 985 height 506
click at [474, 422] on button "Save Changes" at bounding box center [462, 420] width 93 height 31
click at [889, 200] on button "History" at bounding box center [874, 201] width 67 height 51
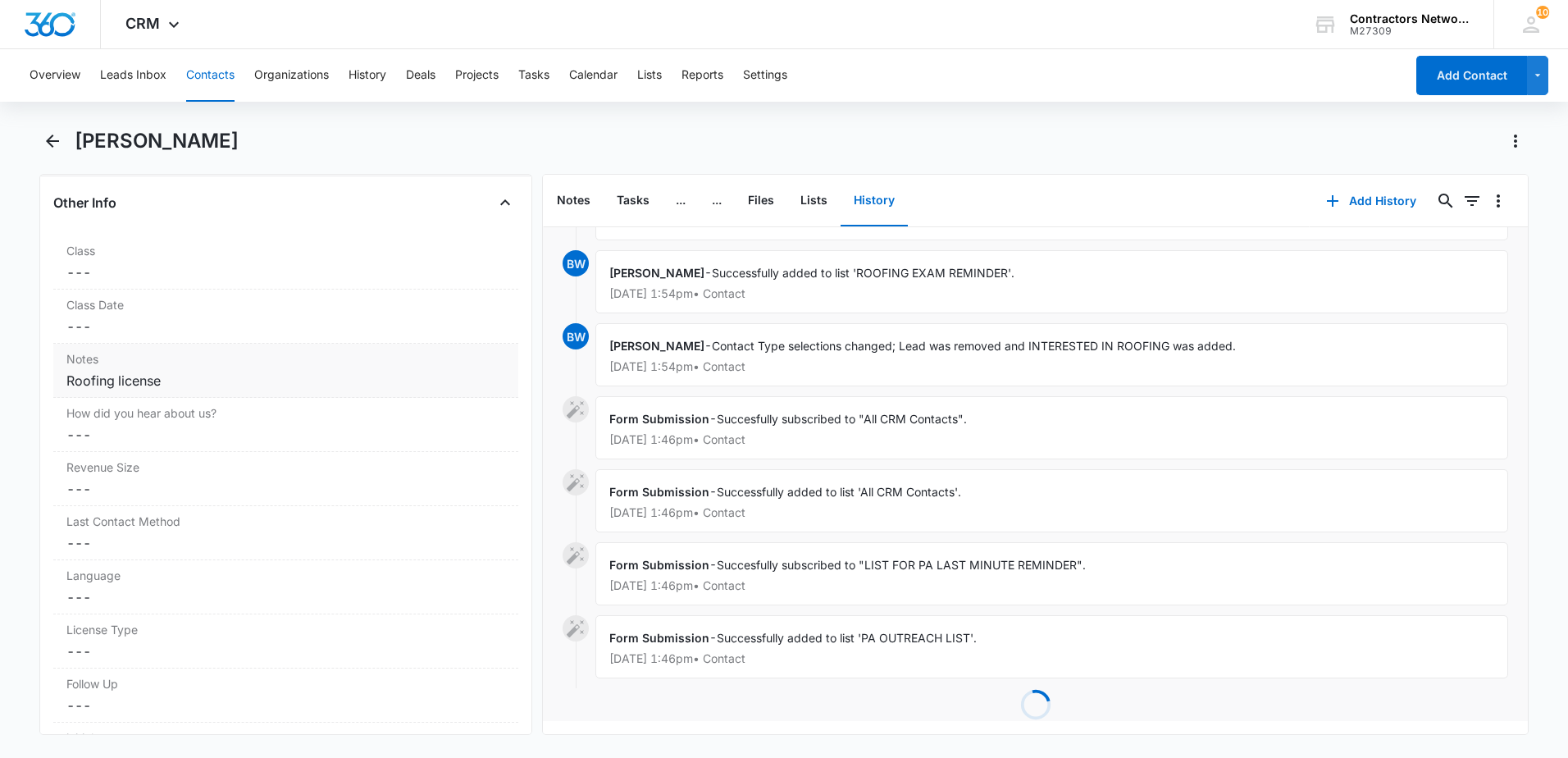
scroll to position [1968, 0]
click at [65, 276] on div "Notes Cancel Save Changes Roofing license" at bounding box center [286, 266] width 465 height 54
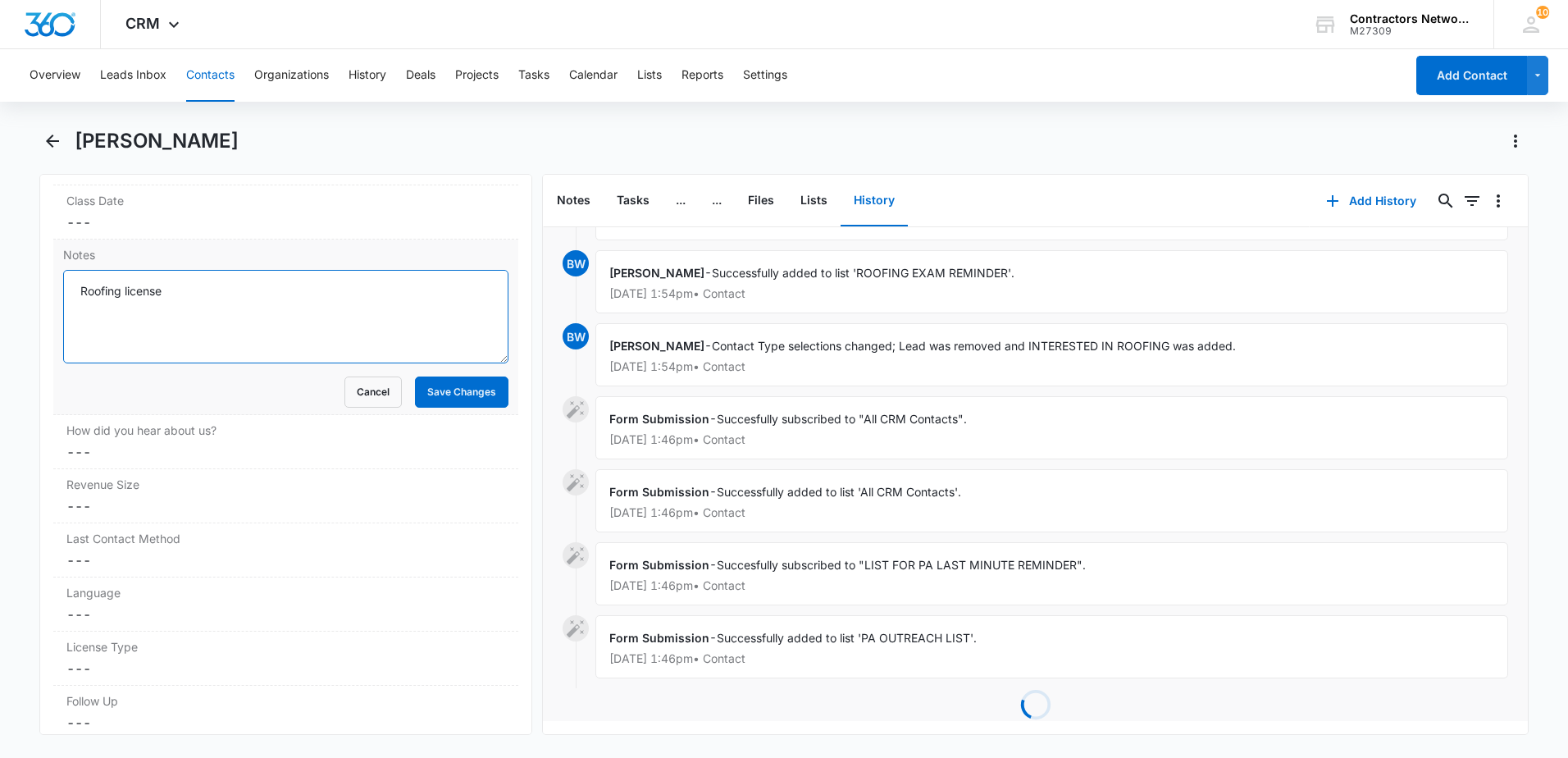
click at [73, 290] on textarea "Roofing license" at bounding box center [285, 316] width 445 height 93
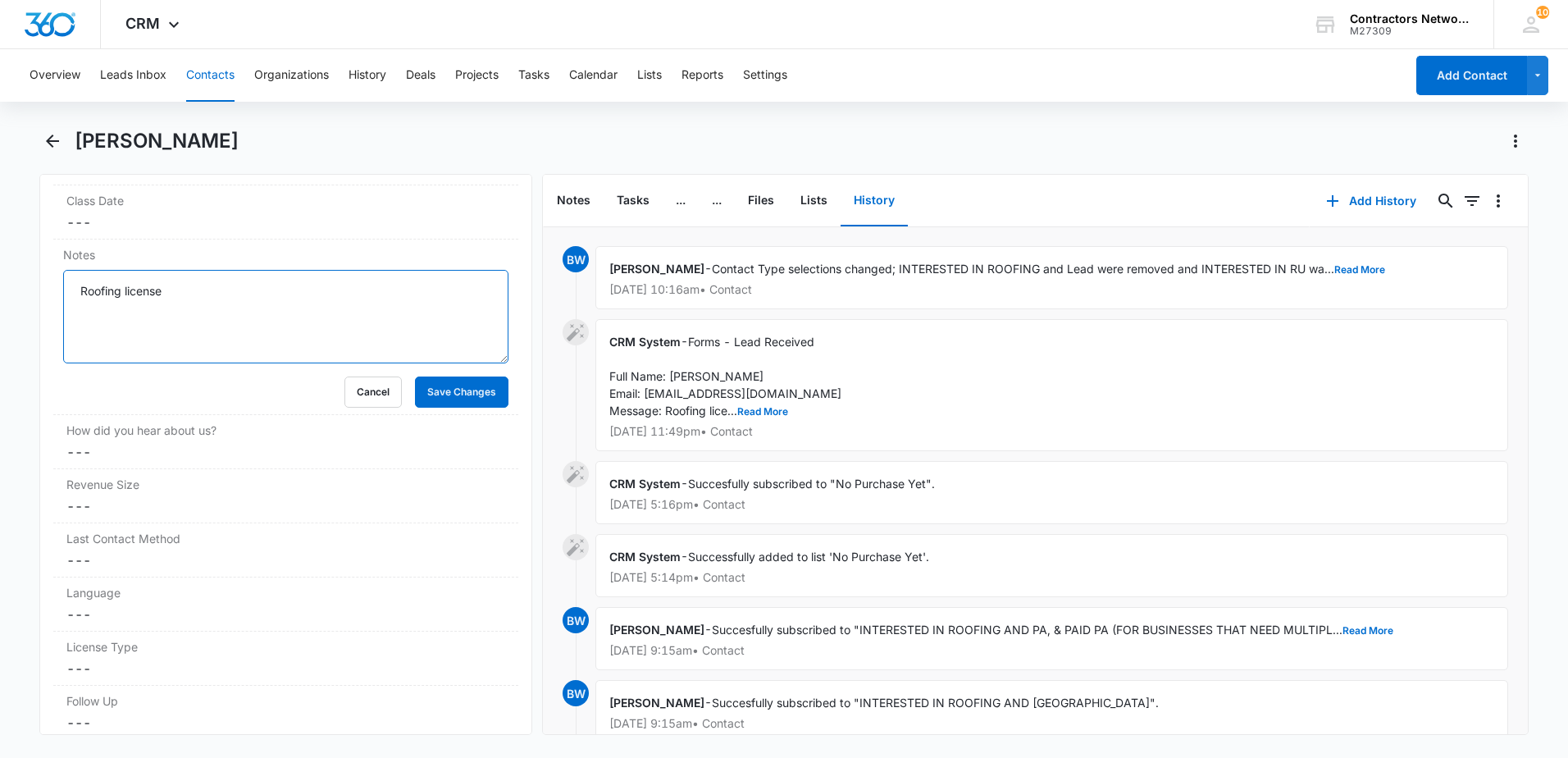
scroll to position [0, 0]
click at [344, 306] on textarea "10/12/25 NEW LEAD: Roofing license" at bounding box center [285, 316] width 445 height 93
type textarea "10/12/25 NEW LEAD: Roofing license //10/13/2025 left a msg, sent email"
click at [417, 392] on button "Save Changes" at bounding box center [462, 392] width 93 height 31
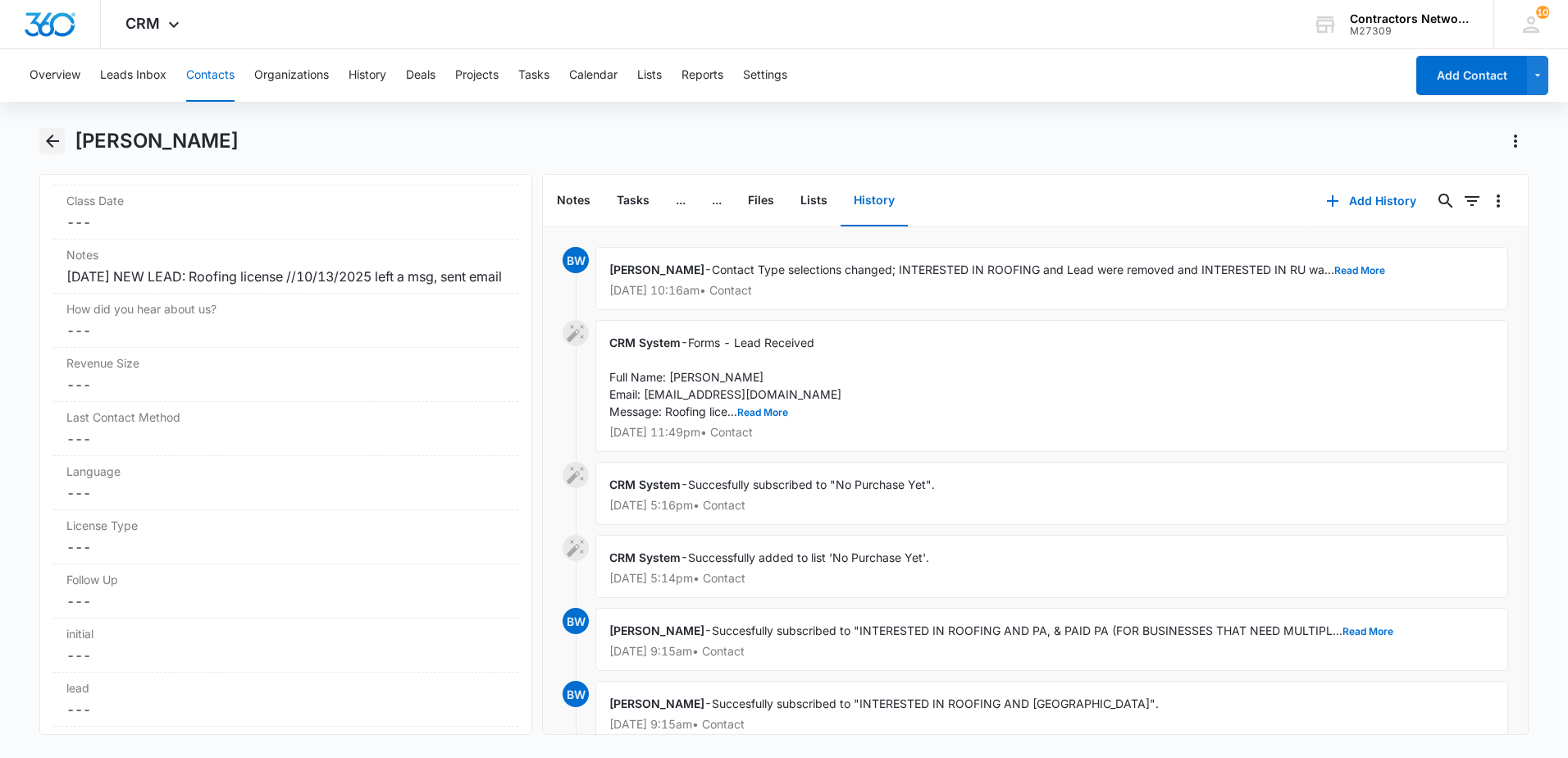
click at [47, 144] on icon "Back" at bounding box center [52, 141] width 20 height 20
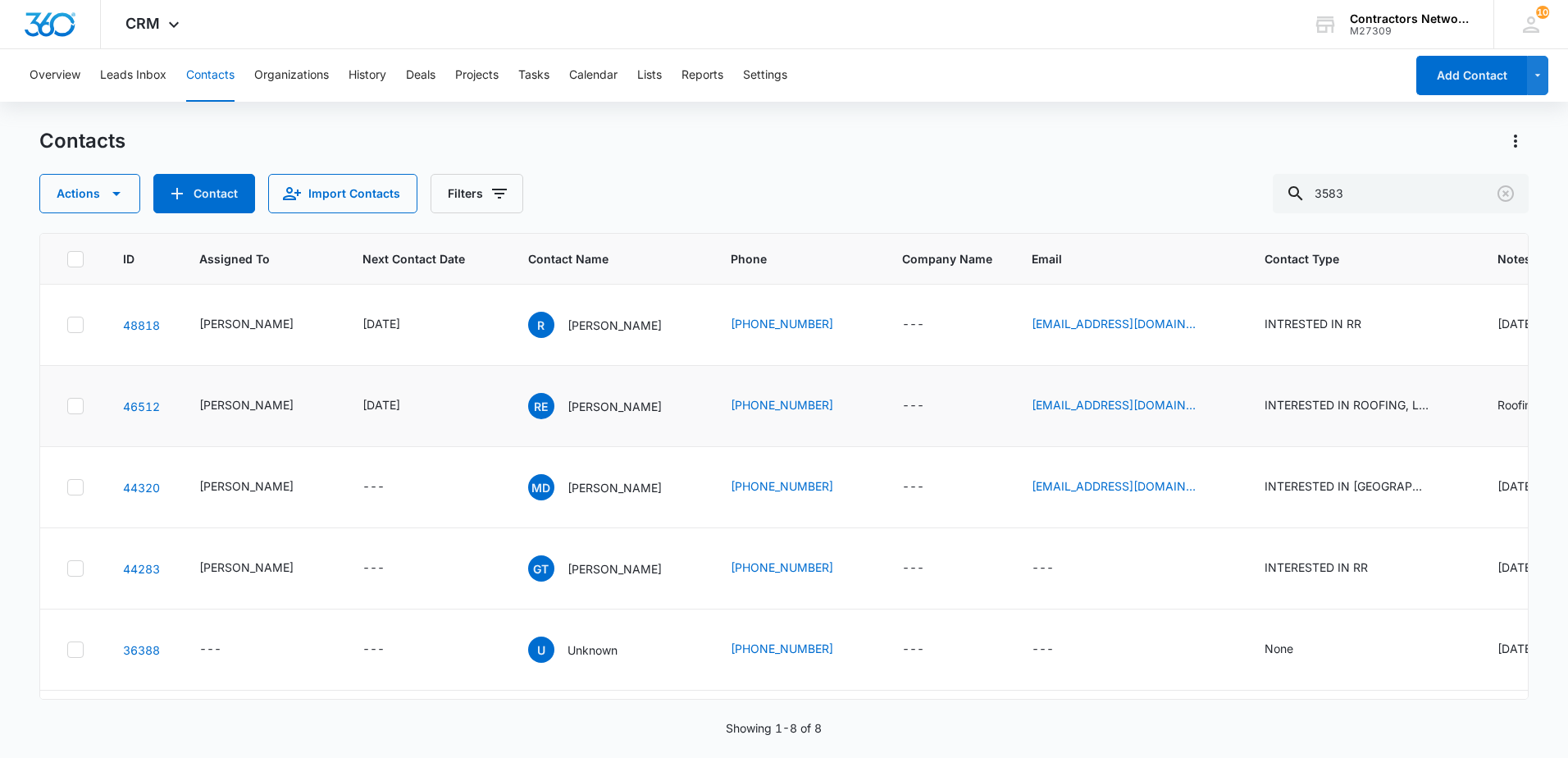
scroll to position [82, 0]
click at [427, 323] on icon "Next Contact Date - 1645747200 - Select to Edit Field" at bounding box center [419, 323] width 15 height 15
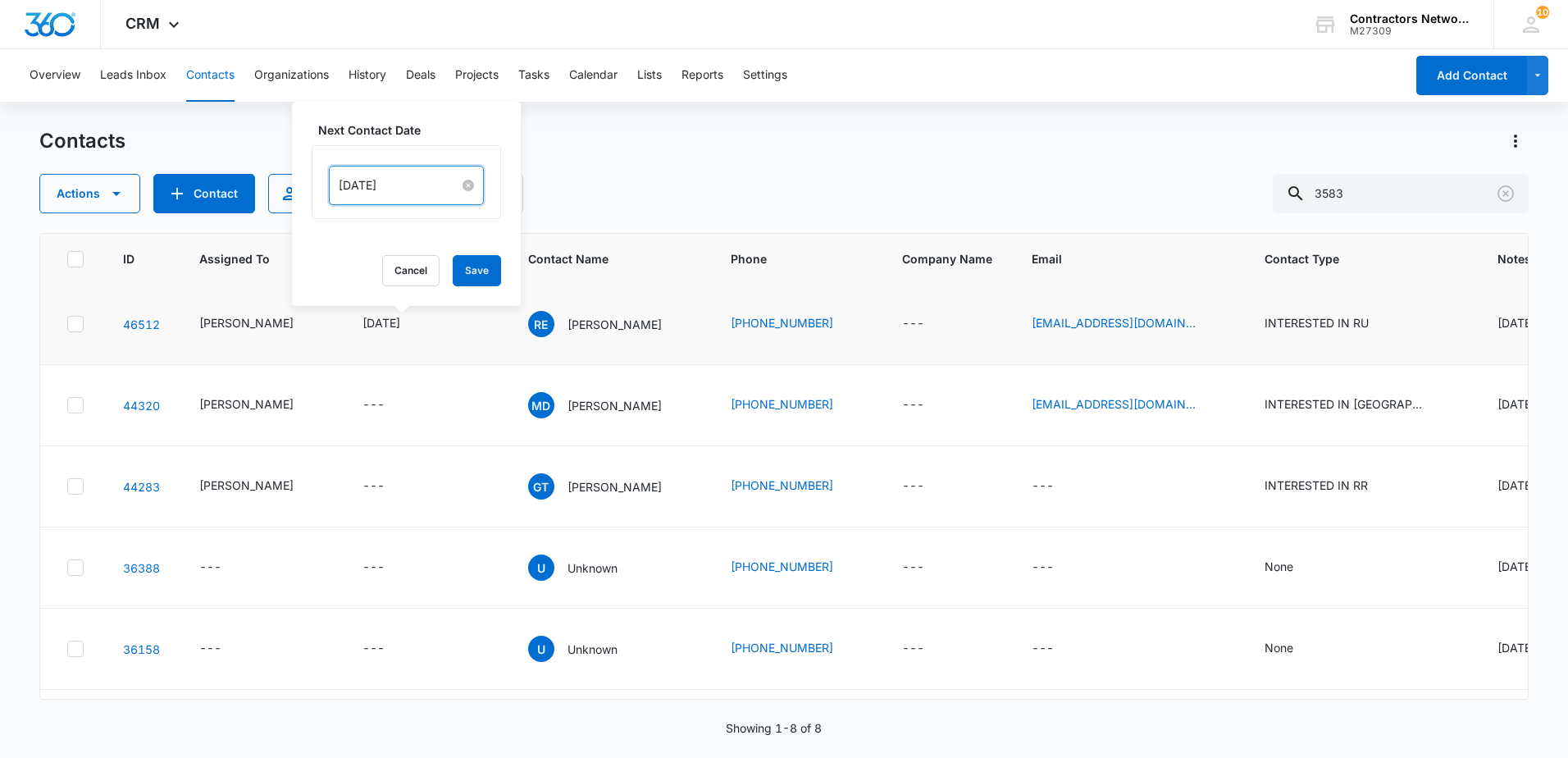
click at [423, 193] on input "Feb 25, 2022" at bounding box center [398, 185] width 120 height 18
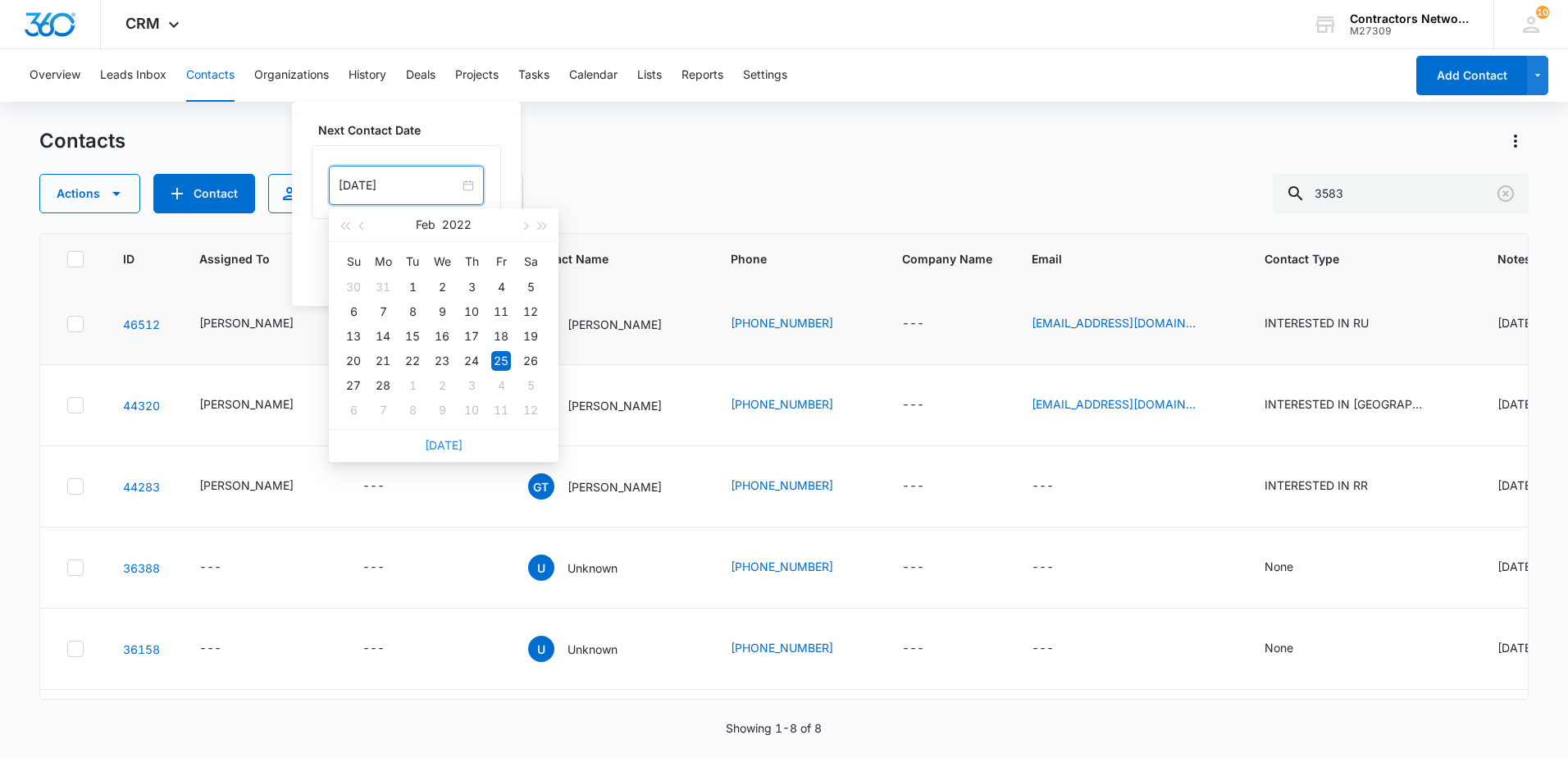
click at [439, 440] on link "Today" at bounding box center [443, 445] width 38 height 14
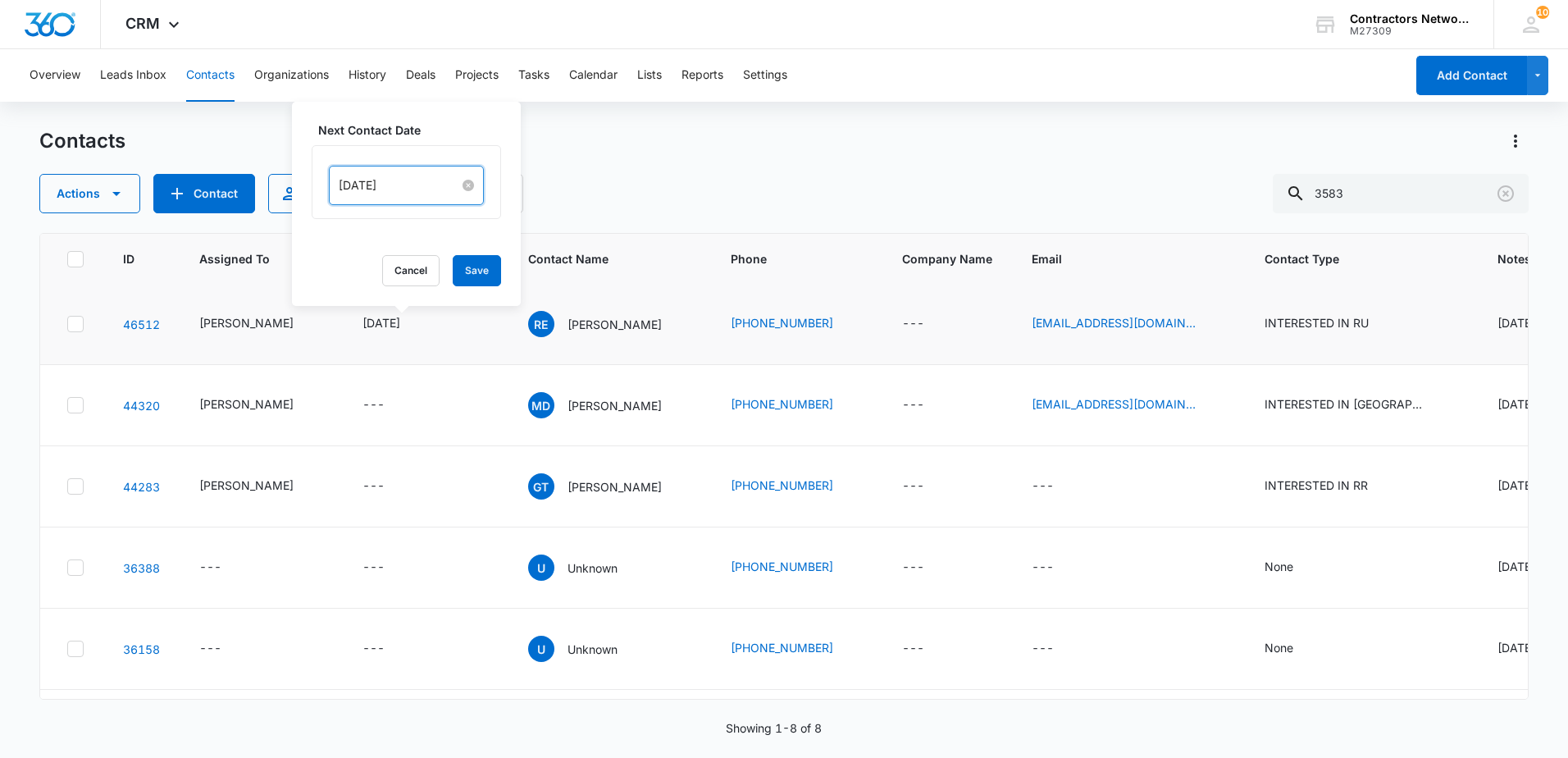
click at [430, 185] on input "[DATE]" at bounding box center [398, 185] width 120 height 18
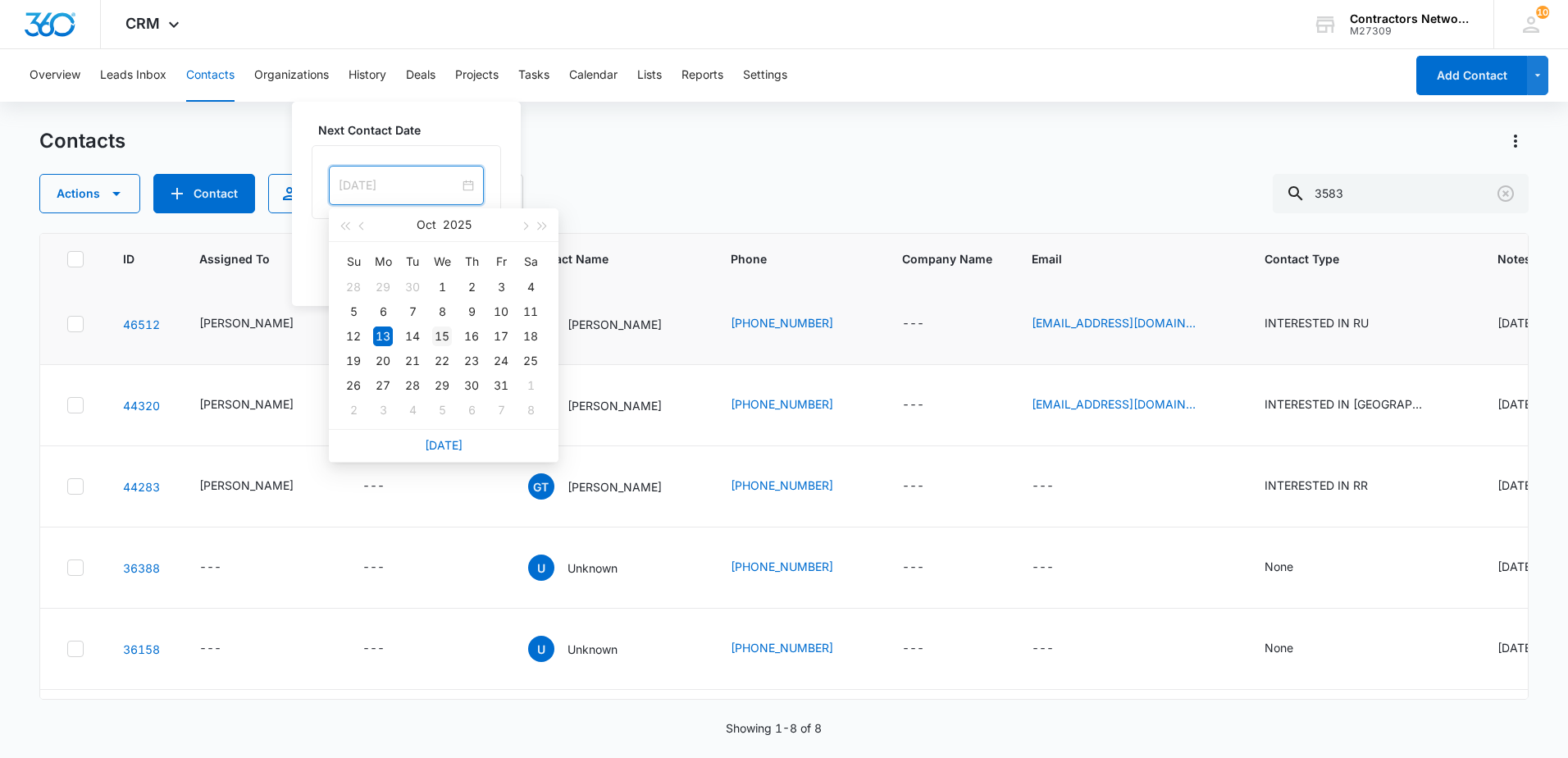
type input "Oct 15, 2025"
click at [439, 335] on div "15" at bounding box center [442, 336] width 20 height 20
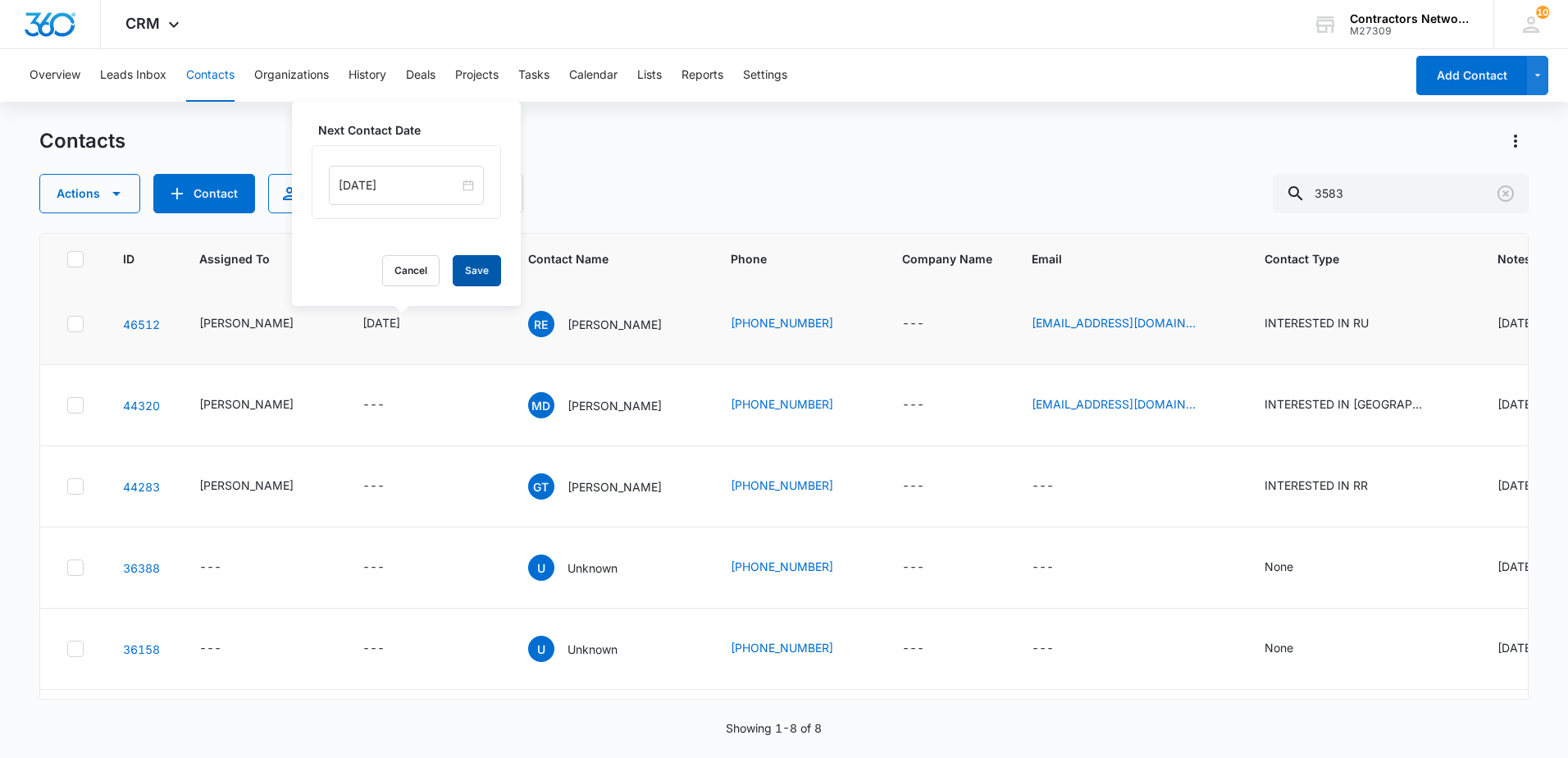
click at [458, 267] on button "Save" at bounding box center [477, 271] width 48 height 31
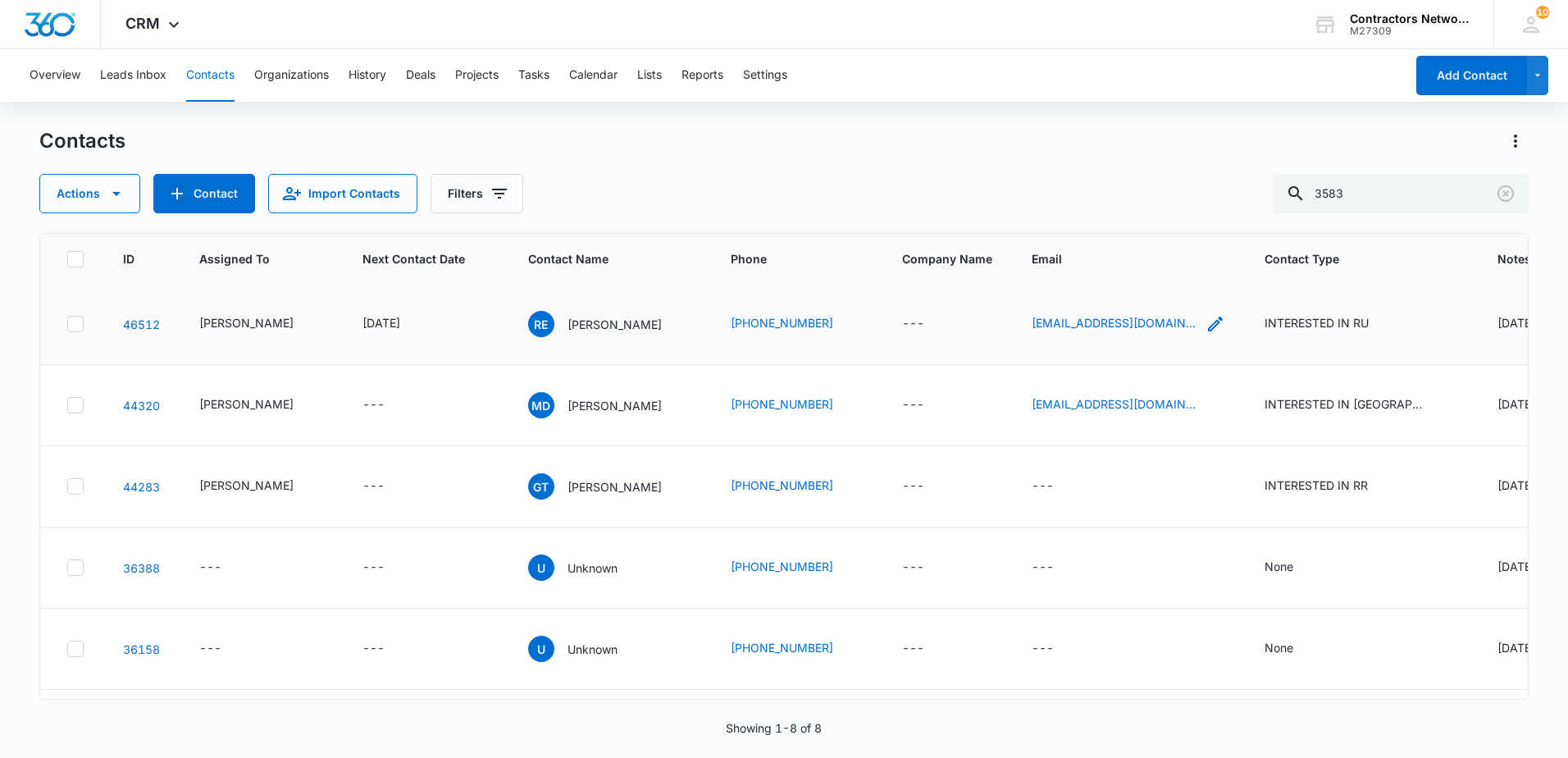
click at [1208, 328] on icon "Email - e.ricardo10@yahoo.com - Select to Edit Field" at bounding box center [1214, 323] width 15 height 15
click at [1140, 220] on input "e.ricardo10@yahoo.com" at bounding box center [1090, 220] width 207 height 40
click at [1508, 198] on icon "Clear" at bounding box center [1505, 194] width 20 height 20
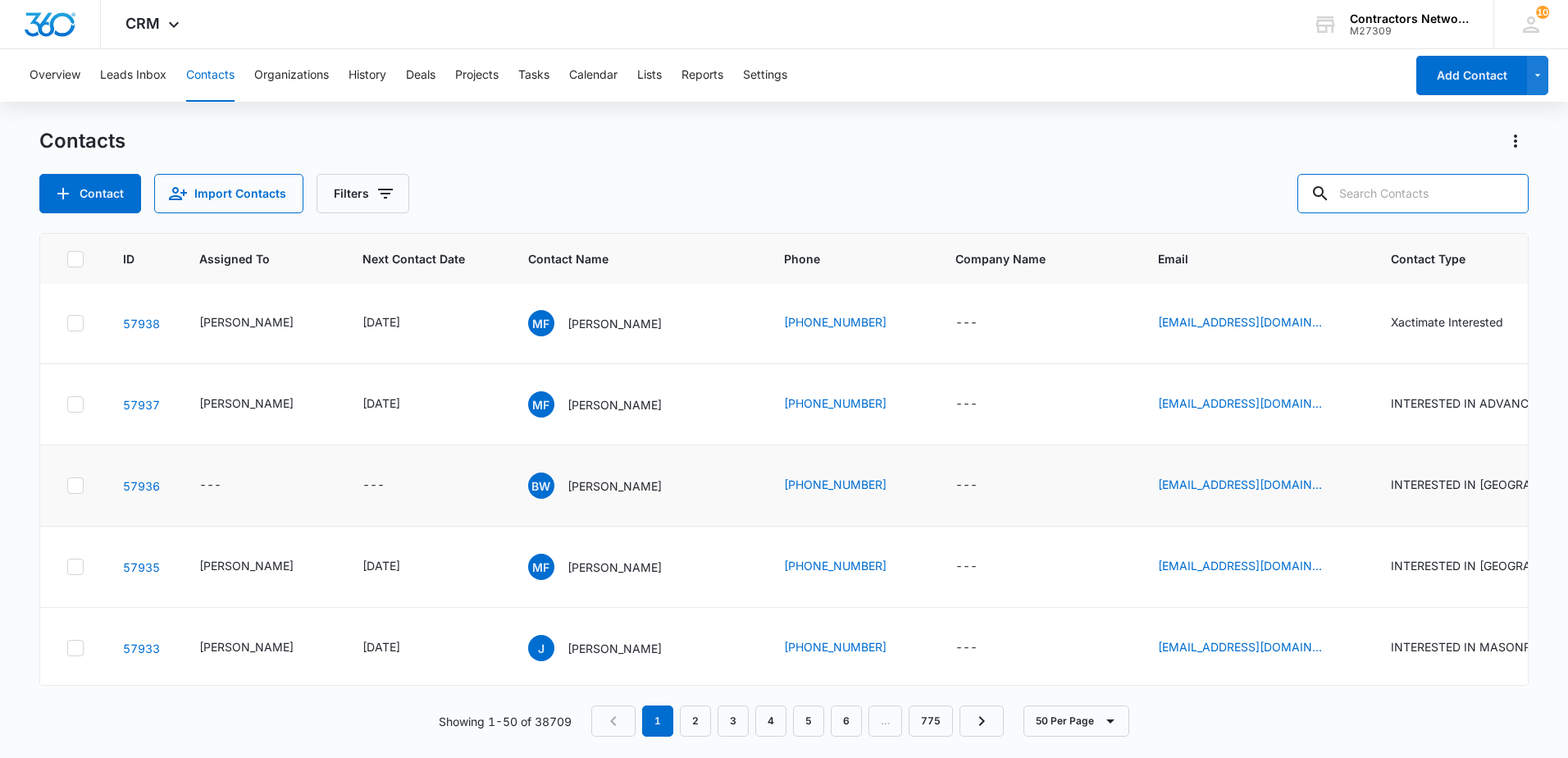
scroll to position [0, 0]
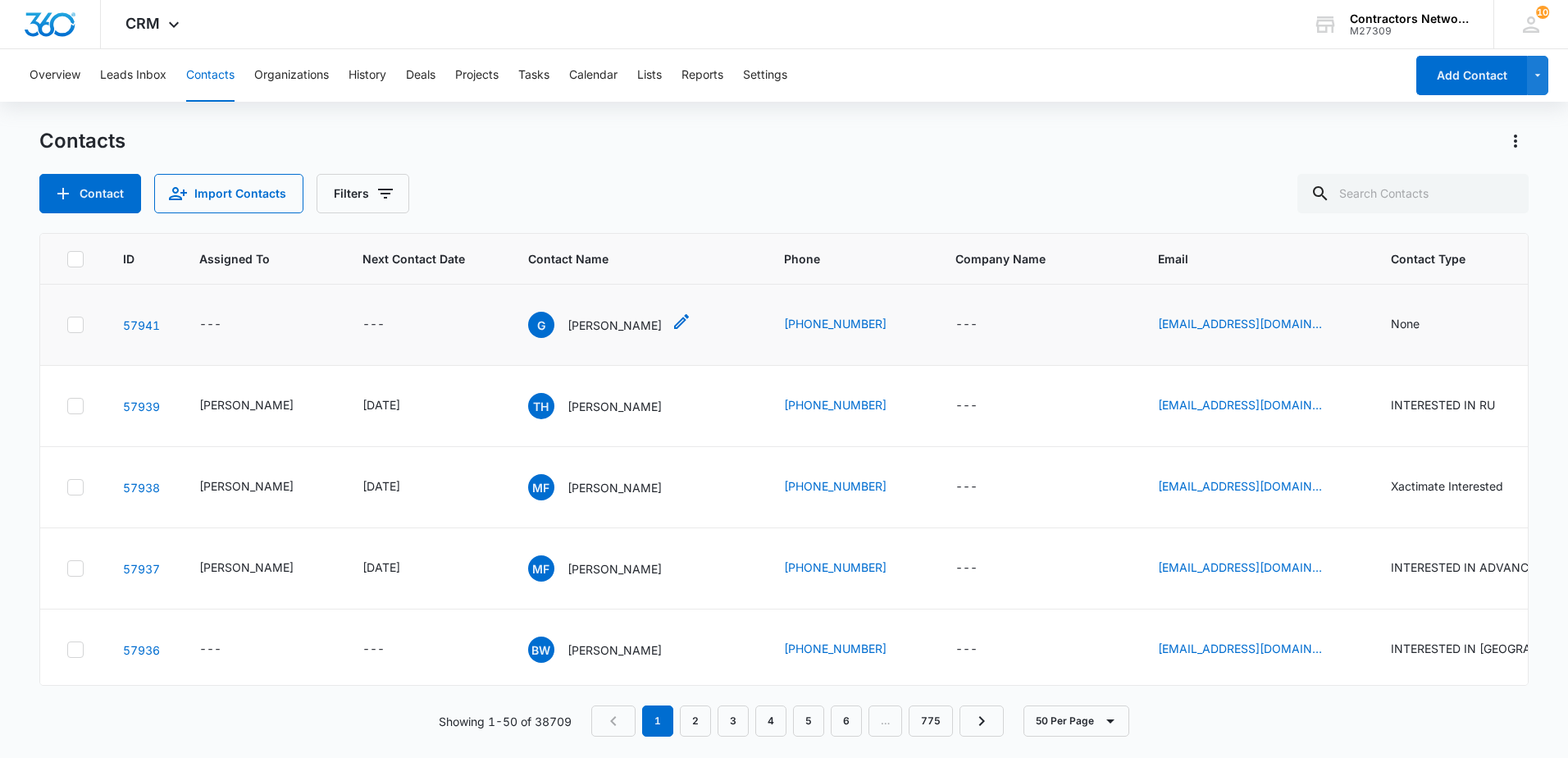
click at [571, 328] on p "[PERSON_NAME]" at bounding box center [614, 325] width 94 height 17
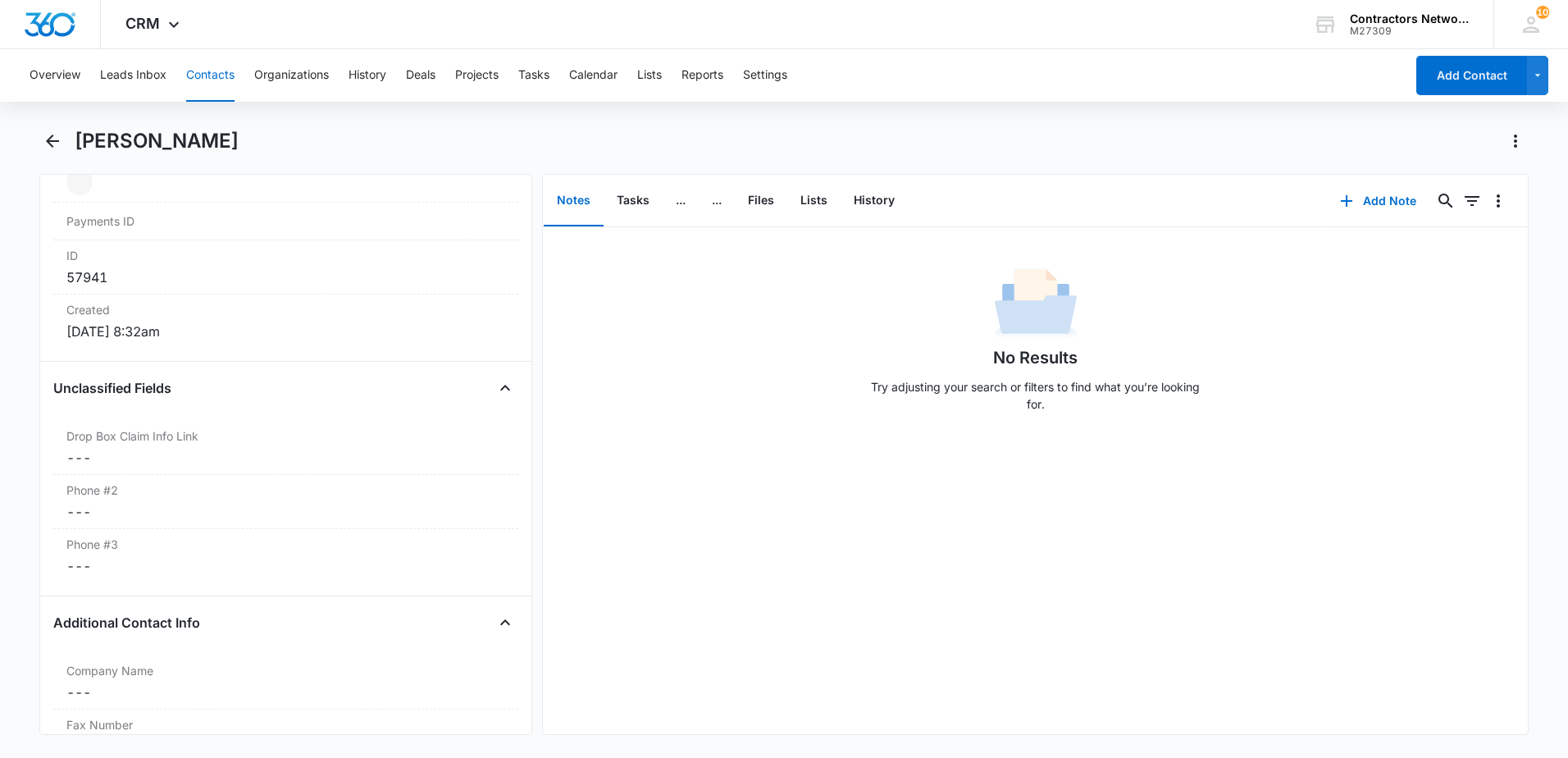
scroll to position [1230, 0]
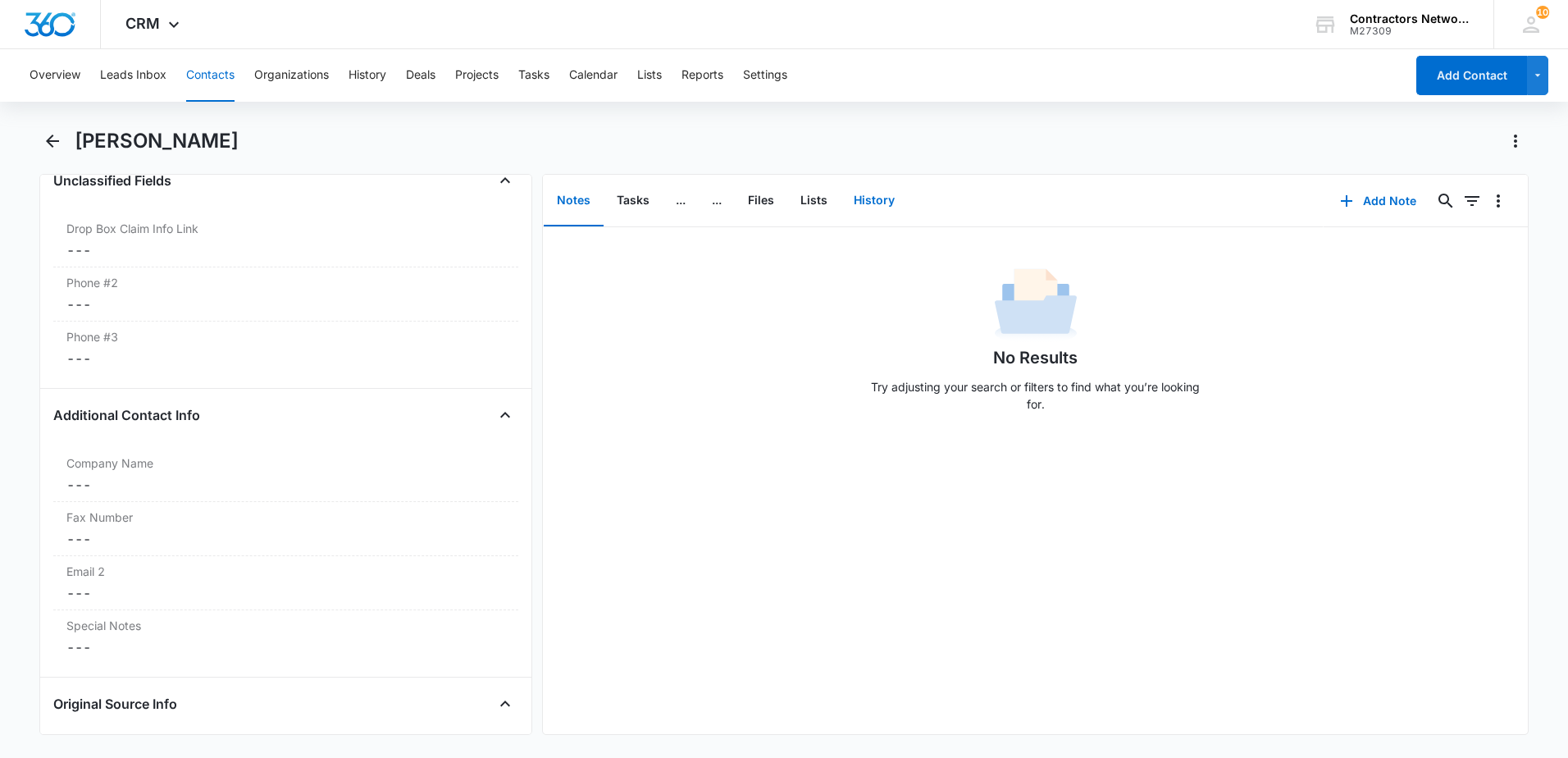
click at [878, 194] on button "History" at bounding box center [874, 201] width 67 height 51
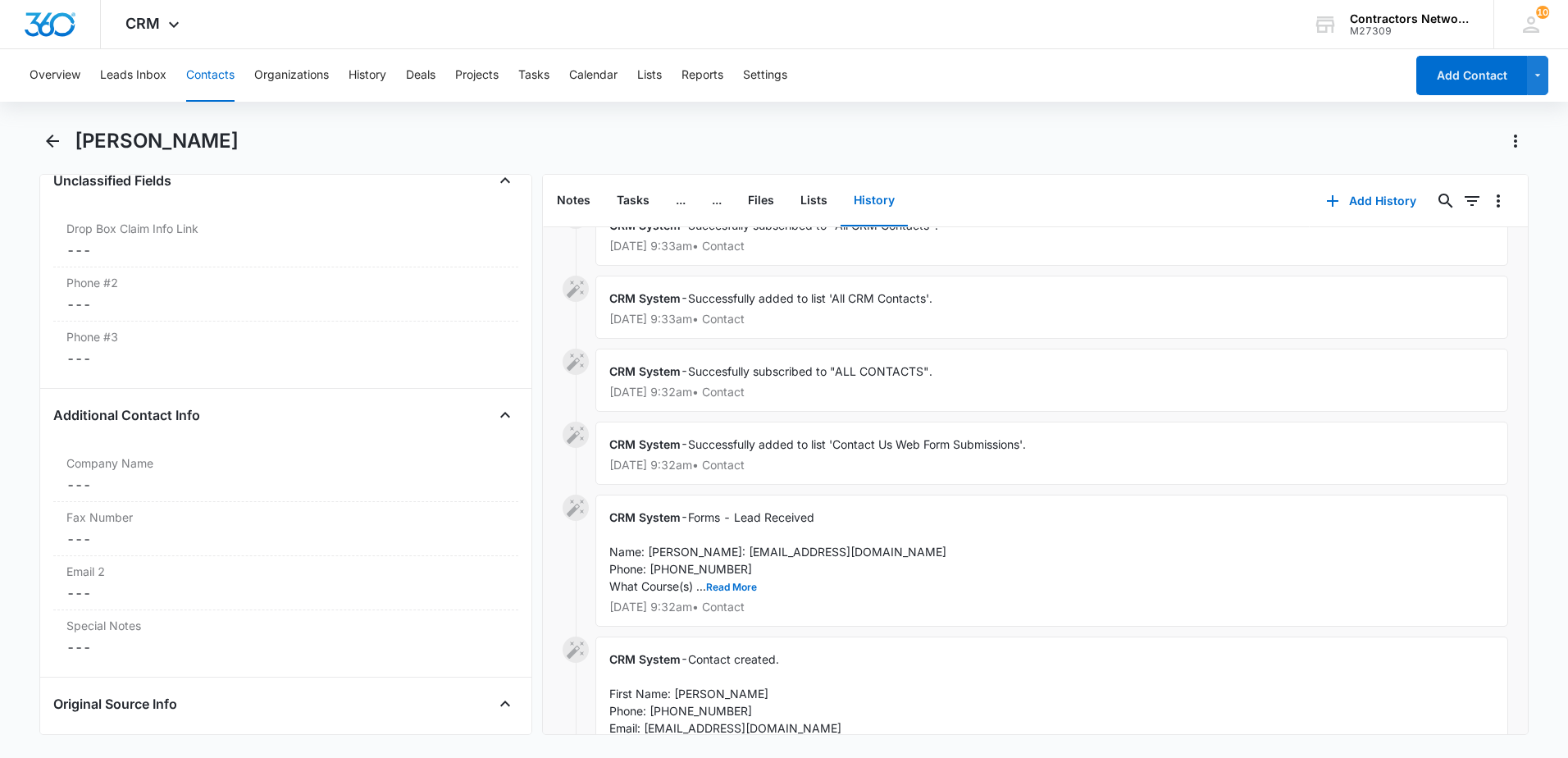
scroll to position [149, 0]
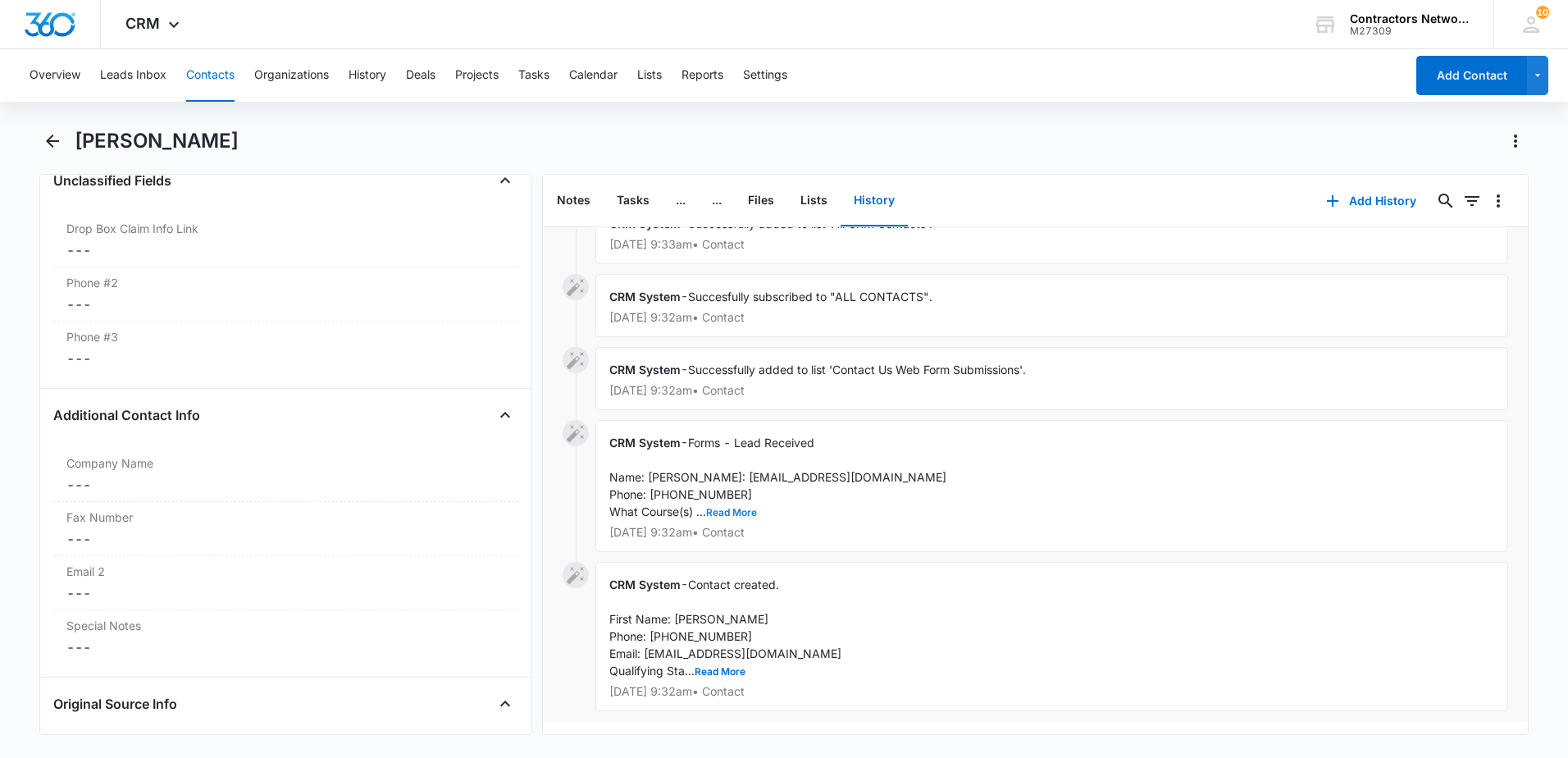
click at [729, 507] on button "Read More" at bounding box center [731, 512] width 51 height 10
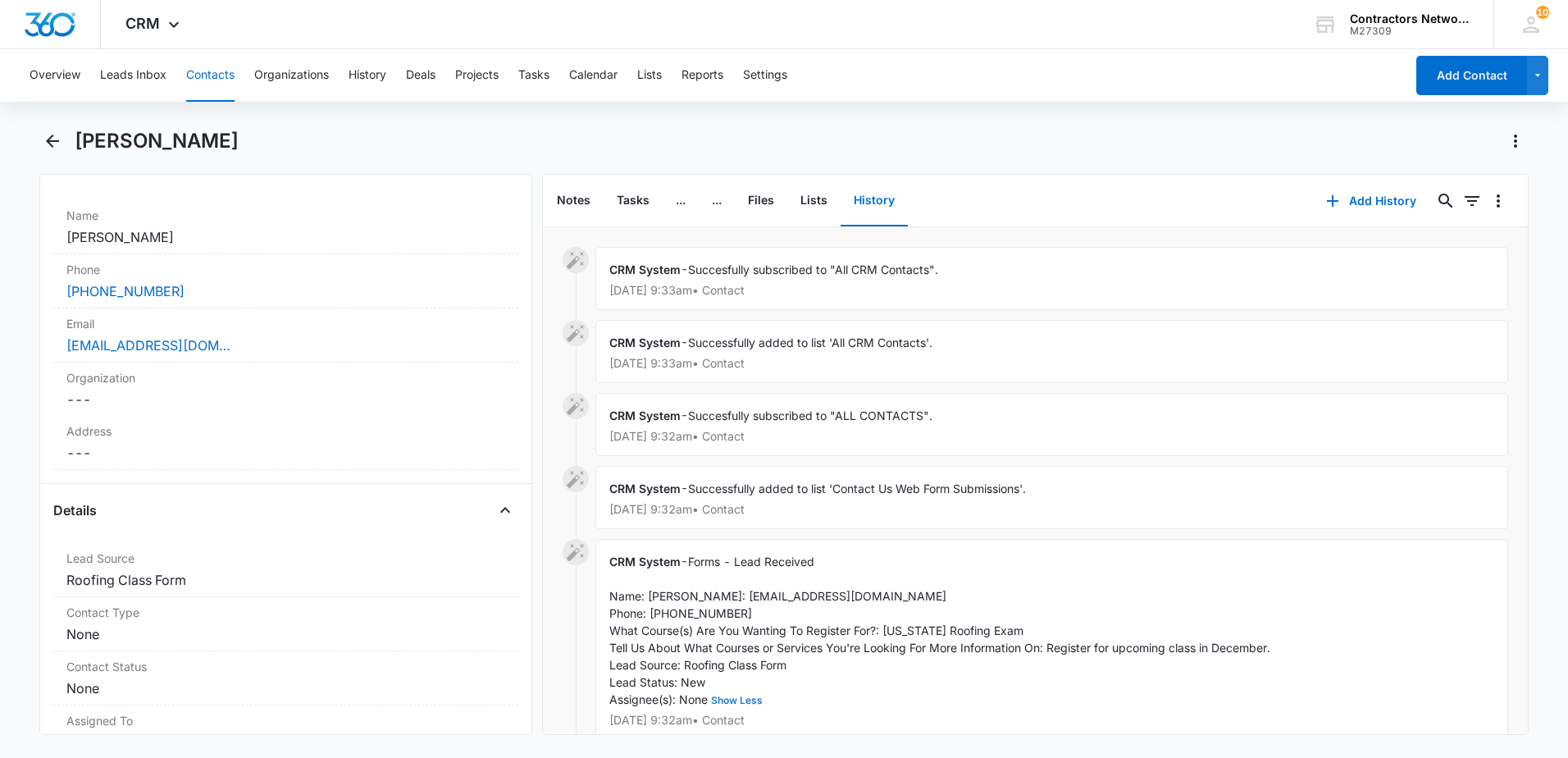
scroll to position [328, 0]
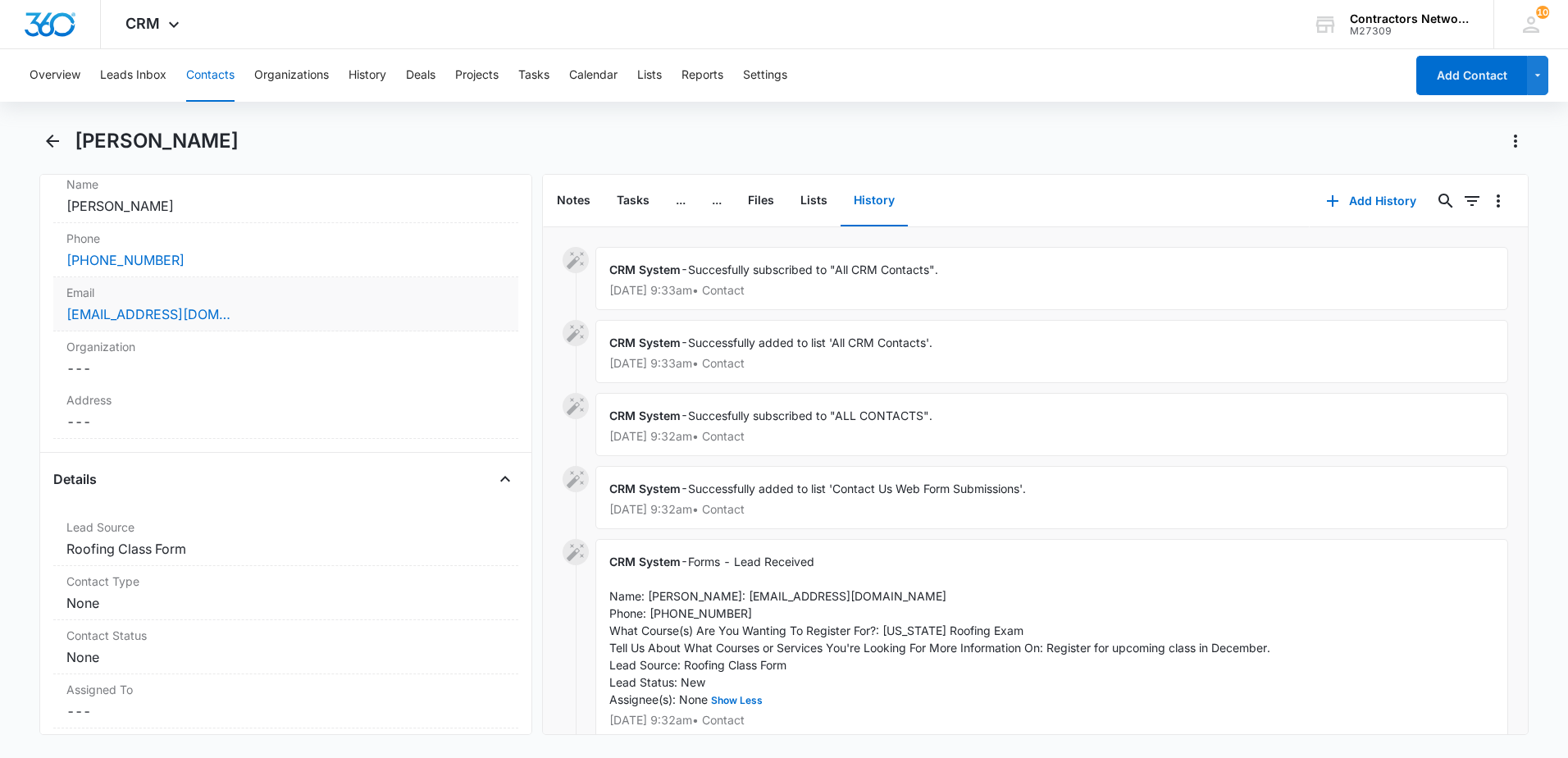
click at [318, 319] on div "[EMAIL_ADDRESS][DOMAIN_NAME]" at bounding box center [286, 314] width 439 height 20
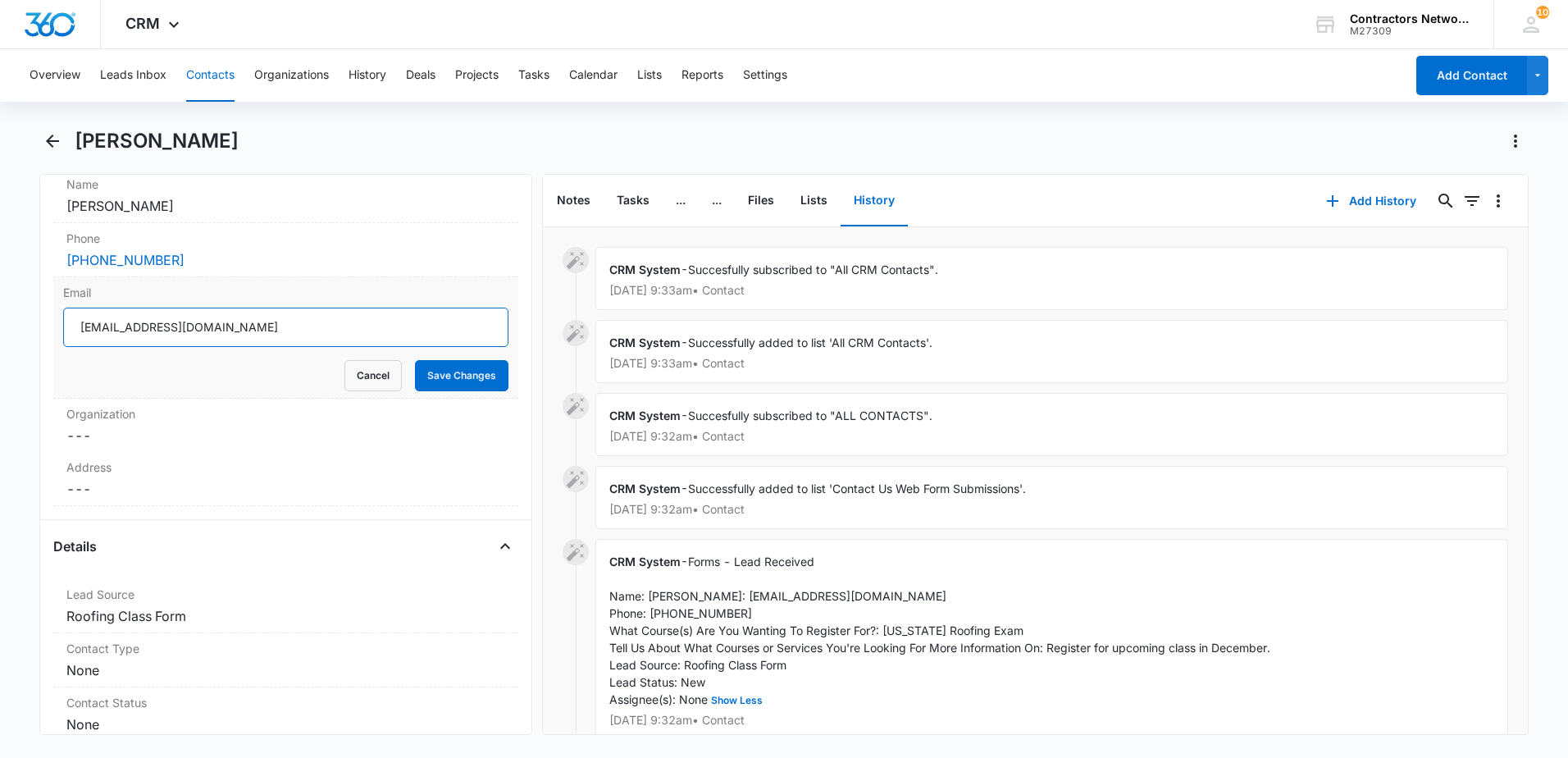
click at [296, 322] on input "[EMAIL_ADDRESS][DOMAIN_NAME]" at bounding box center [285, 328] width 445 height 40
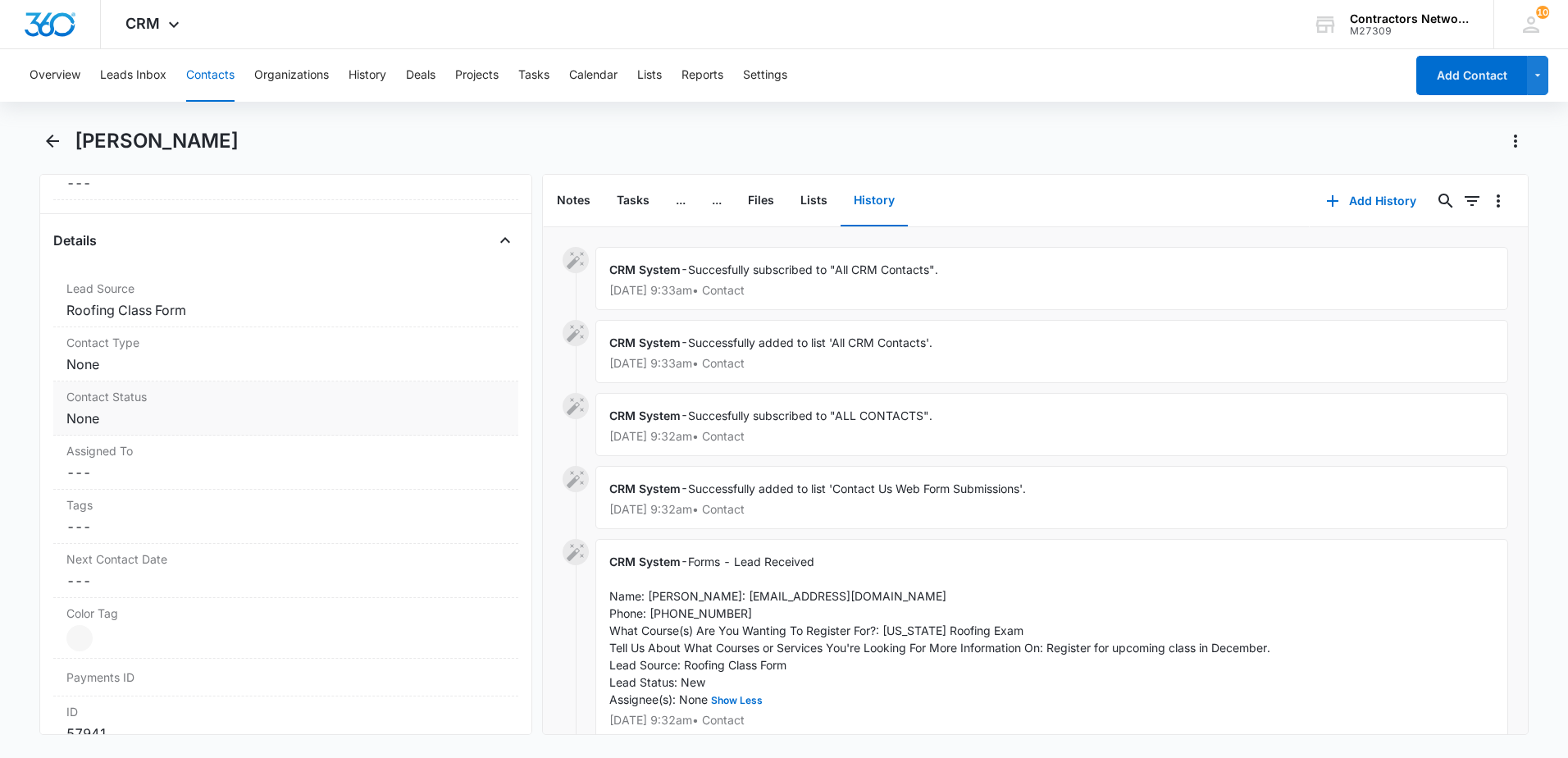
scroll to position [656, 0]
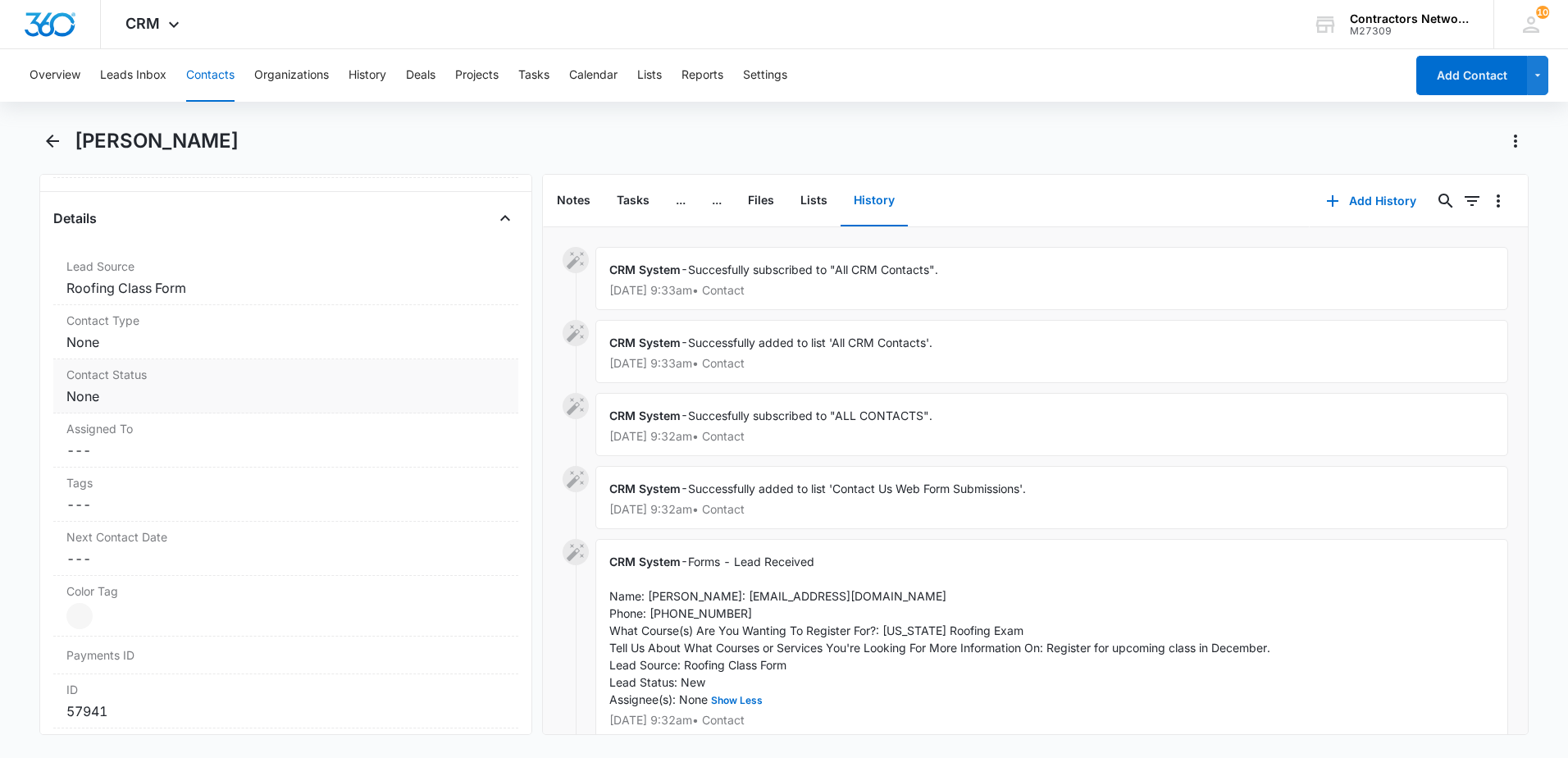
click at [249, 351] on dd "Cancel Save Changes None" at bounding box center [286, 341] width 439 height 20
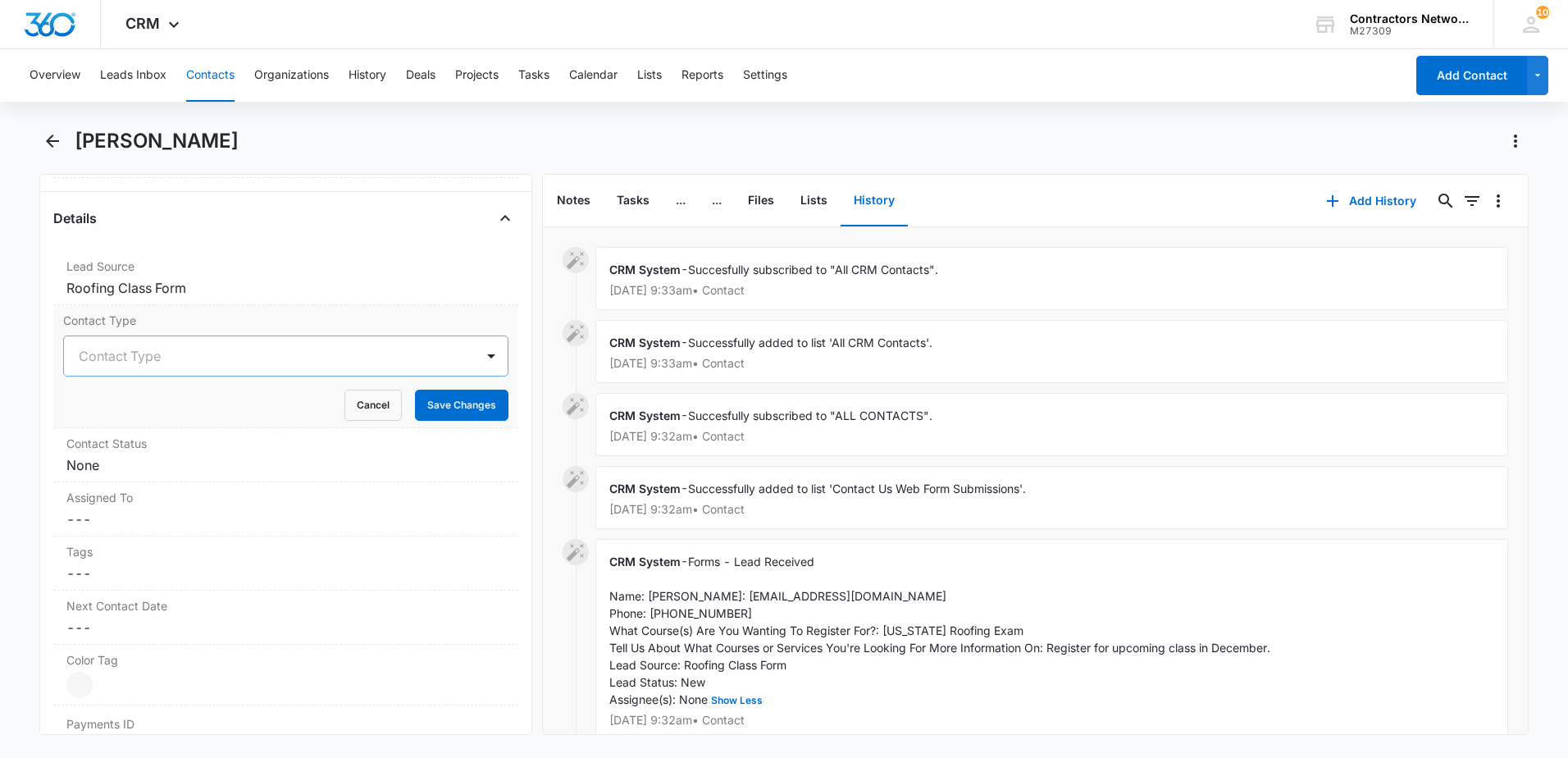
click at [180, 360] on div at bounding box center [266, 355] width 375 height 23
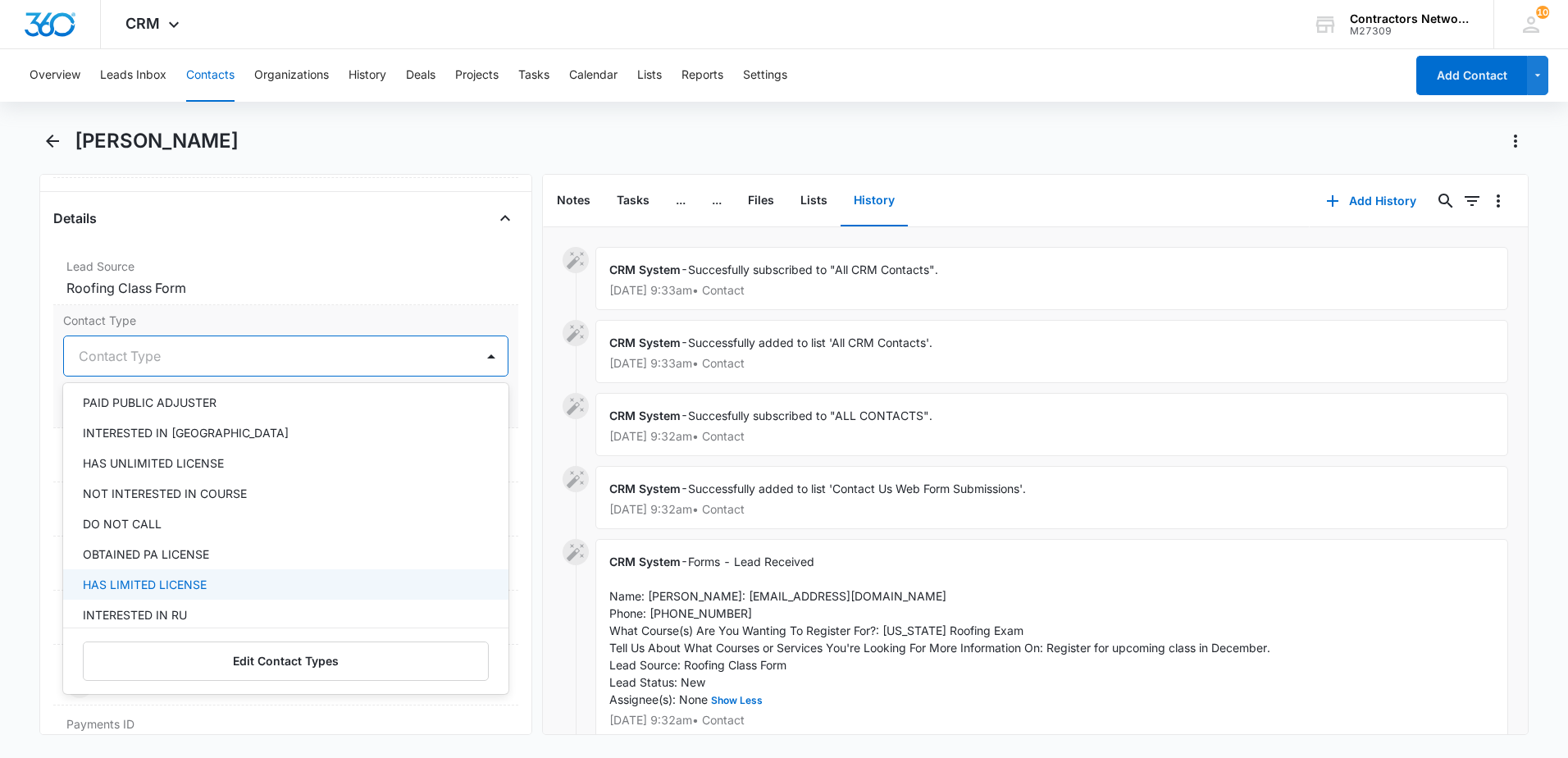
scroll to position [246, 0]
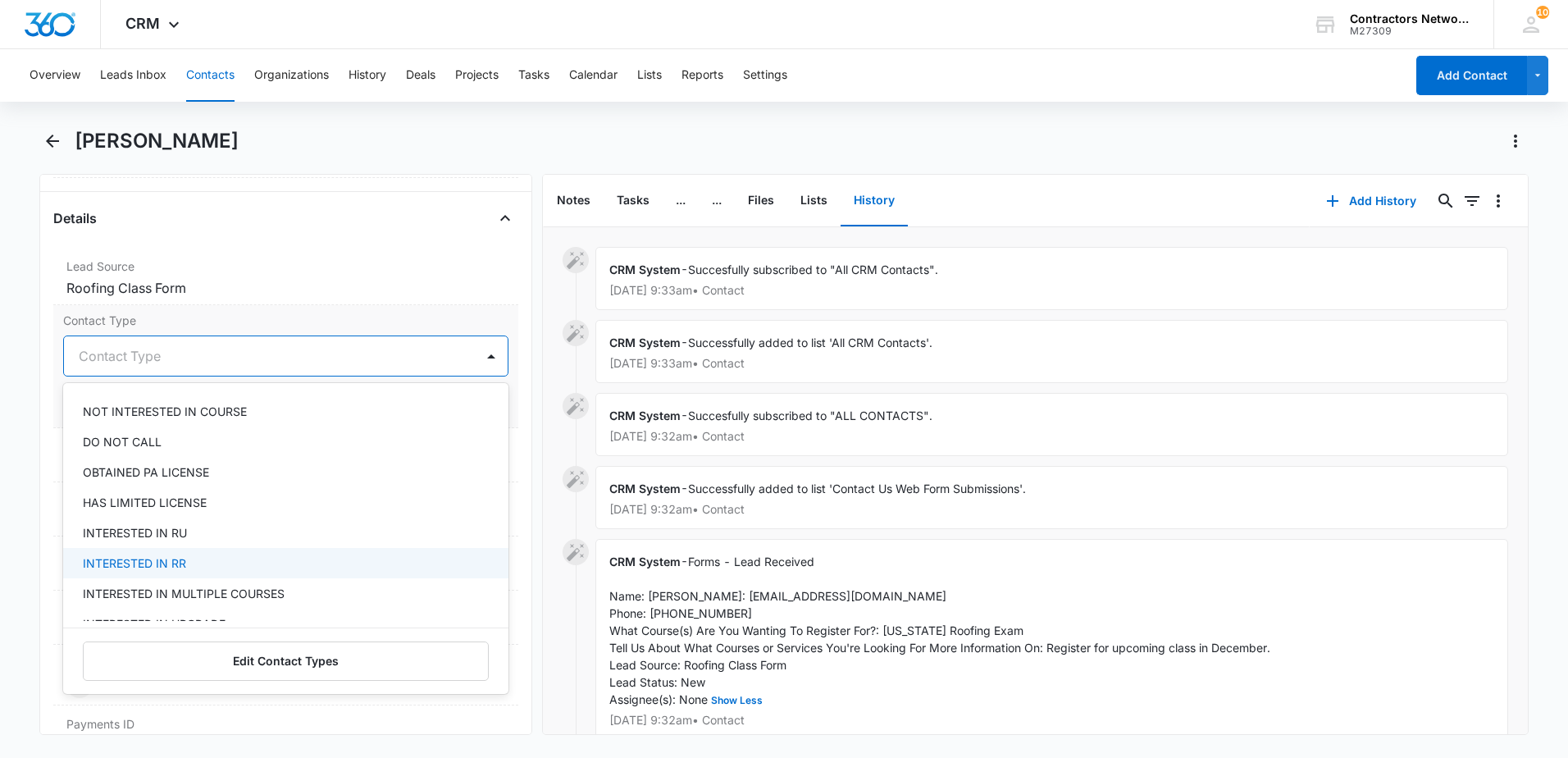
drag, startPoint x: 270, startPoint y: 566, endPoint x: 282, endPoint y: 551, distance: 19.2
click at [271, 567] on div "INTERESTED IN RR" at bounding box center [284, 563] width 403 height 17
click at [433, 258] on label "Lead Source" at bounding box center [286, 266] width 439 height 17
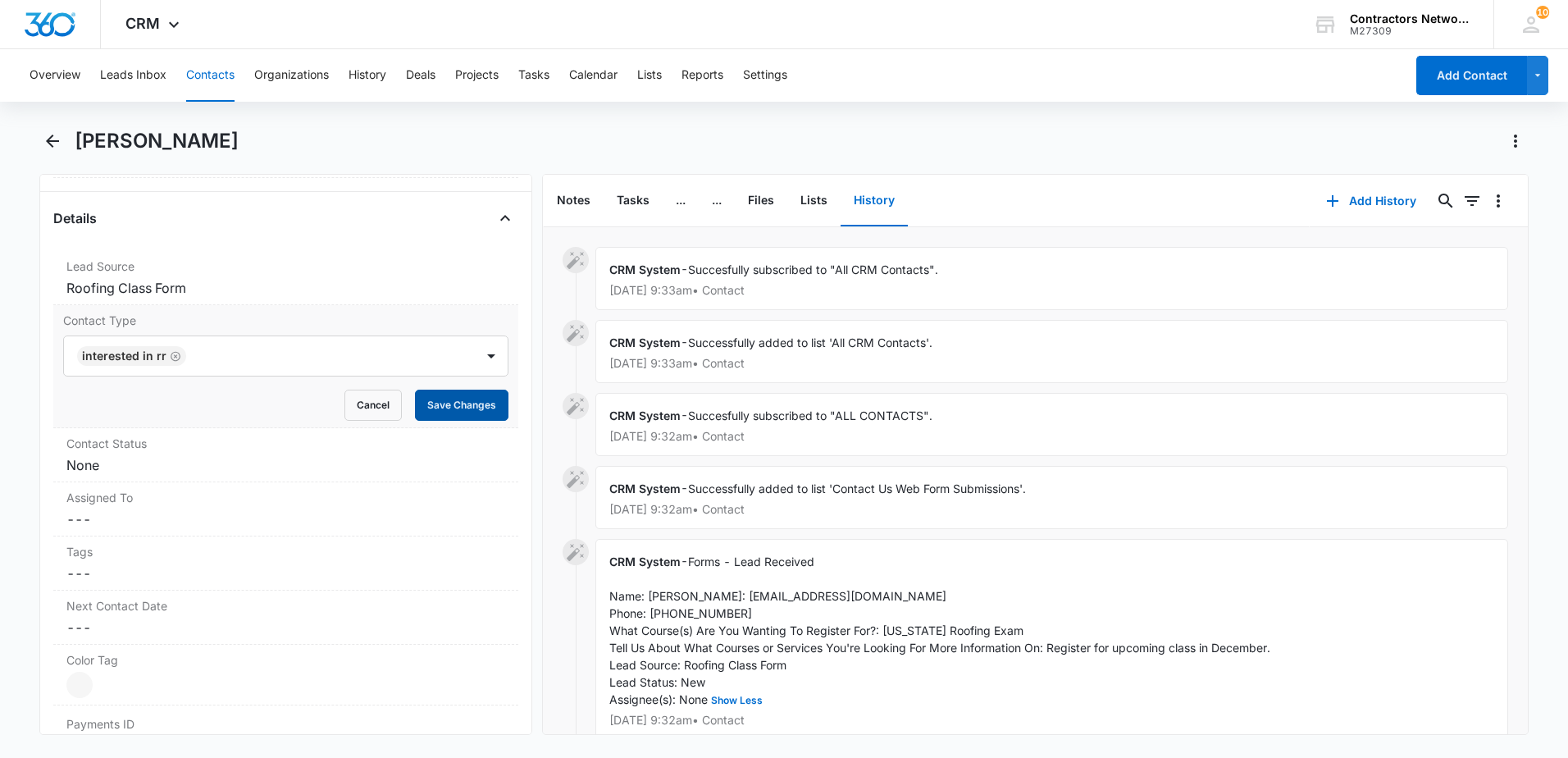
click at [464, 400] on button "Save Changes" at bounding box center [462, 405] width 93 height 31
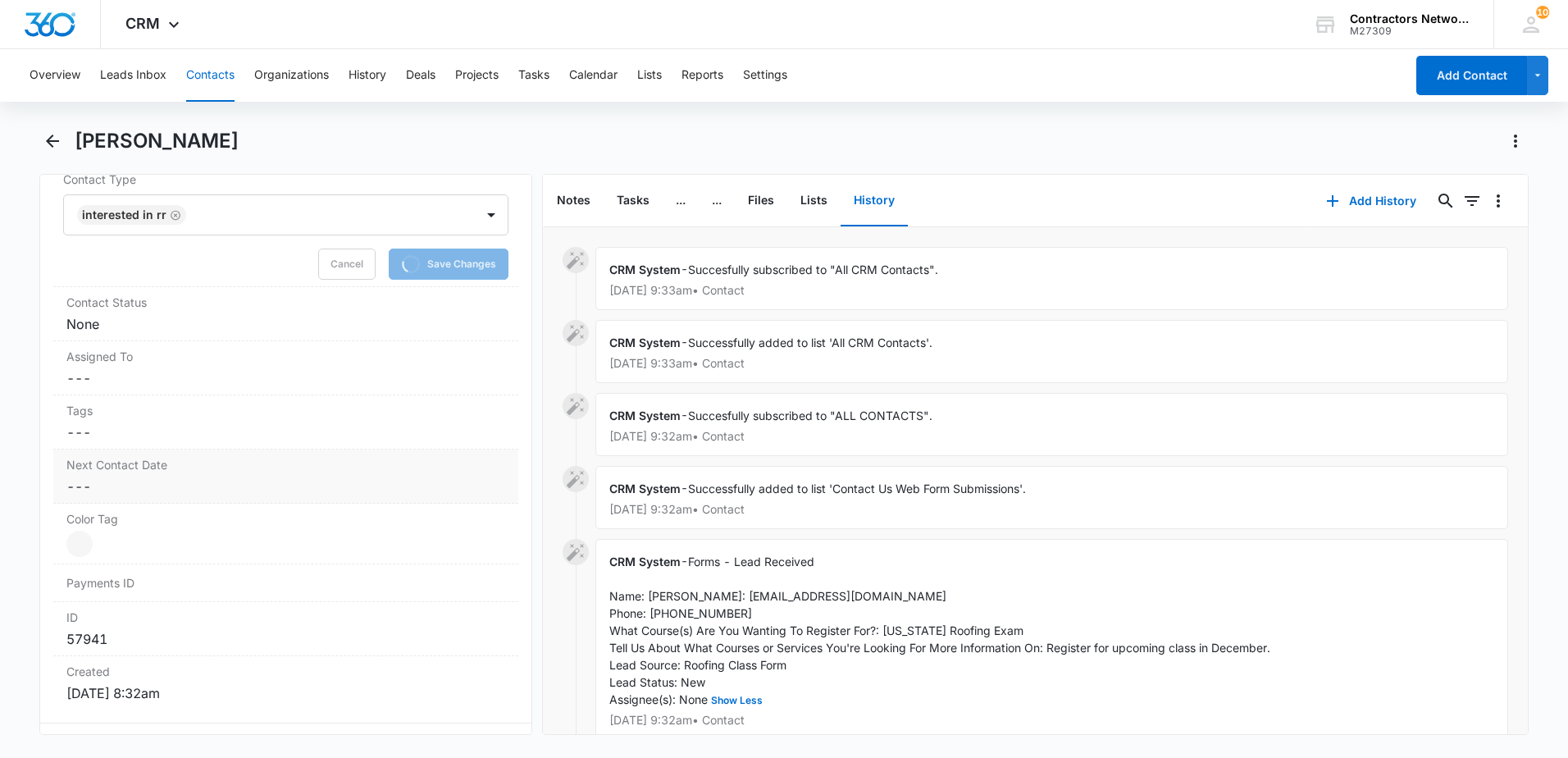
scroll to position [820, 0]
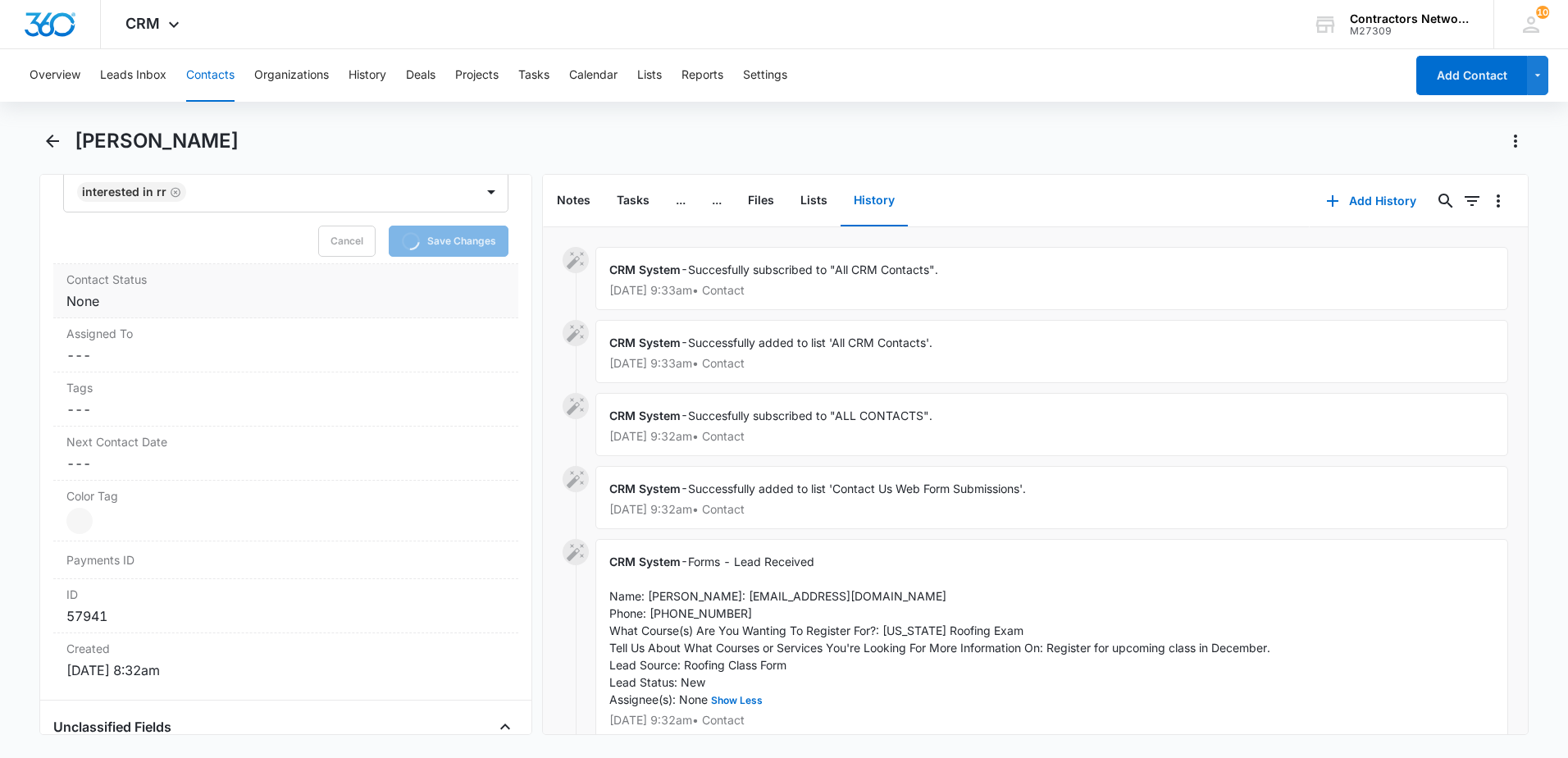
click at [154, 306] on dd "Cancel Save Changes None" at bounding box center [286, 301] width 439 height 20
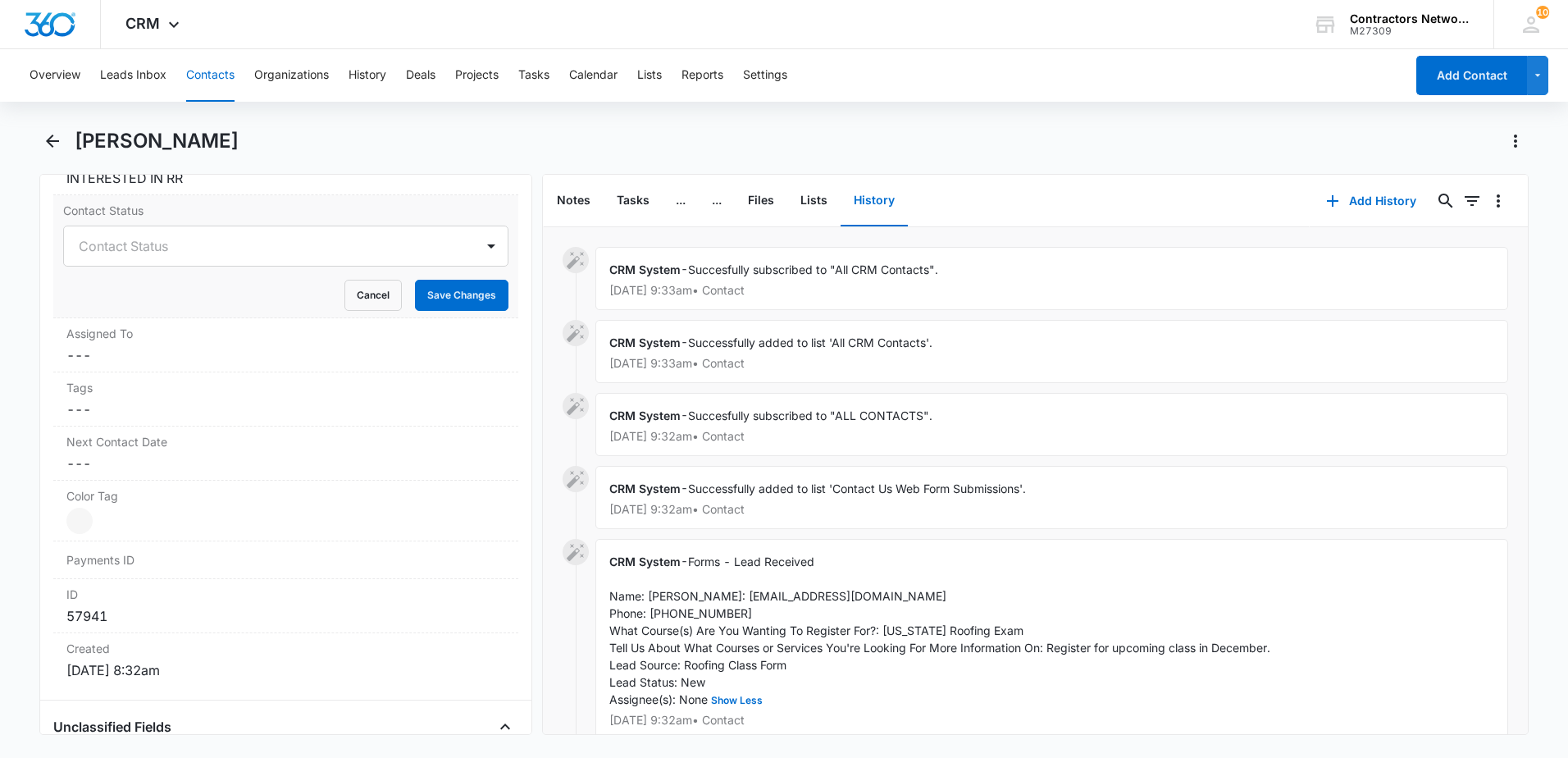
scroll to position [813, 0]
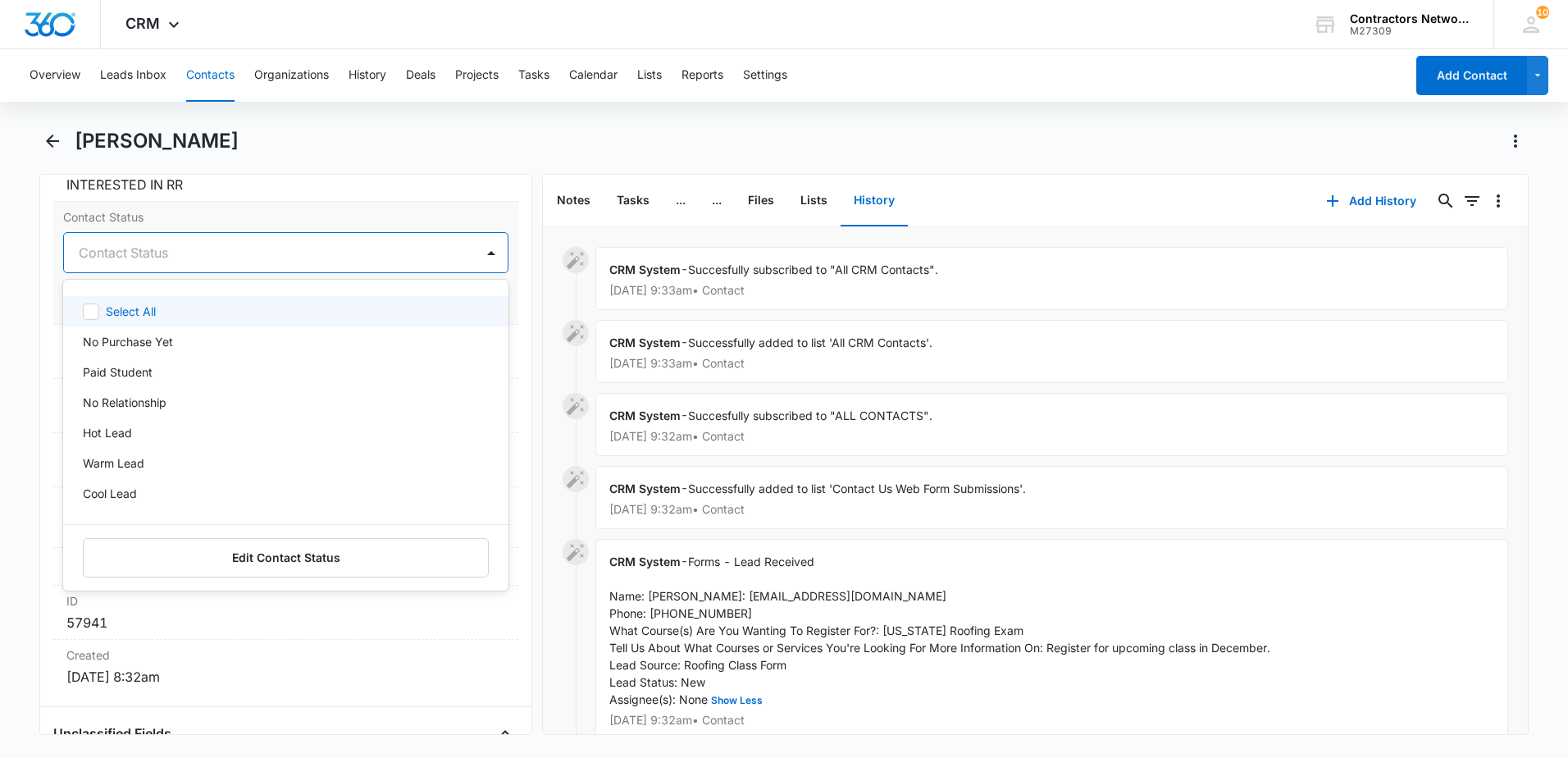
click at [145, 258] on div at bounding box center [266, 252] width 375 height 23
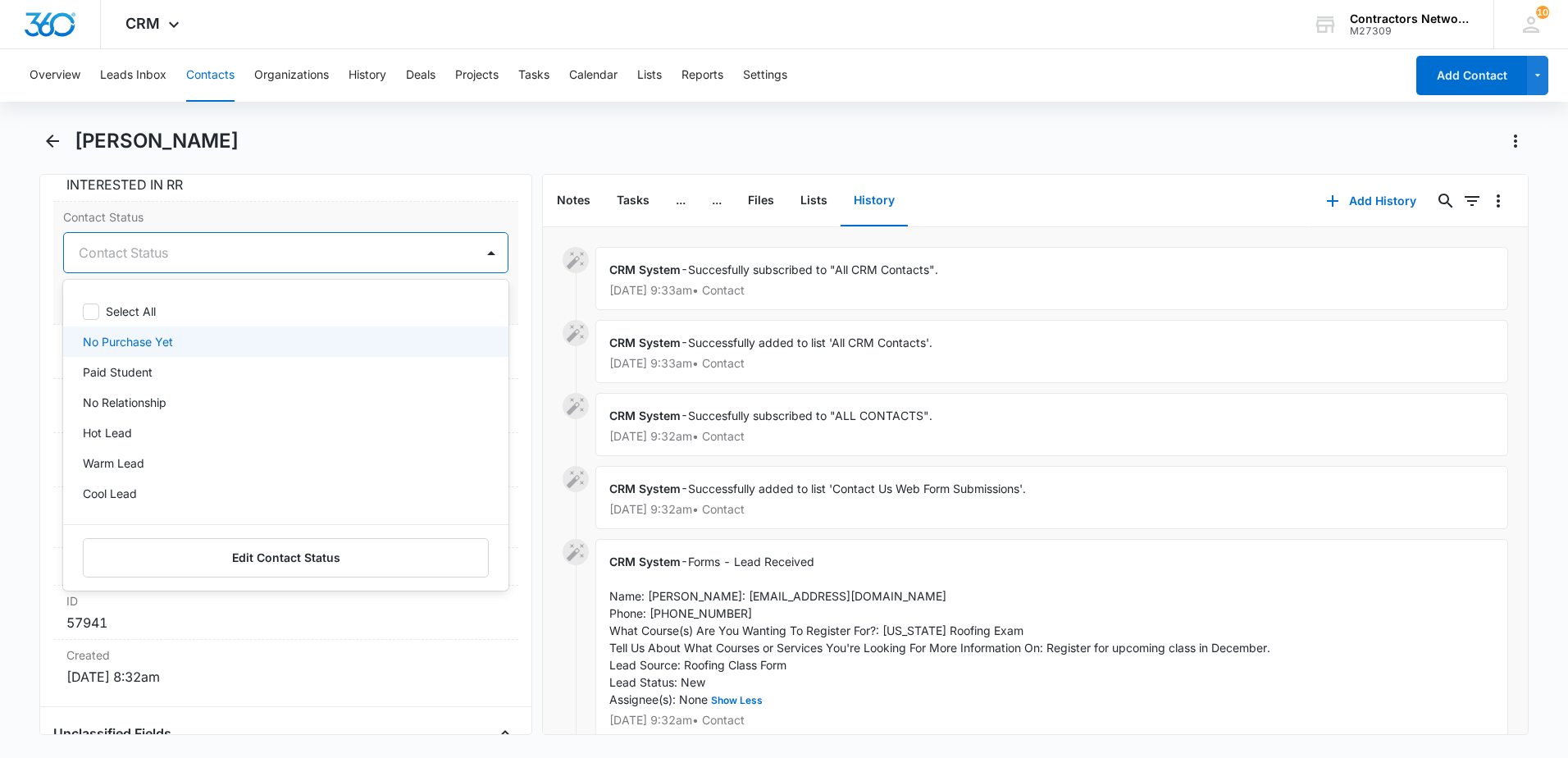
click at [160, 337] on p "No Purchase Yet" at bounding box center [128, 341] width 90 height 17
click at [284, 213] on label "Contact Status" at bounding box center [285, 217] width 445 height 17
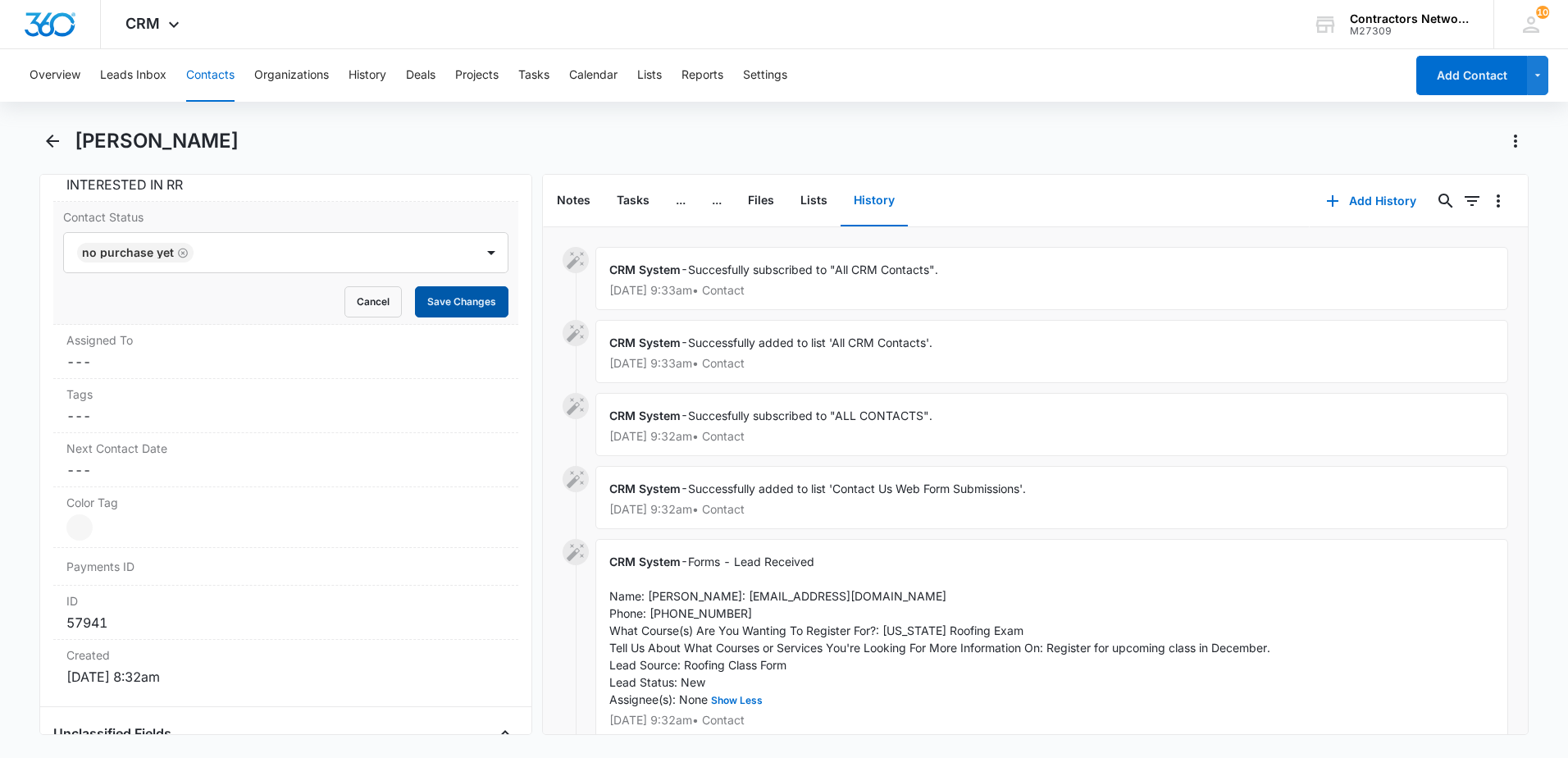
drag, startPoint x: 443, startPoint y: 292, endPoint x: 286, endPoint y: 312, distance: 158.3
click at [437, 301] on button "Save Changes" at bounding box center [462, 302] width 93 height 31
click at [153, 360] on dd "Cancel Save Changes ---" at bounding box center [286, 361] width 439 height 20
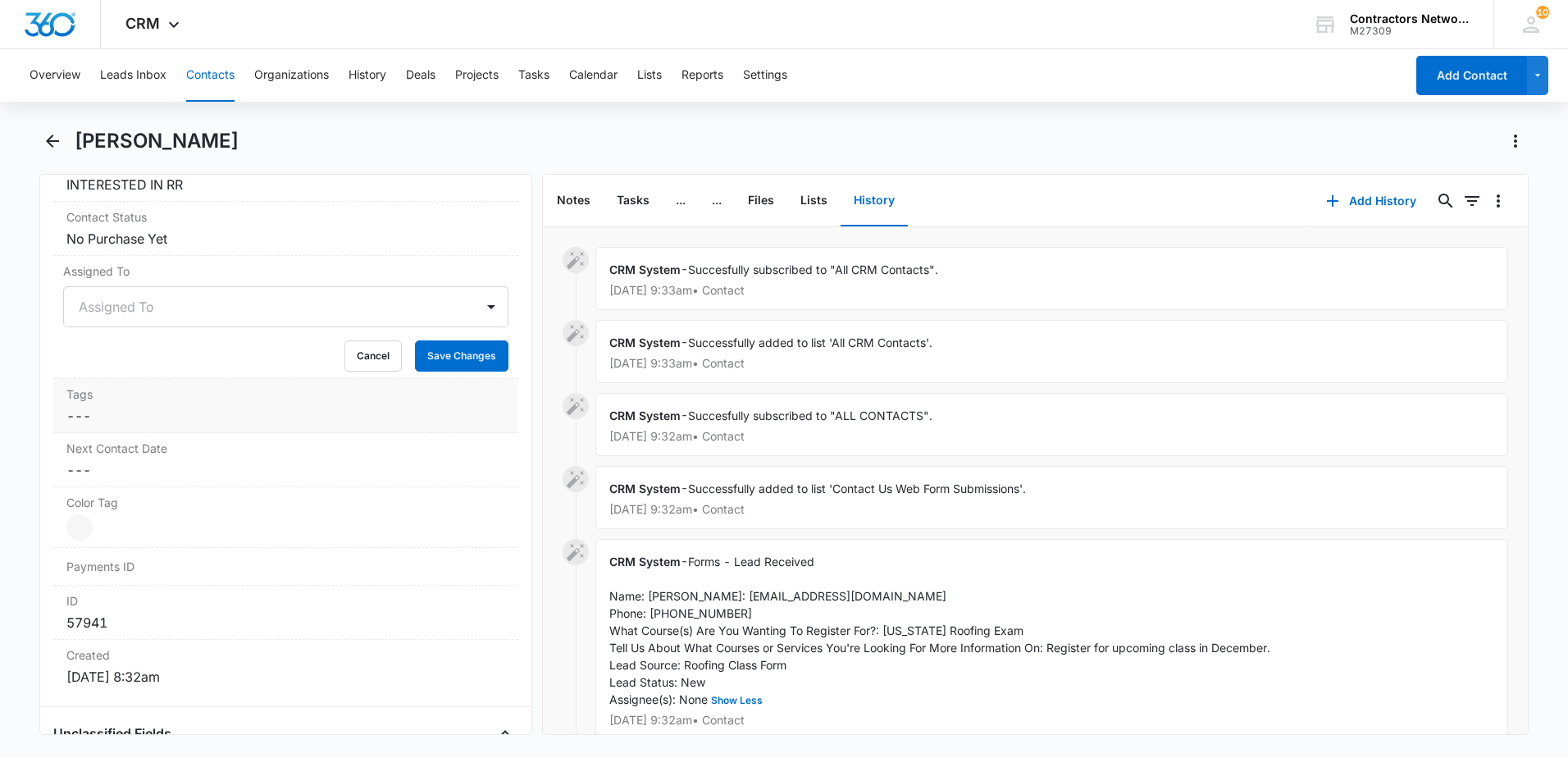
click at [119, 385] on label "Tags" at bounding box center [286, 394] width 439 height 17
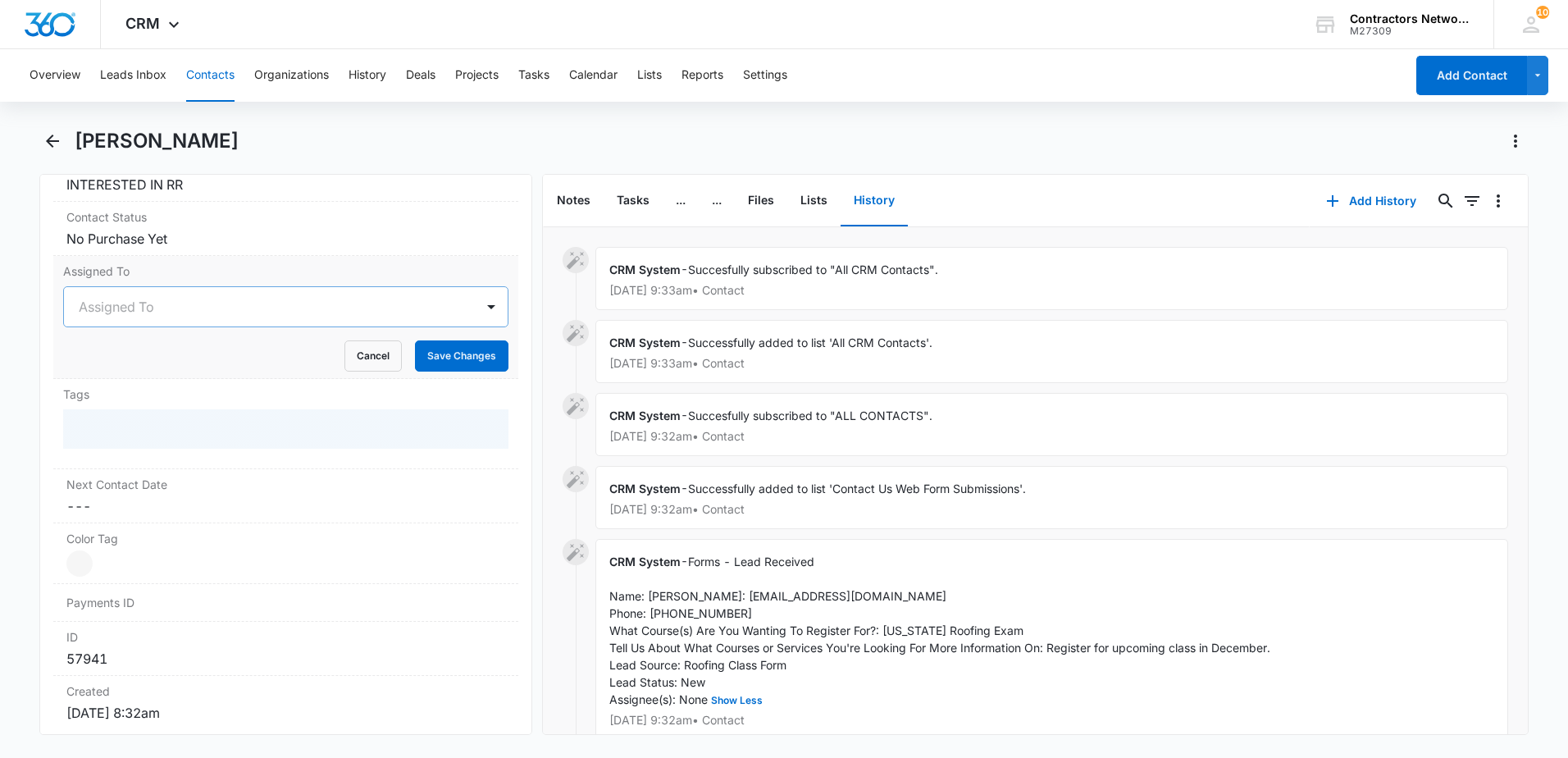
click at [143, 315] on div at bounding box center [266, 307] width 375 height 23
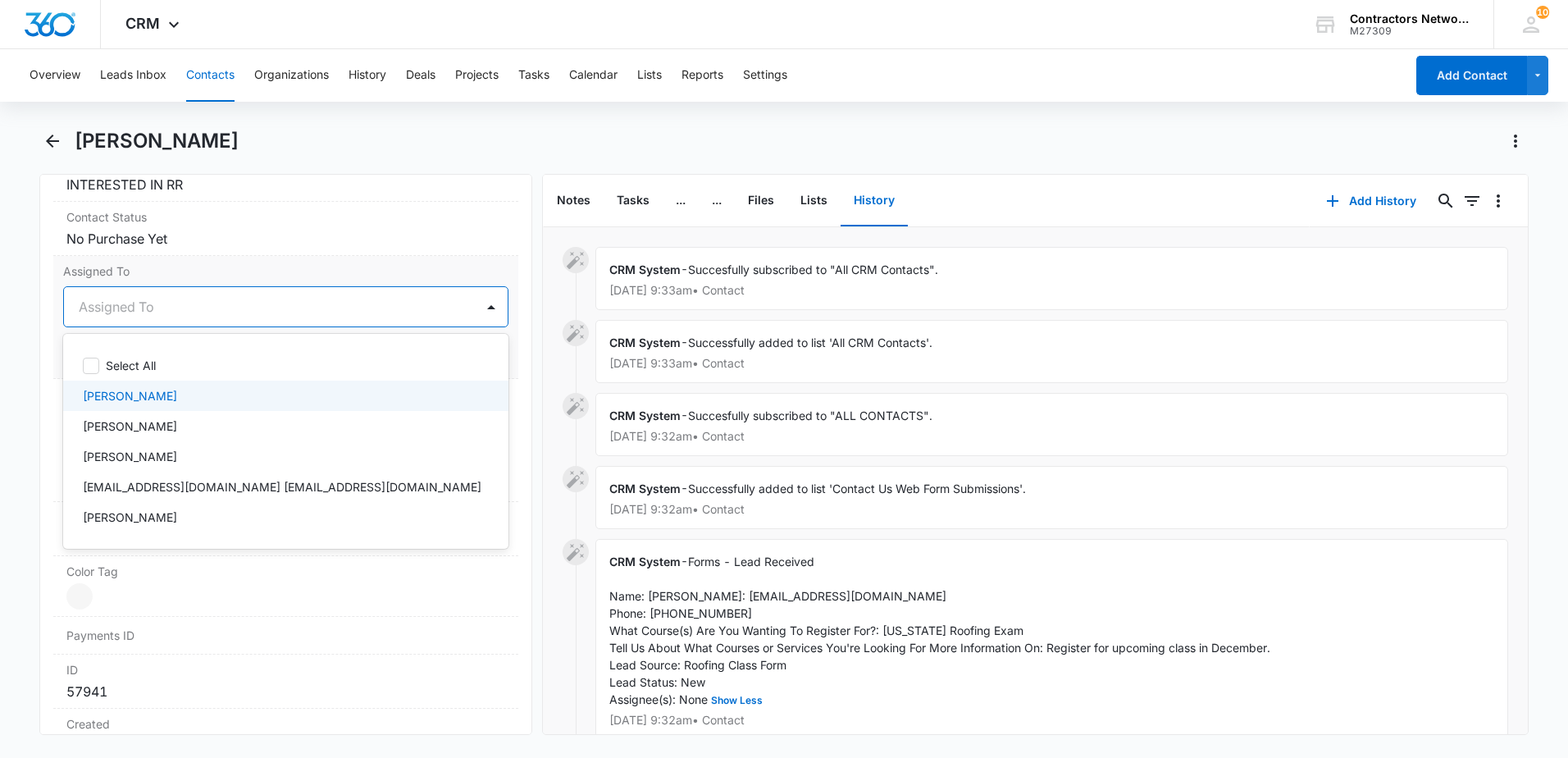
drag, startPoint x: 135, startPoint y: 398, endPoint x: 141, endPoint y: 376, distance: 22.8
click at [135, 397] on p "[PERSON_NAME]" at bounding box center [130, 396] width 94 height 17
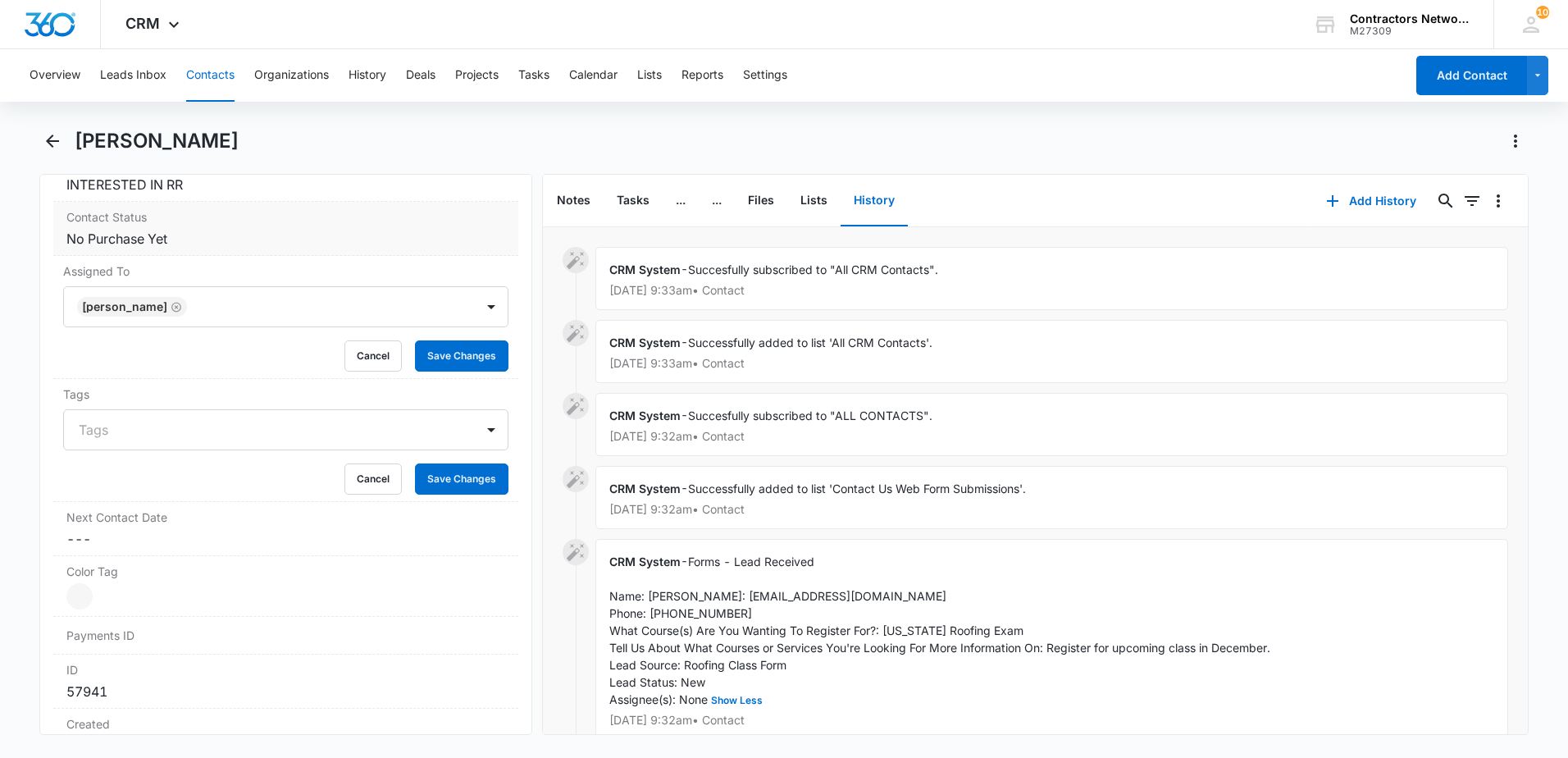
click at [273, 224] on label "Contact Status" at bounding box center [286, 217] width 439 height 17
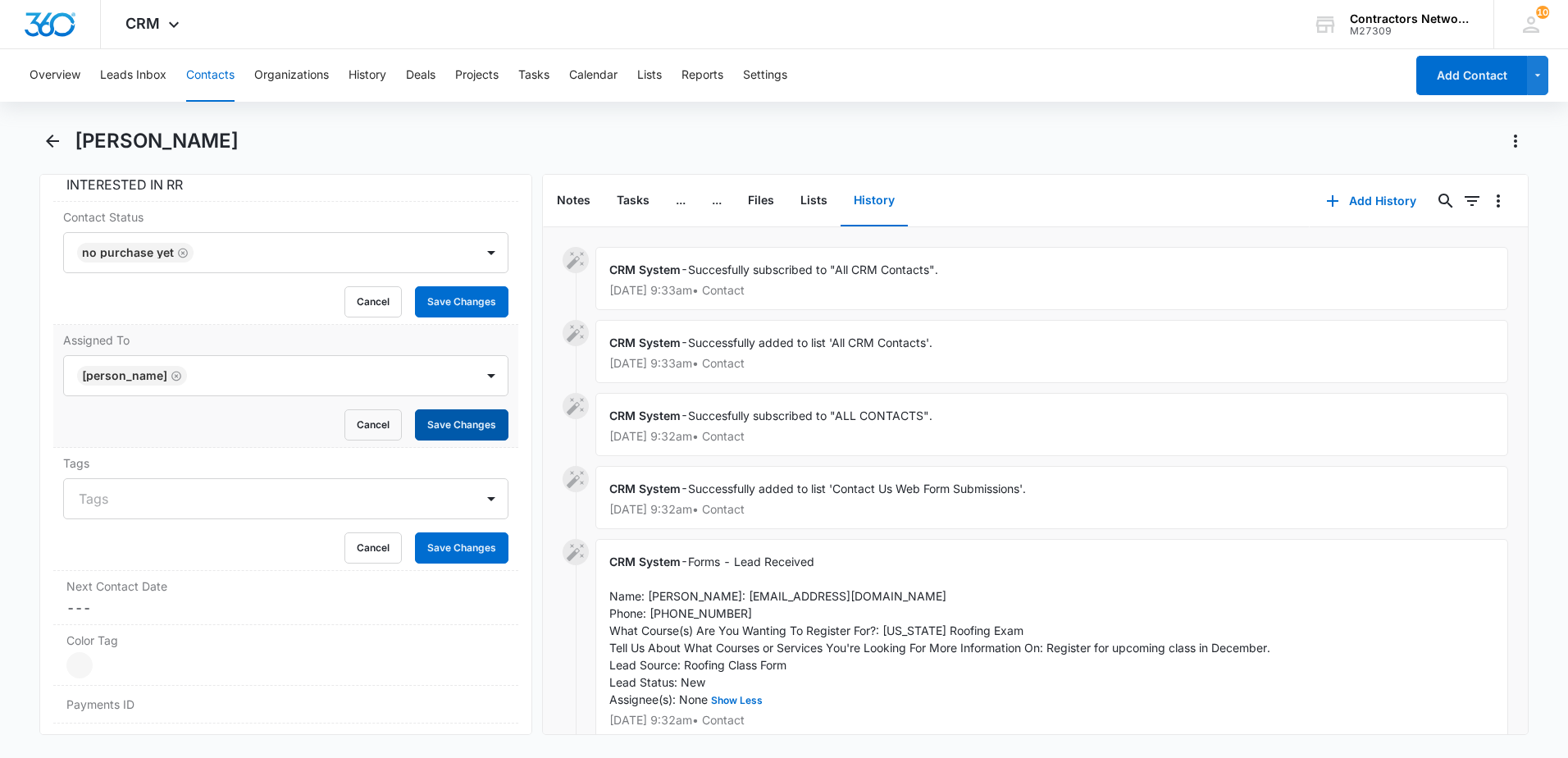
drag, startPoint x: 430, startPoint y: 417, endPoint x: 371, endPoint y: 430, distance: 60.4
click at [430, 418] on button "Save Changes" at bounding box center [462, 424] width 93 height 31
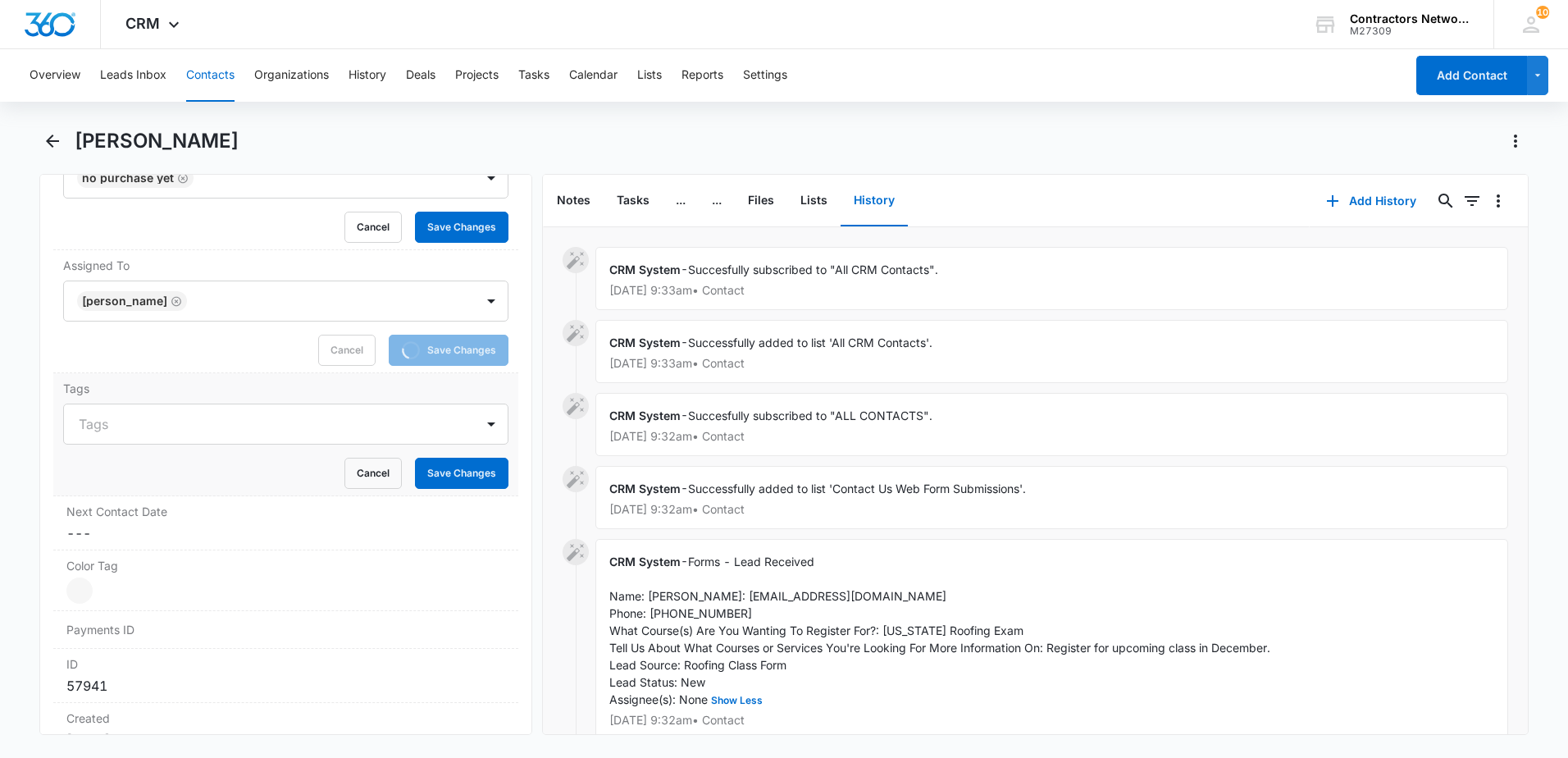
scroll to position [978, 0]
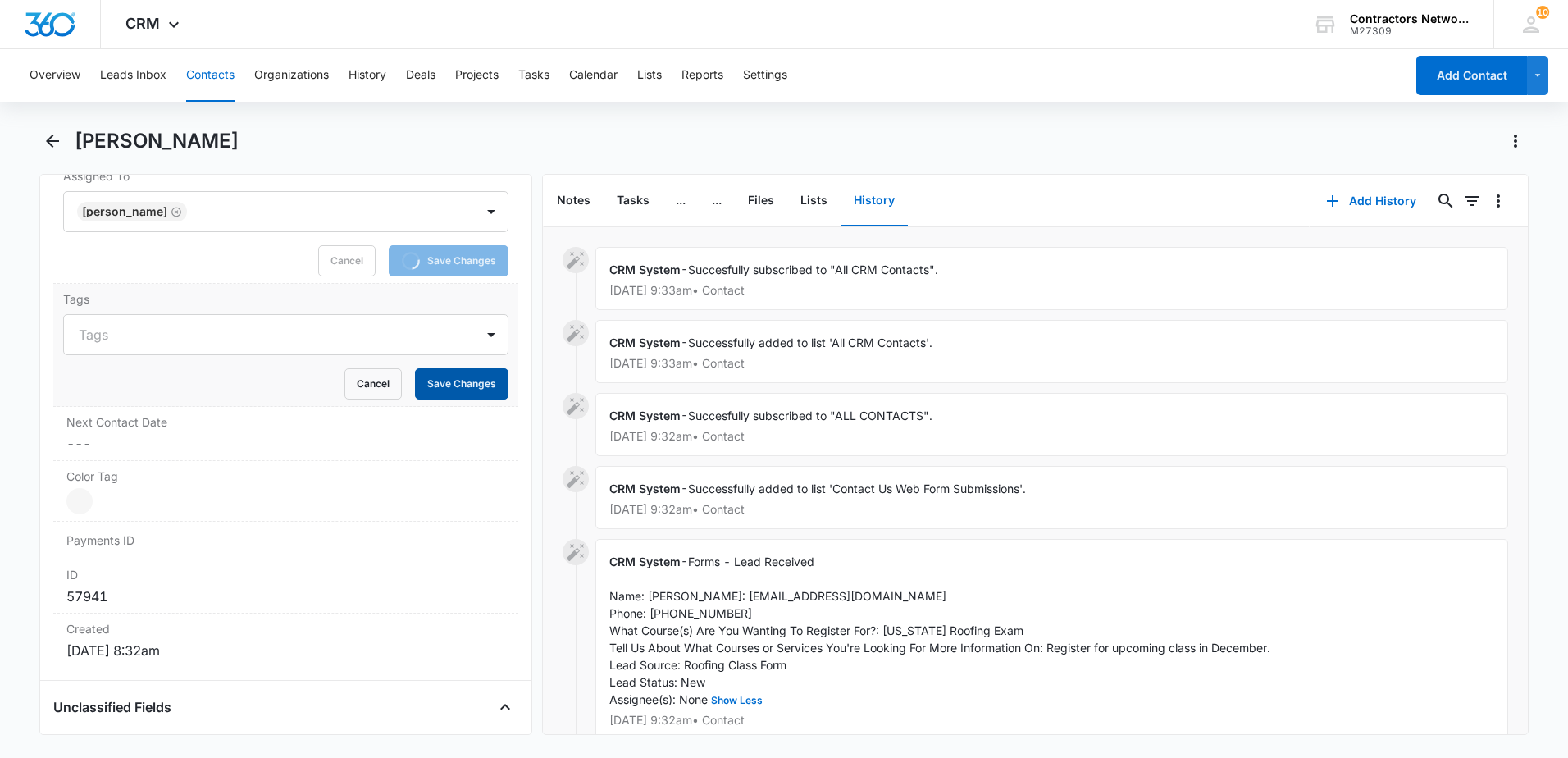
click at [456, 387] on button "Save Changes" at bounding box center [462, 384] width 93 height 31
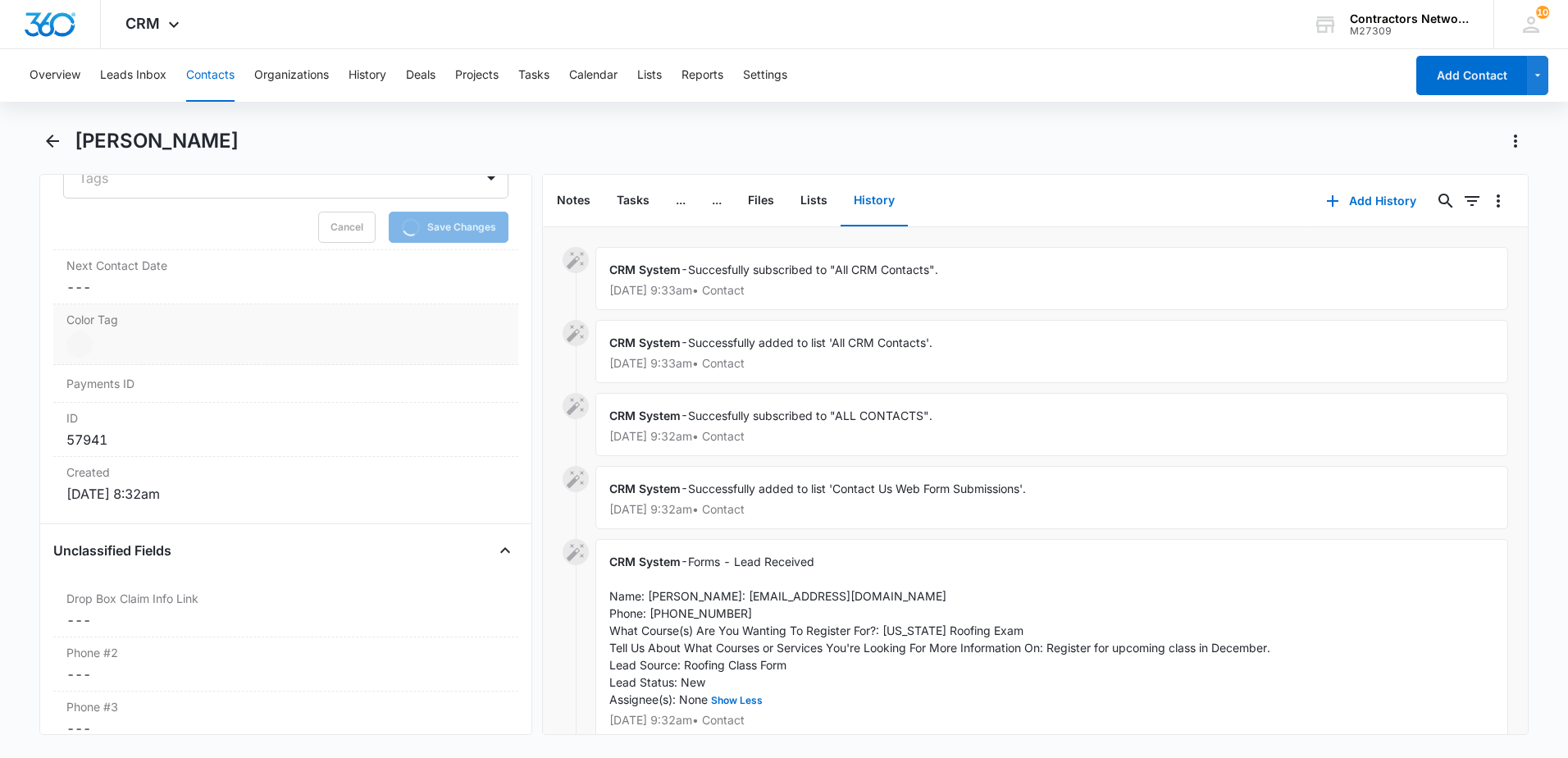
scroll to position [1142, 0]
click at [201, 283] on dd "Cancel Save Changes ---" at bounding box center [286, 279] width 439 height 20
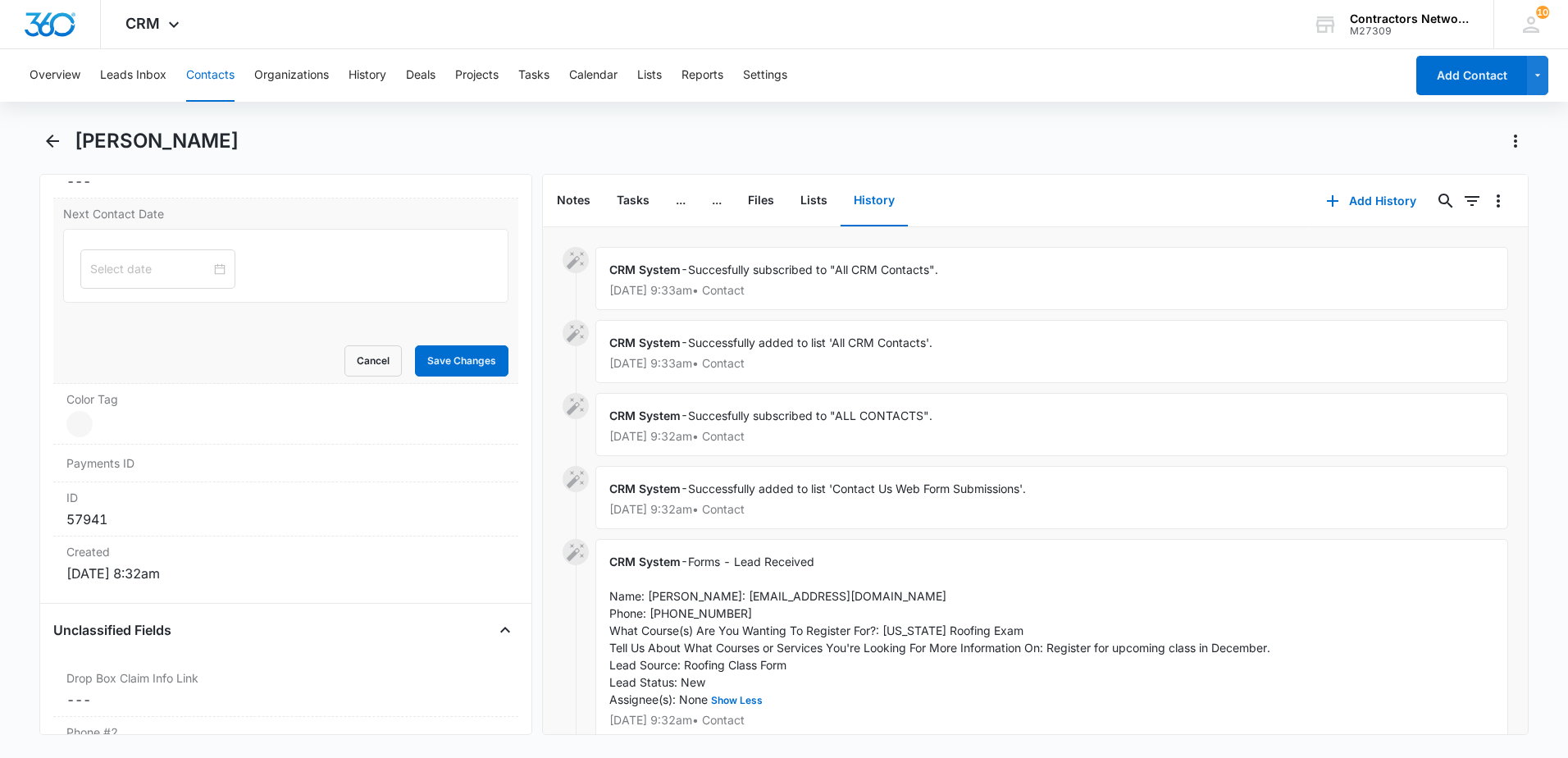
click at [122, 309] on div at bounding box center [285, 271] width 445 height 84
click at [150, 278] on div at bounding box center [157, 269] width 155 height 40
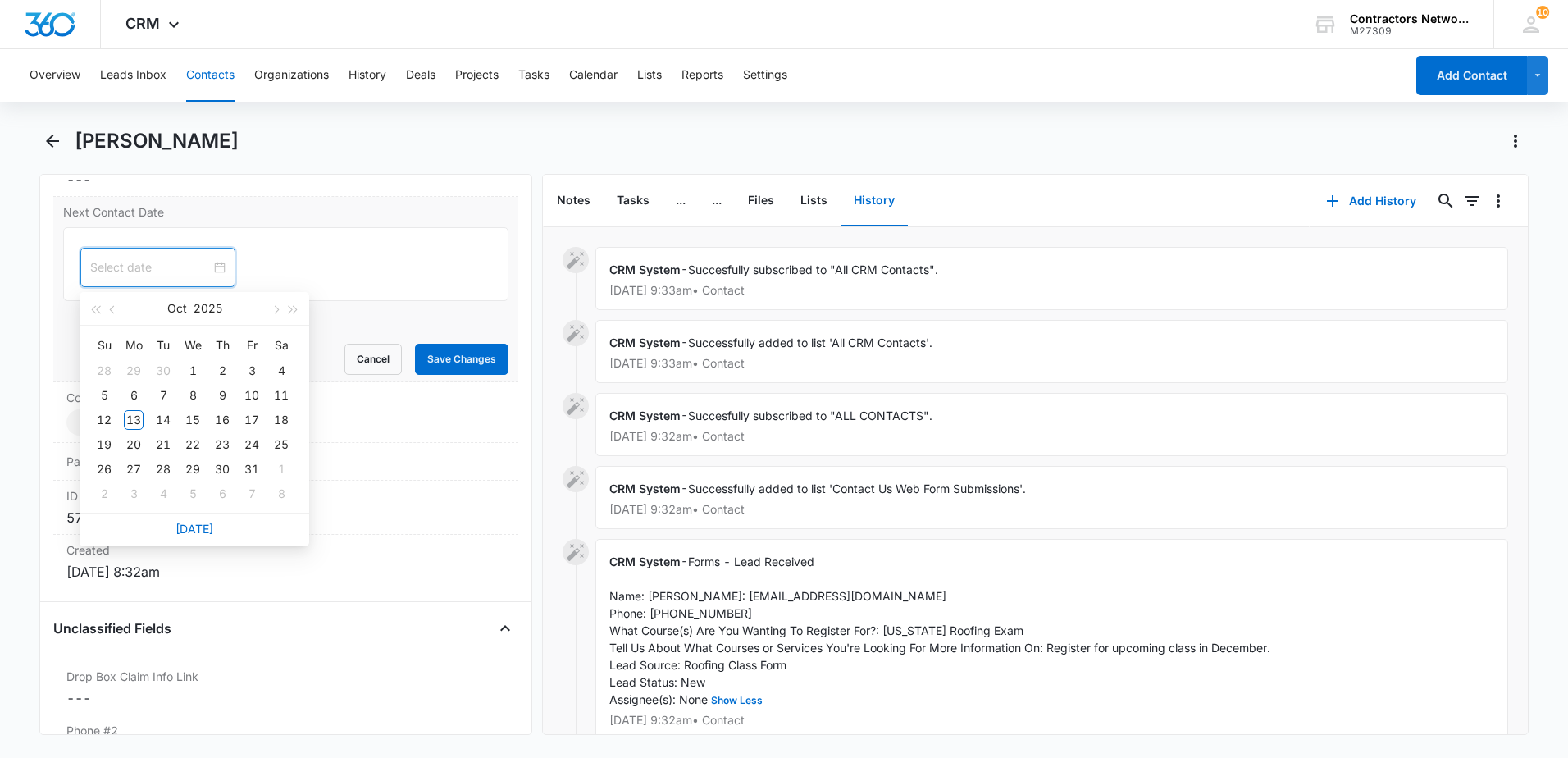
scroll to position [1048, 0]
type input "[DATE]"
click at [187, 443] on div "22" at bounding box center [193, 444] width 20 height 20
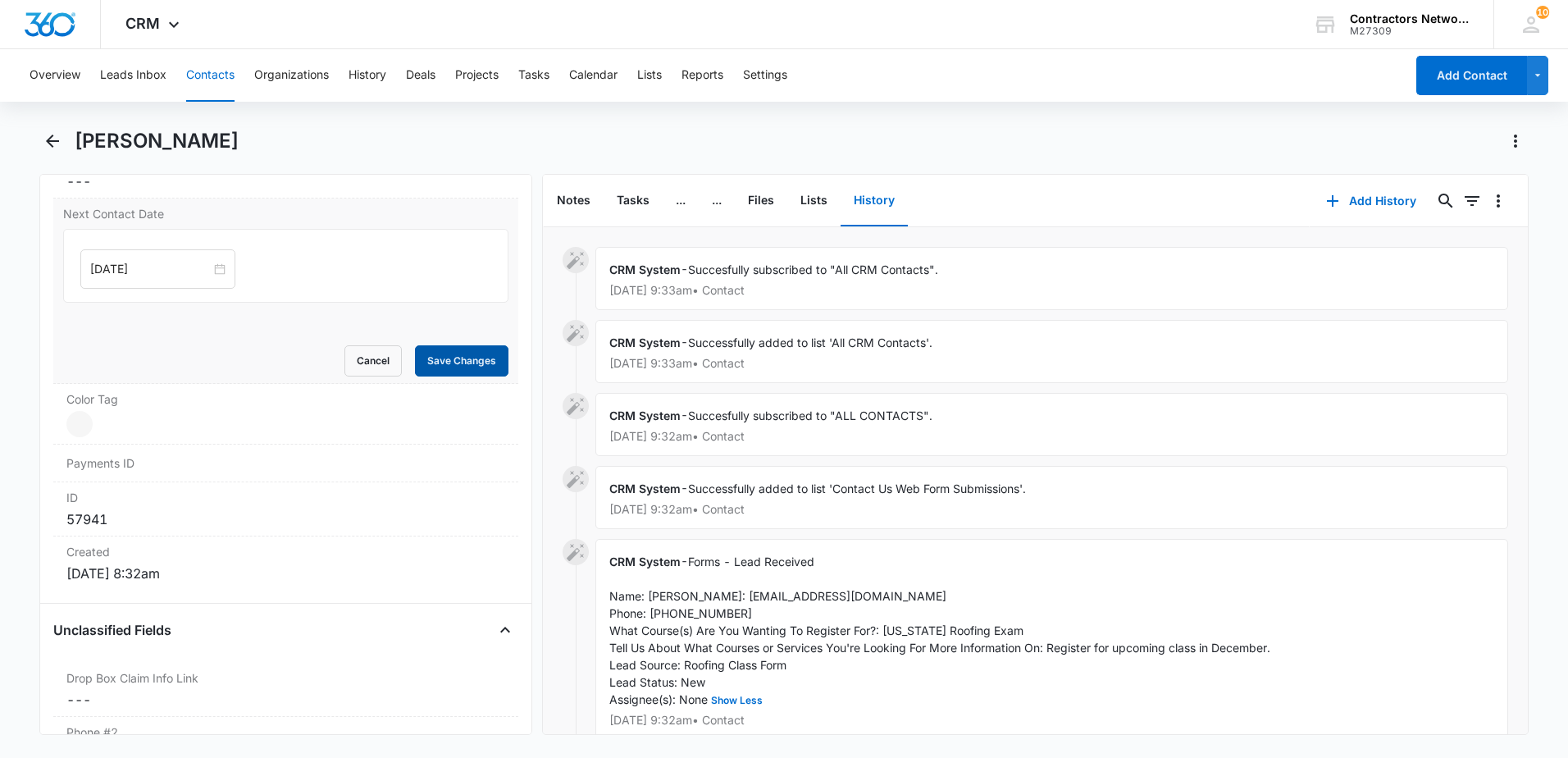
click at [450, 364] on button "Save Changes" at bounding box center [462, 360] width 93 height 31
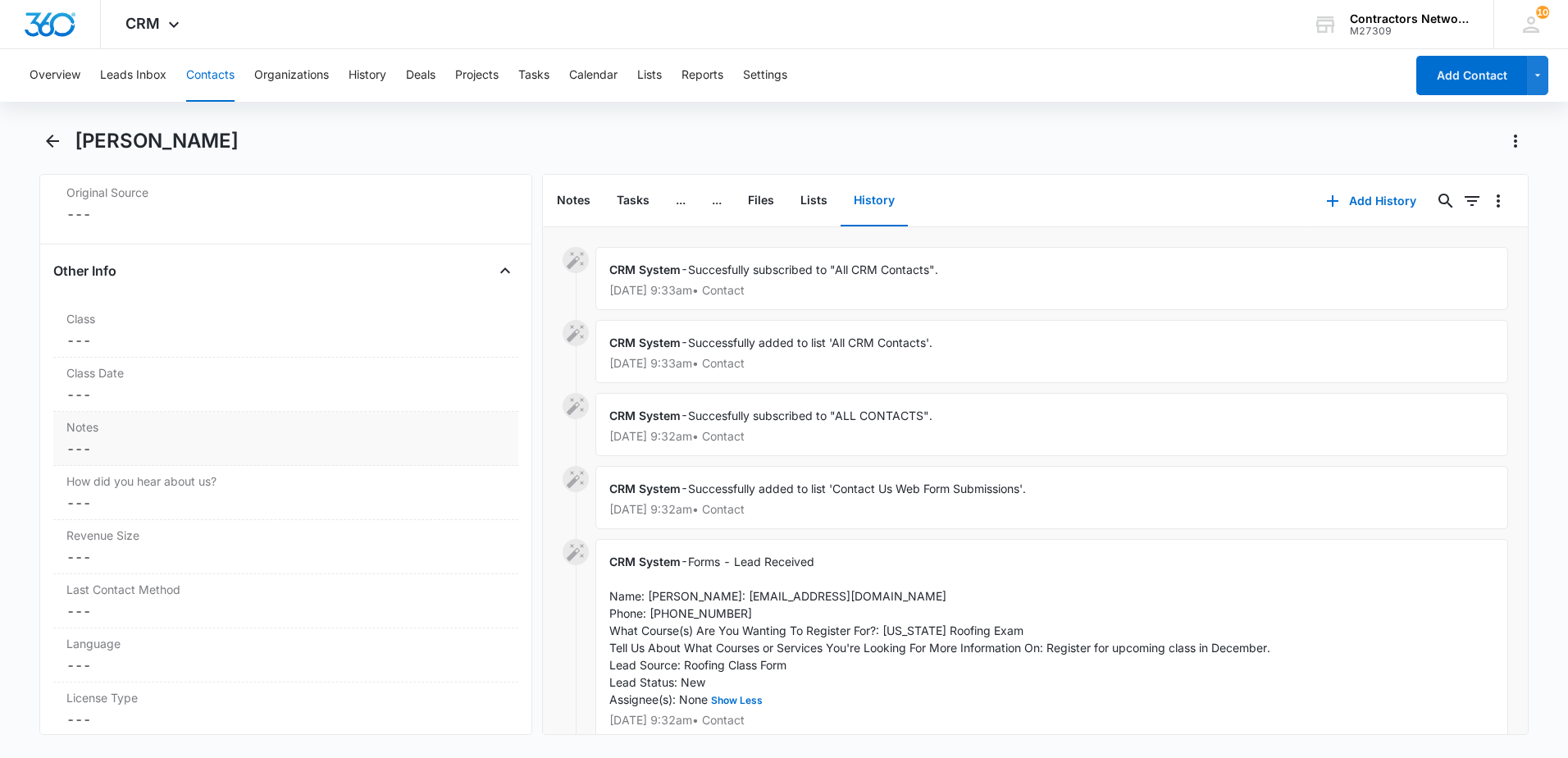
scroll to position [1950, 0]
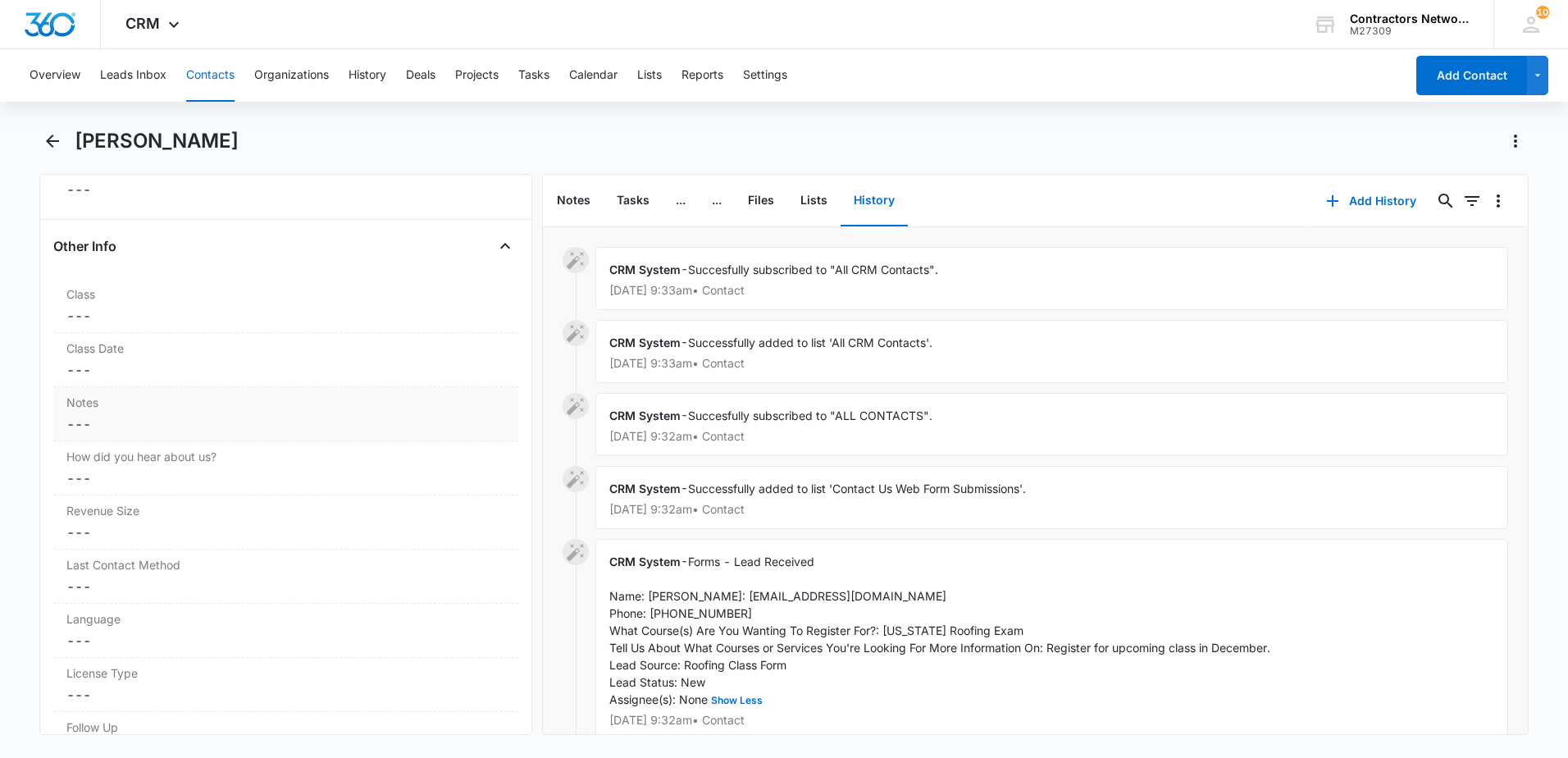
click at [181, 430] on dd "Cancel Save Changes ---" at bounding box center [286, 424] width 439 height 20
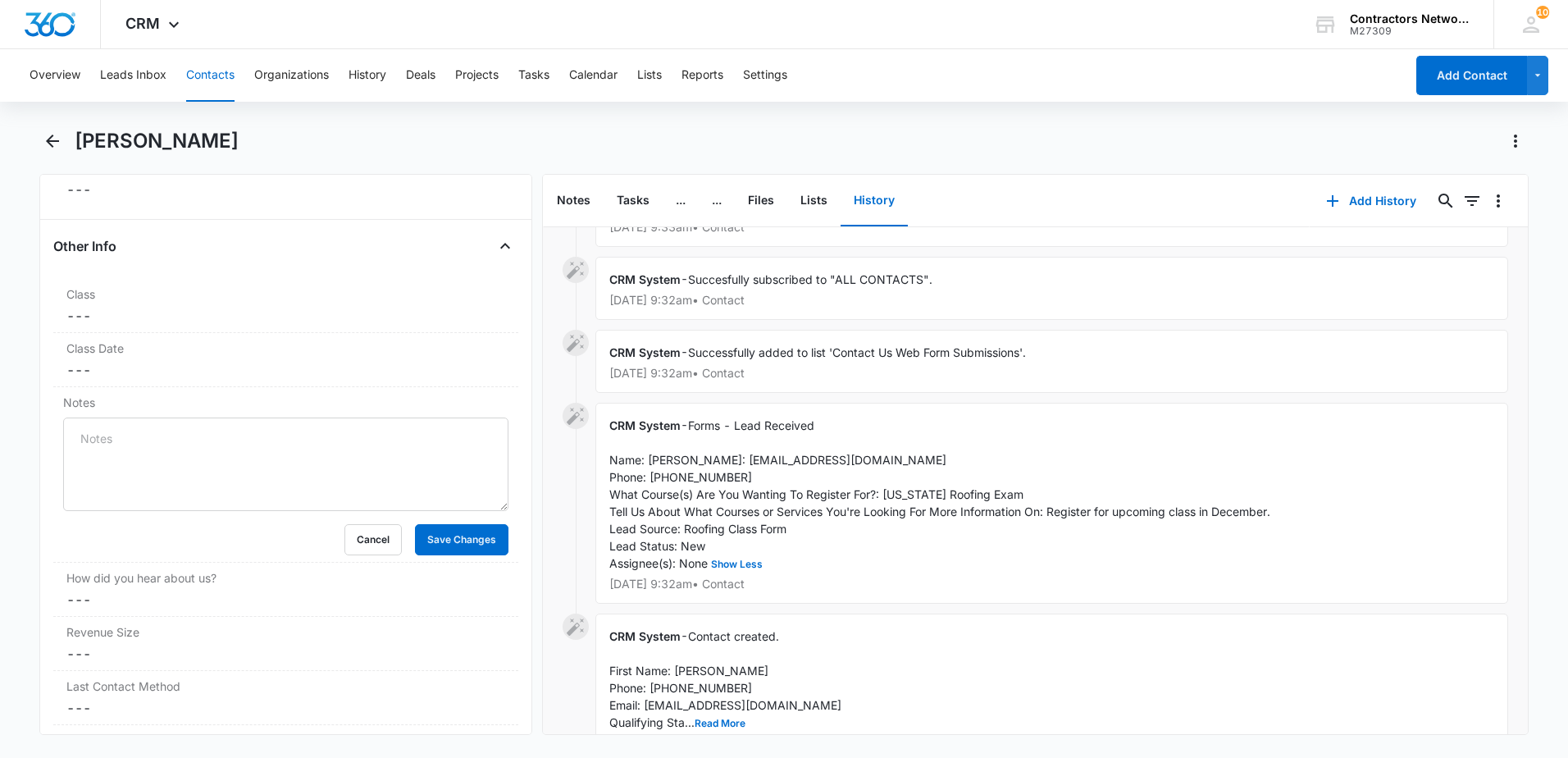
scroll to position [164, 0]
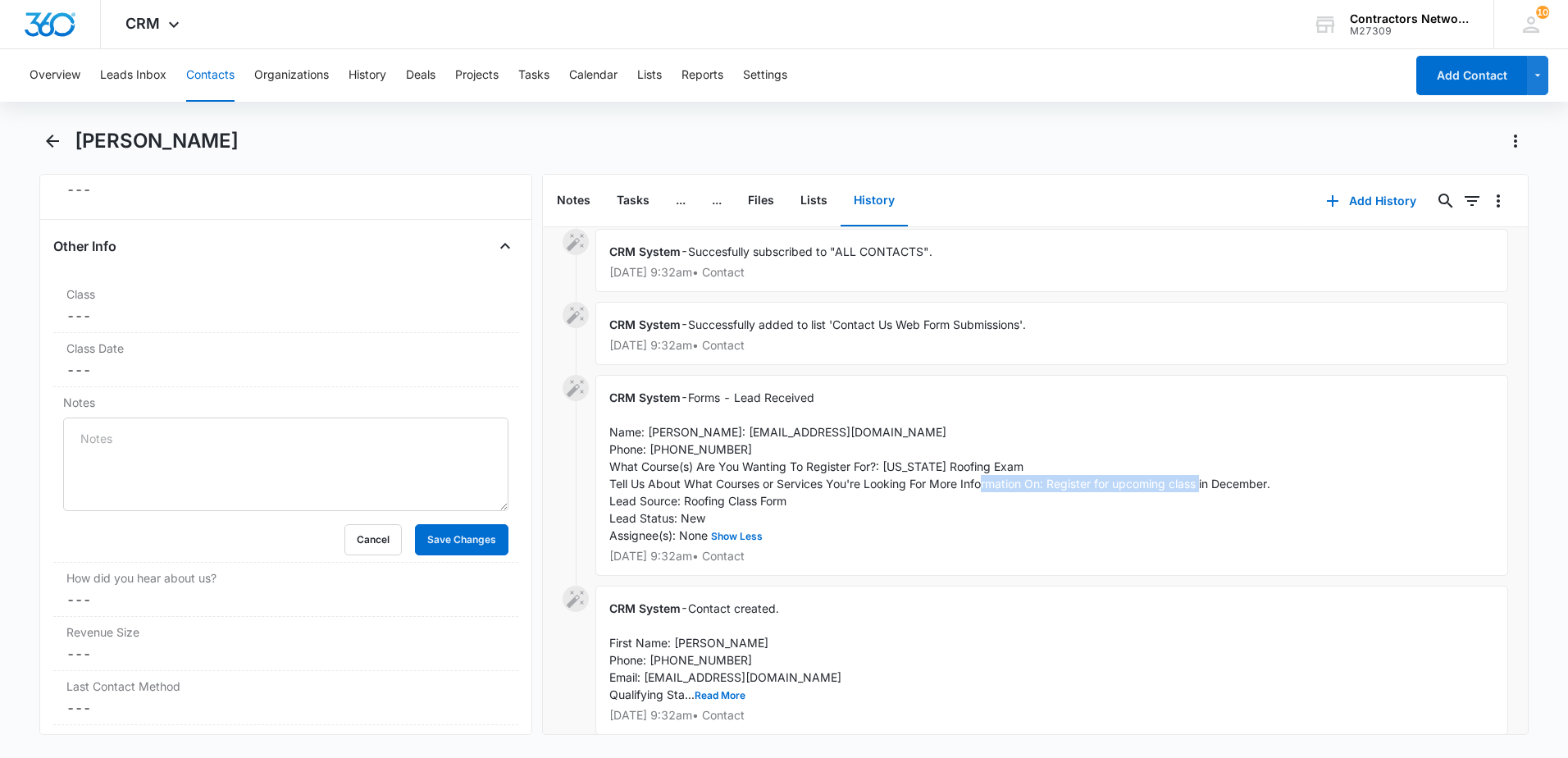
drag, startPoint x: 1053, startPoint y: 499, endPoint x: 1272, endPoint y: 505, distance: 219.1
click at [1271, 505] on span "Forms - Lead Received Name: Gerardo Email: gerardopip33@gmail.com Phone: 224800…" at bounding box center [940, 467] width 661 height 152
copy span "Register for upcoming class in December"
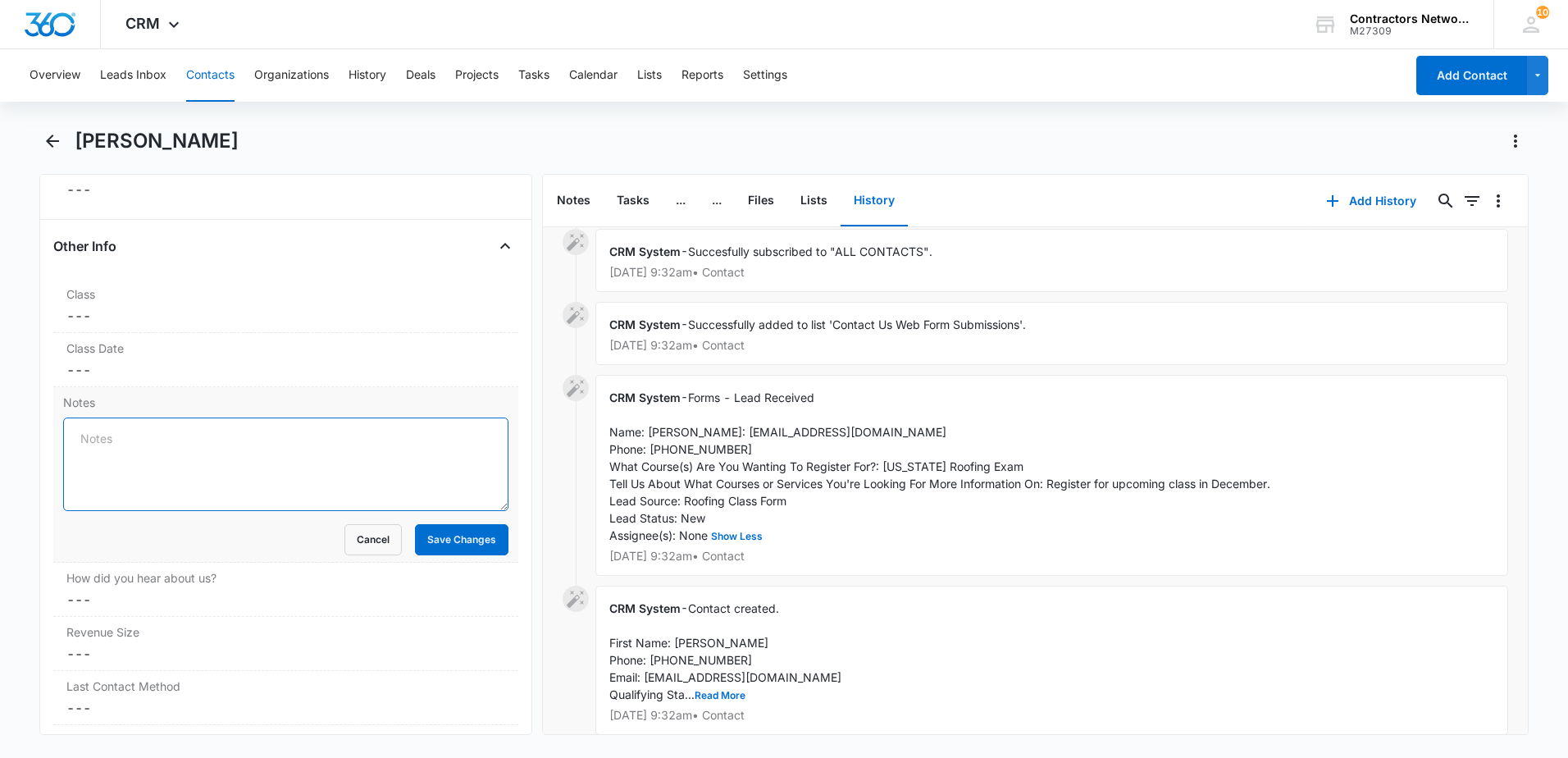
click at [214, 459] on textarea "Notes" at bounding box center [285, 464] width 445 height 93
paste textarea "Register for upcoming class in December"
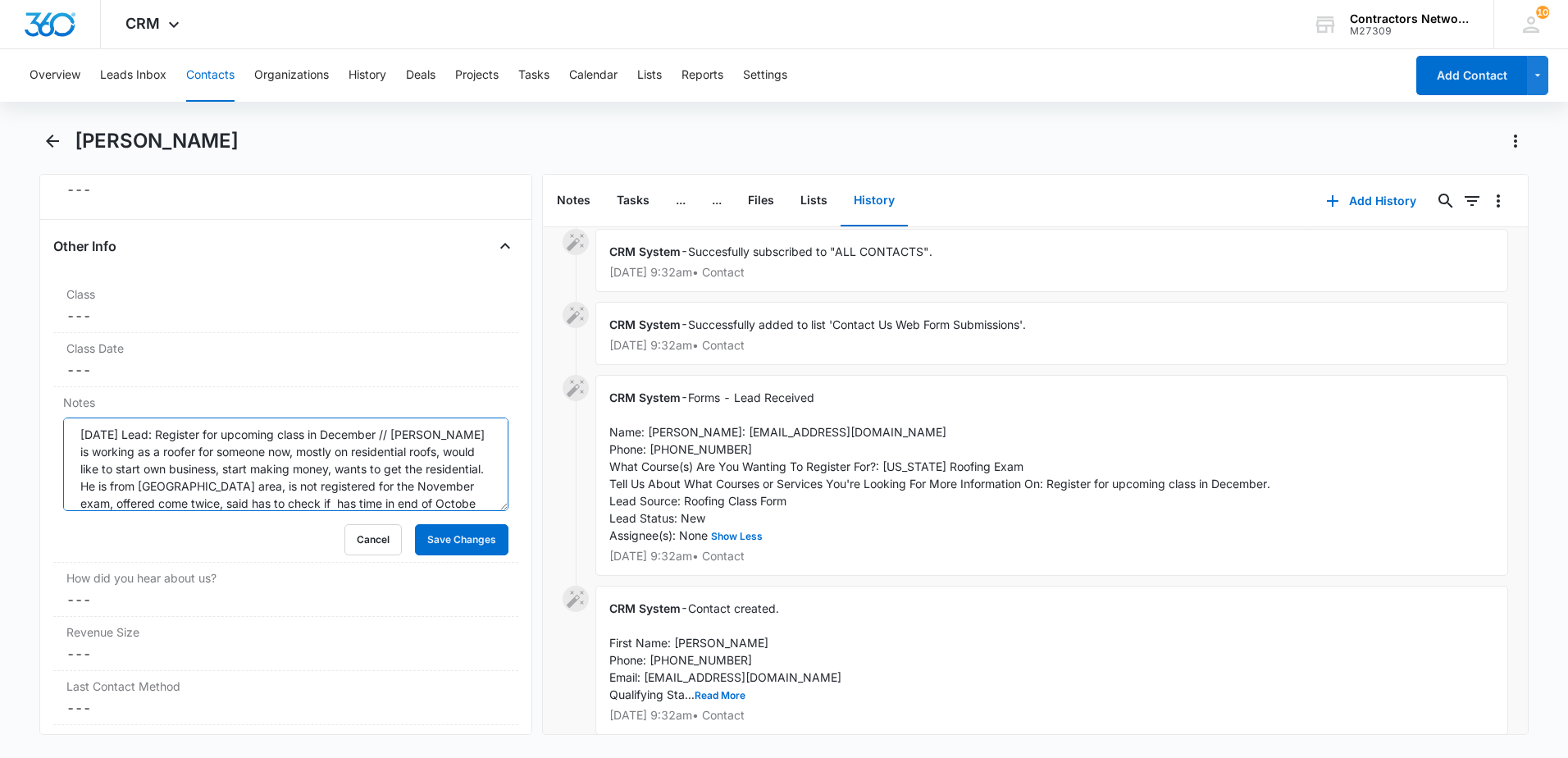
scroll to position [22, 0]
type textarea "10/13/2025 Lead: Register for upcoming class in December // Gerardo is working …"
click at [471, 546] on button "Save Changes" at bounding box center [462, 539] width 93 height 31
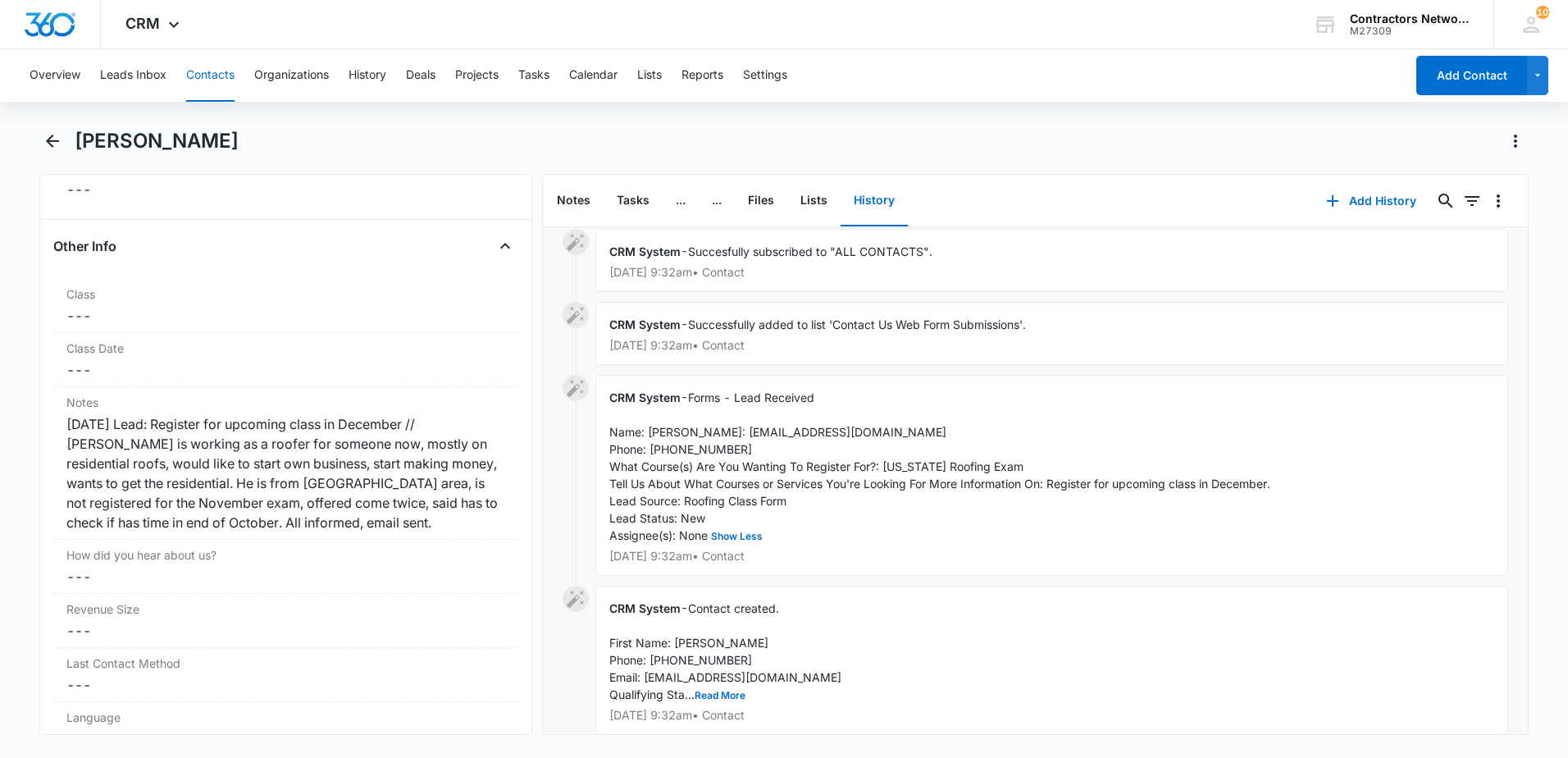
click at [220, 72] on button "Contacts" at bounding box center [210, 75] width 48 height 53
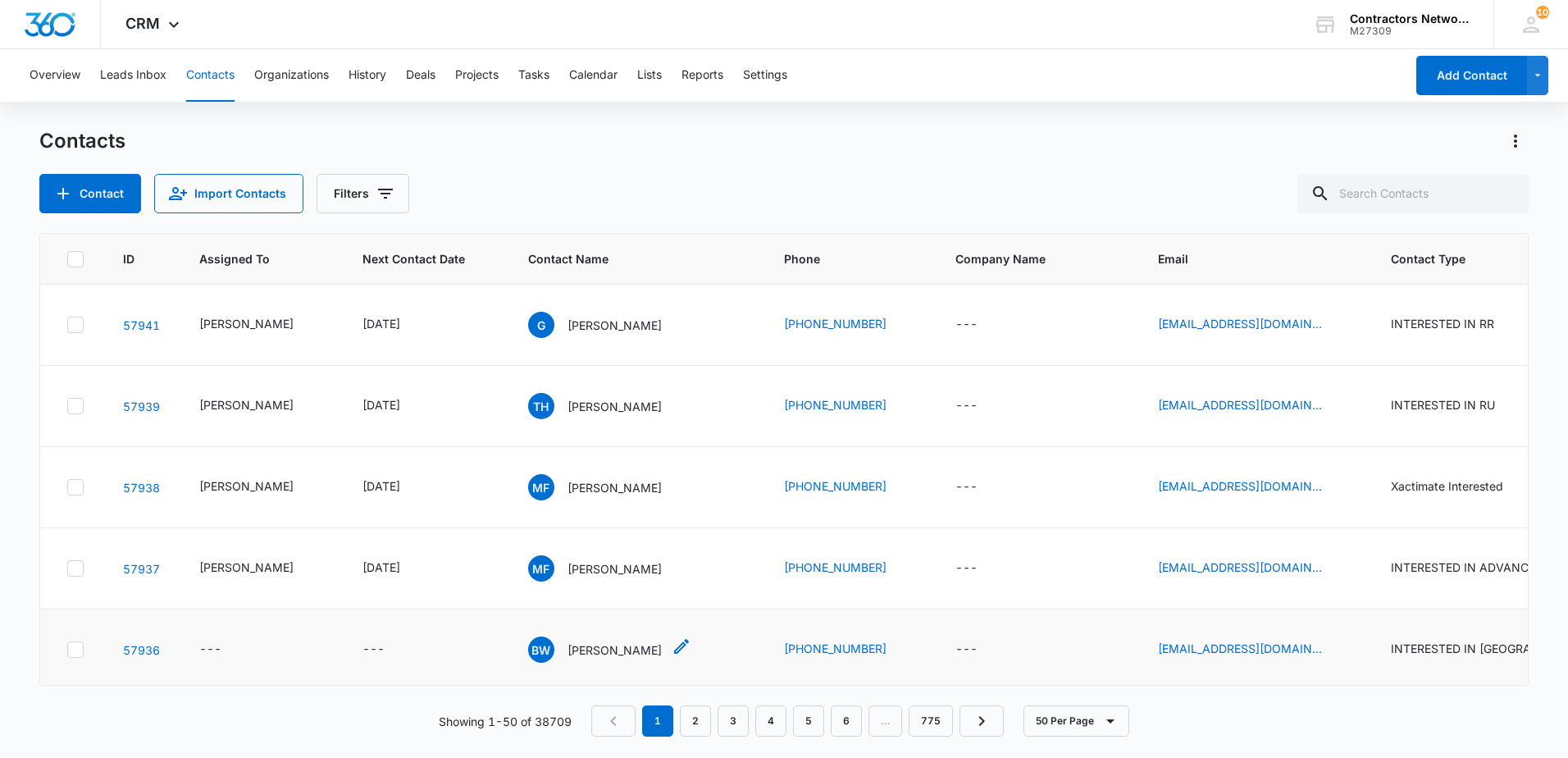
click at [593, 649] on p "[PERSON_NAME]" at bounding box center [614, 650] width 94 height 17
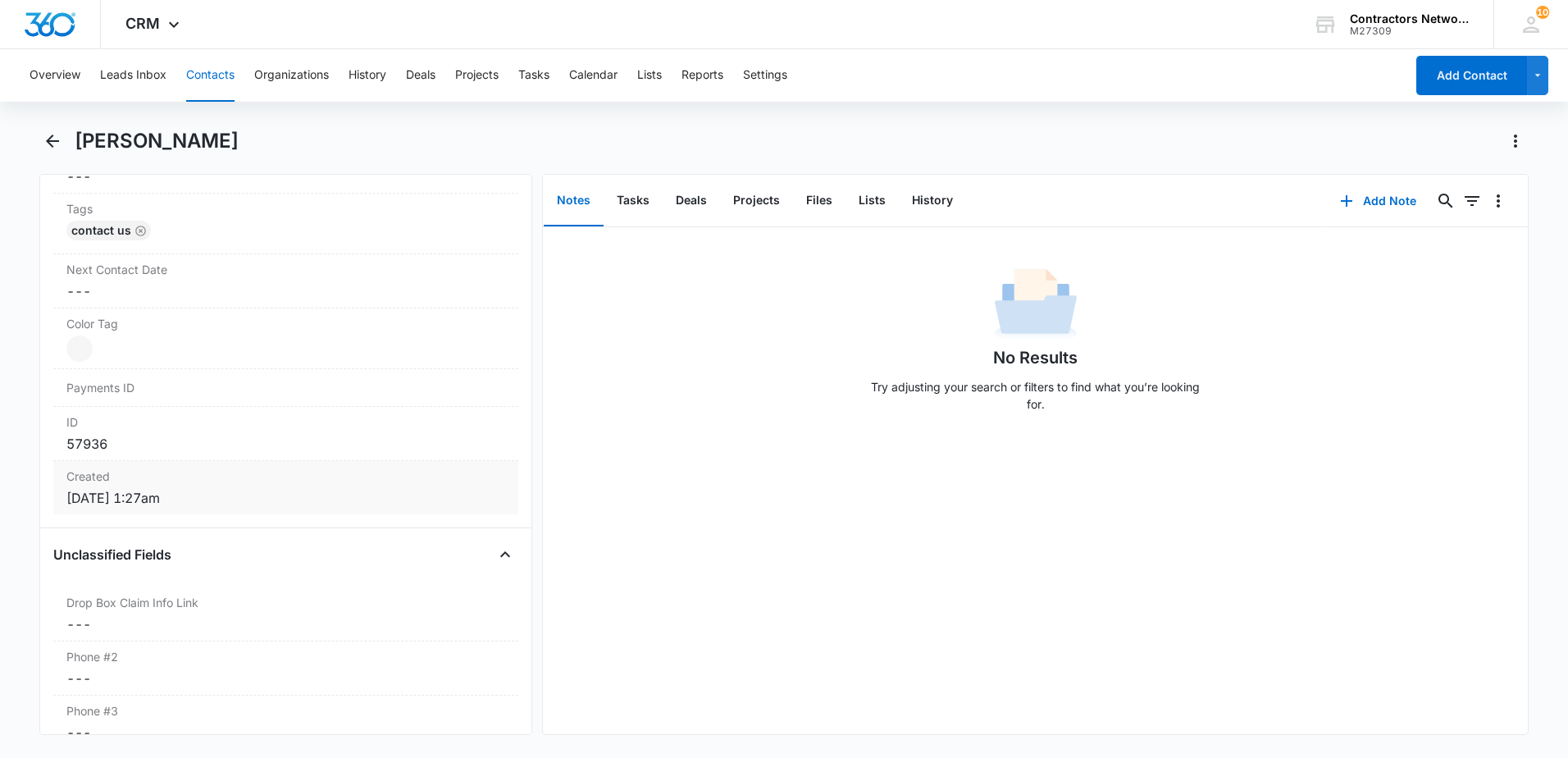
scroll to position [902, 0]
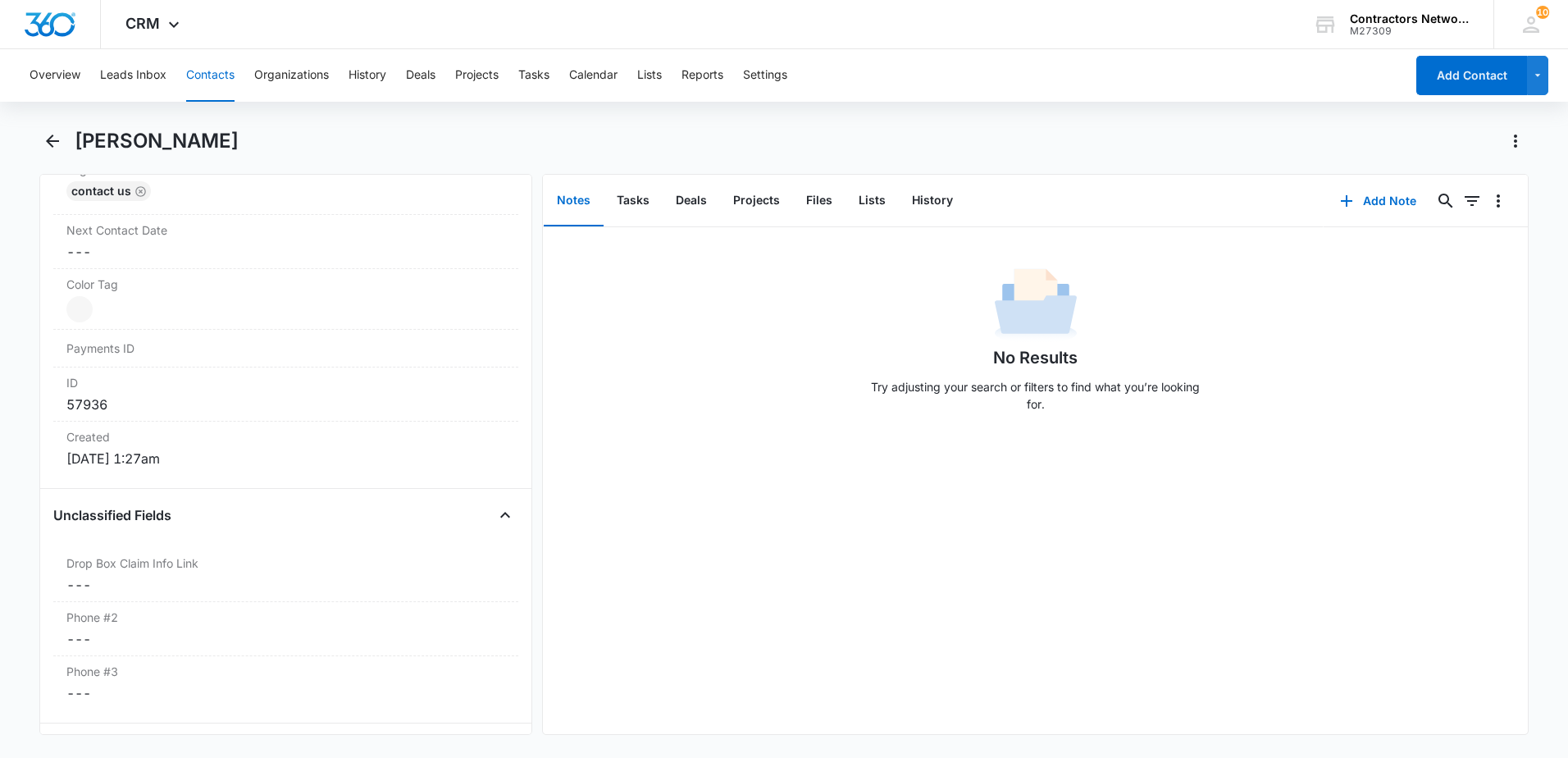
click at [205, 82] on button "Contacts" at bounding box center [210, 75] width 48 height 53
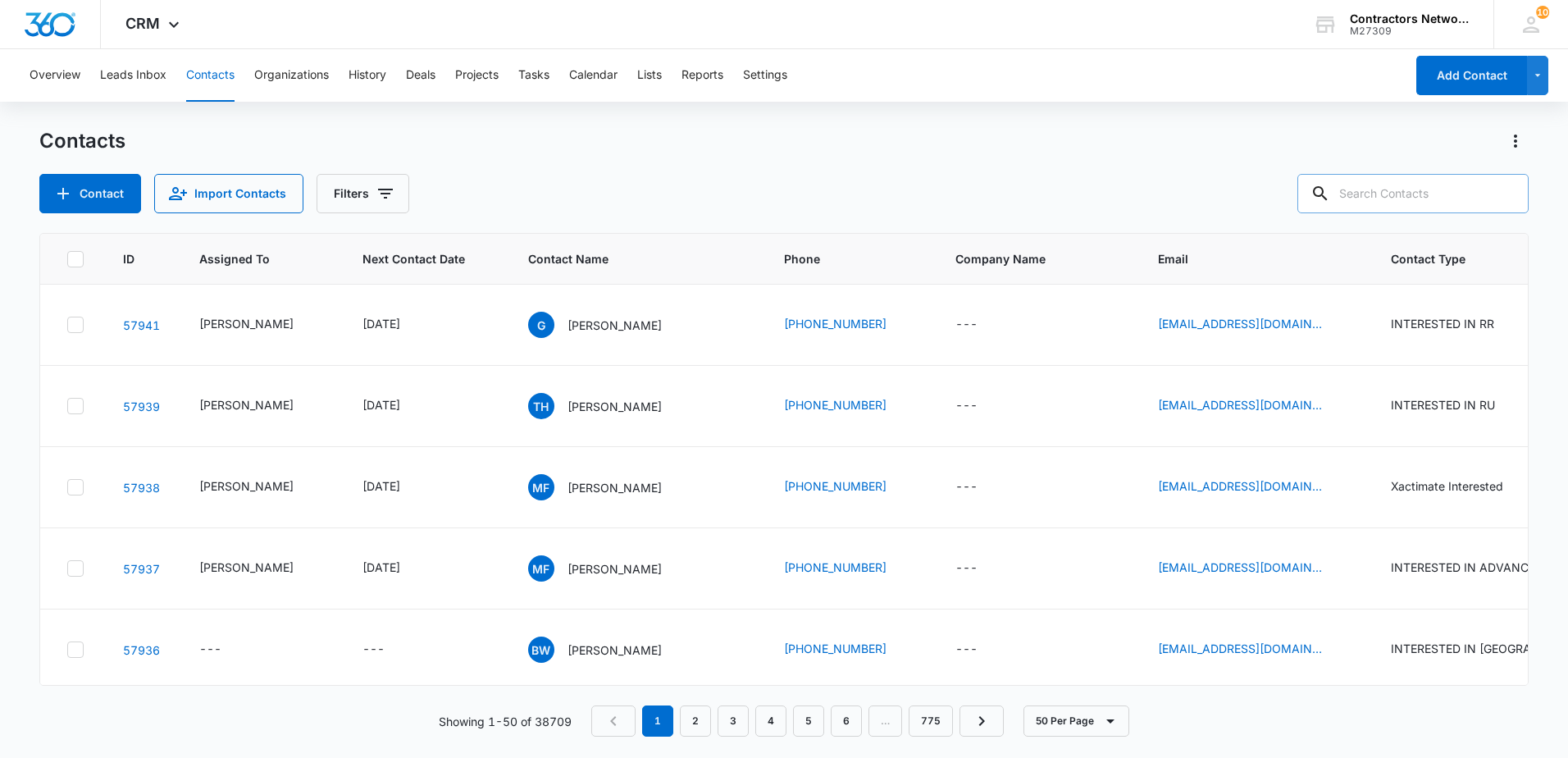
click at [1443, 198] on input "text" at bounding box center [1413, 194] width 232 height 40
type input "4642100956"
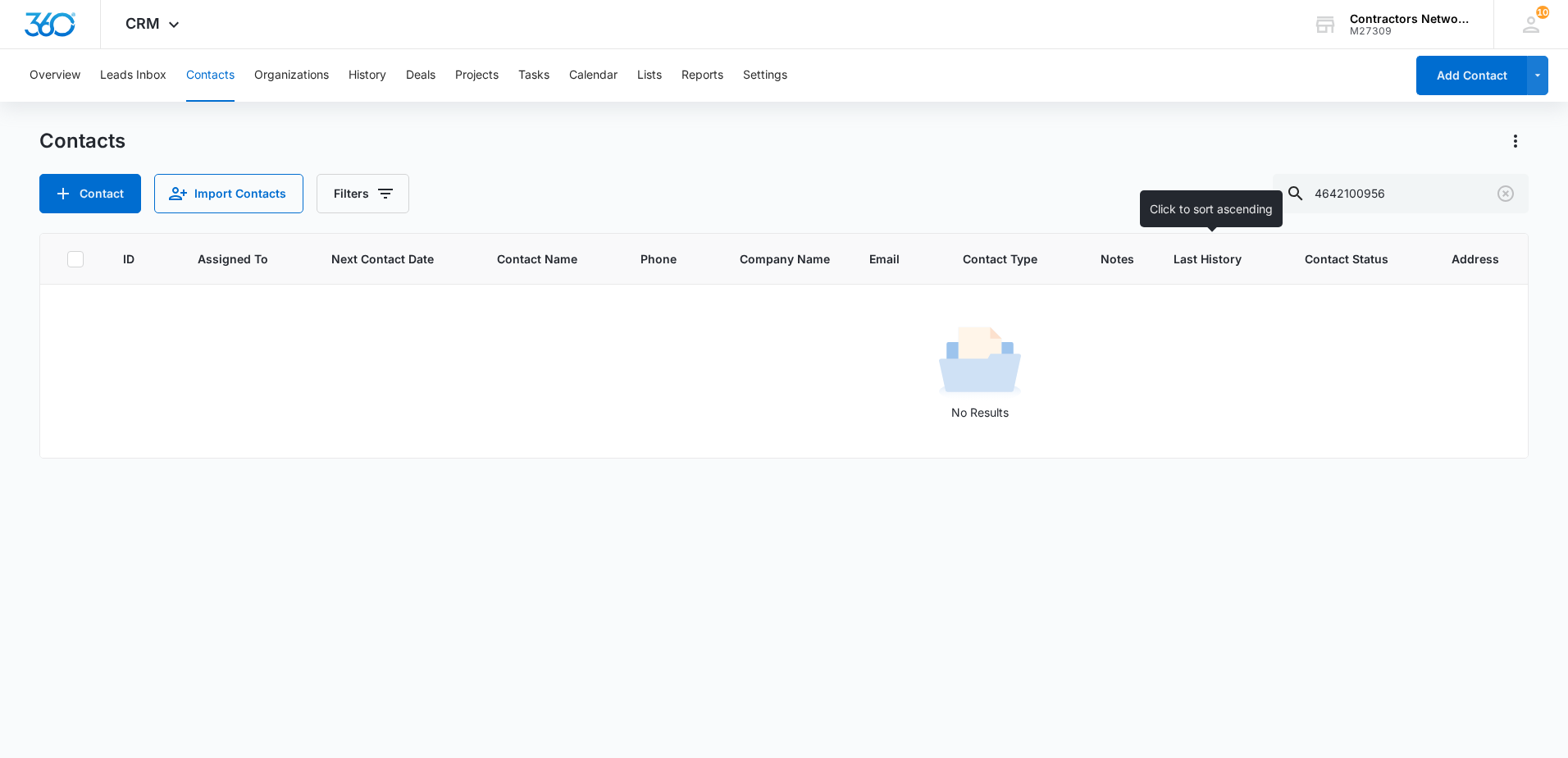
click at [1212, 271] on th "Last History" at bounding box center [1220, 258] width 131 height 51
click at [1501, 191] on icon "Clear" at bounding box center [1505, 194] width 20 height 20
